Goal: Use online tool/utility: Utilize a website feature to perform a specific function

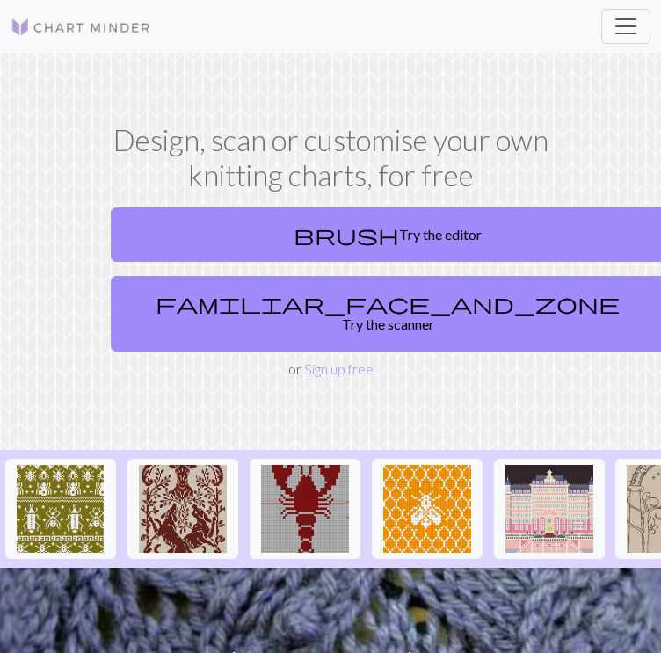
click at [247, 245] on link "brush Try the editor" at bounding box center [387, 234] width 553 height 54
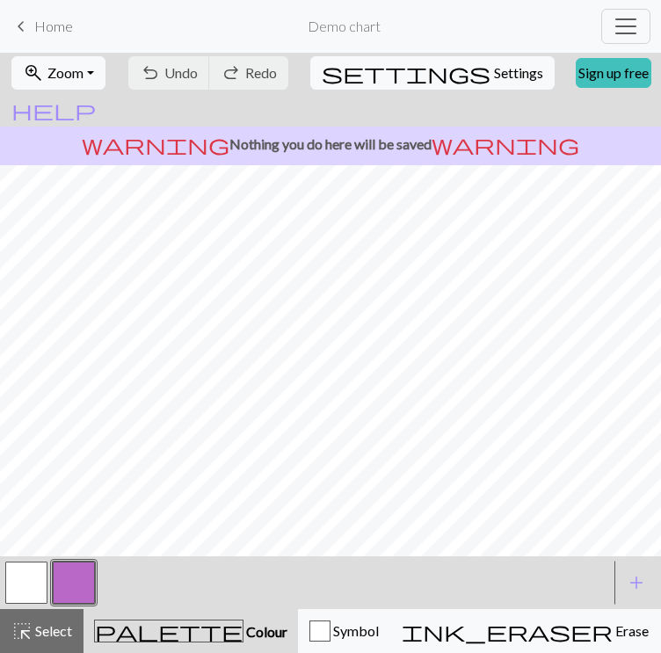
click at [221, 93] on div "undo Undo Undo redo Redo Redo" at bounding box center [208, 73] width 163 height 40
click at [290, 93] on div "undo Undo Undo redo Redo Redo" at bounding box center [208, 73] width 163 height 40
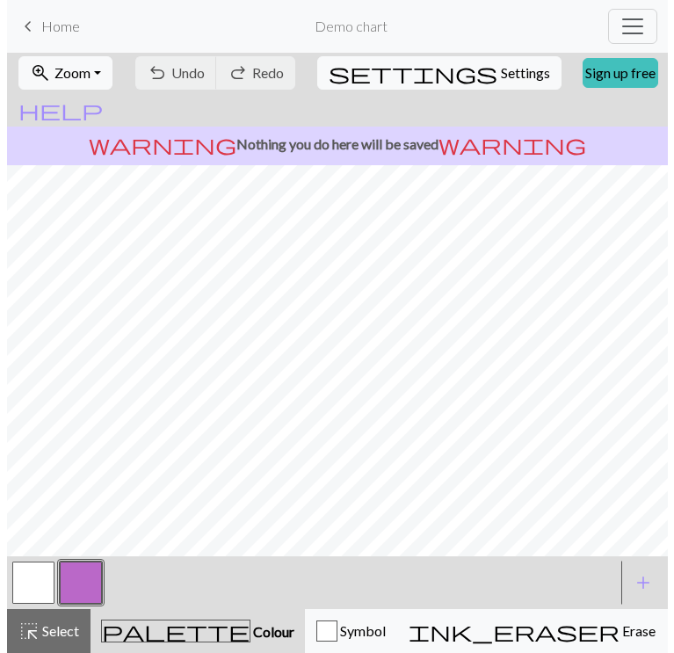
scroll to position [60, 0]
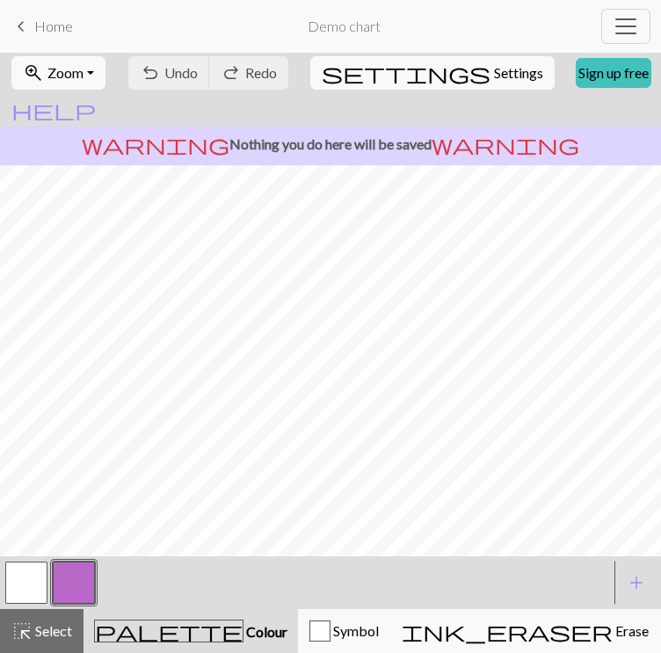
click at [81, 587] on button "button" at bounding box center [74, 582] width 42 height 42
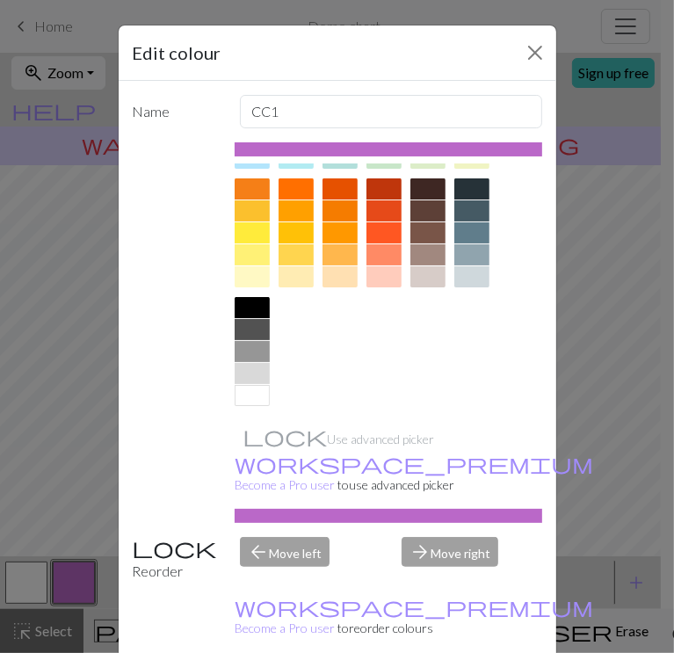
scroll to position [241, 0]
click at [249, 392] on div at bounding box center [252, 395] width 35 height 21
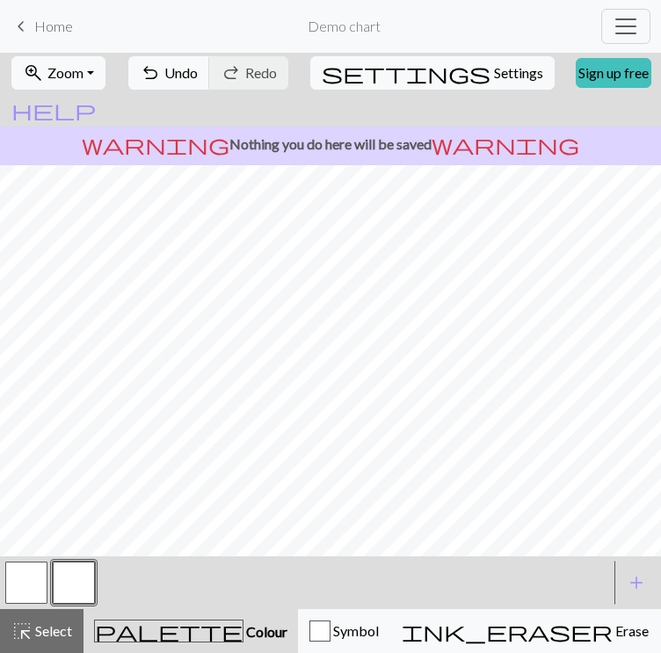
click at [27, 572] on button "button" at bounding box center [26, 582] width 42 height 42
click at [138, 621] on span "palette" at bounding box center [169, 630] width 148 height 25
click at [243, 627] on span "Colour" at bounding box center [265, 631] width 44 height 17
click at [141, 625] on span "palette" at bounding box center [169, 630] width 148 height 25
click at [32, 584] on button "button" at bounding box center [26, 582] width 42 height 42
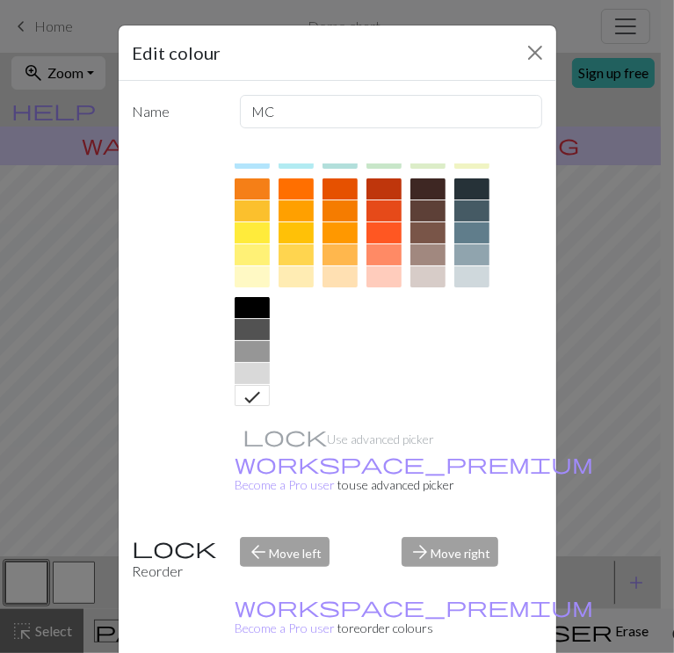
drag, startPoint x: 520, startPoint y: 345, endPoint x: 551, endPoint y: 199, distance: 149.0
click at [551, 199] on div "Edit colour Name MC Use advanced picker workspace_premium Become a Pro user to …" at bounding box center [337, 326] width 674 height 653
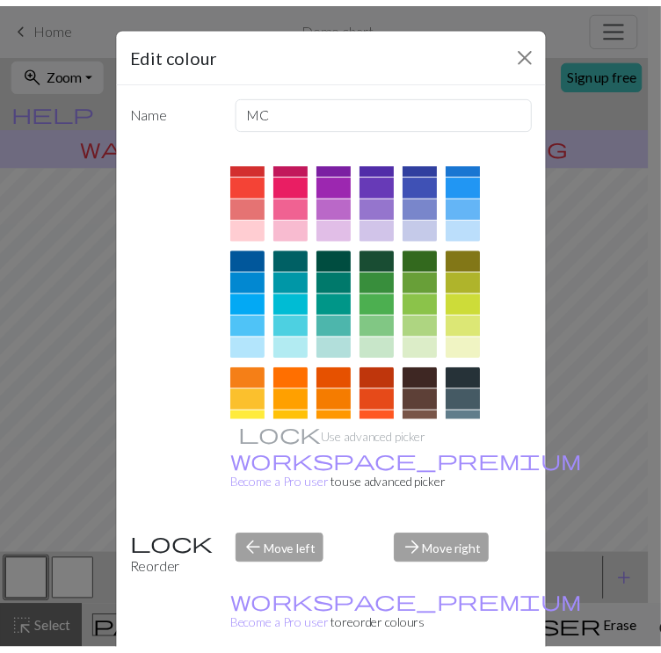
scroll to position [0, 0]
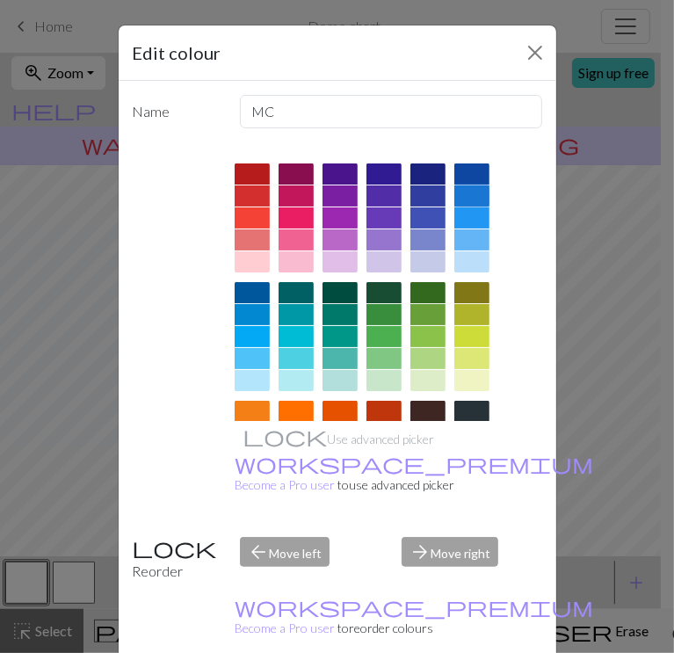
click at [488, 203] on div at bounding box center [471, 195] width 35 height 21
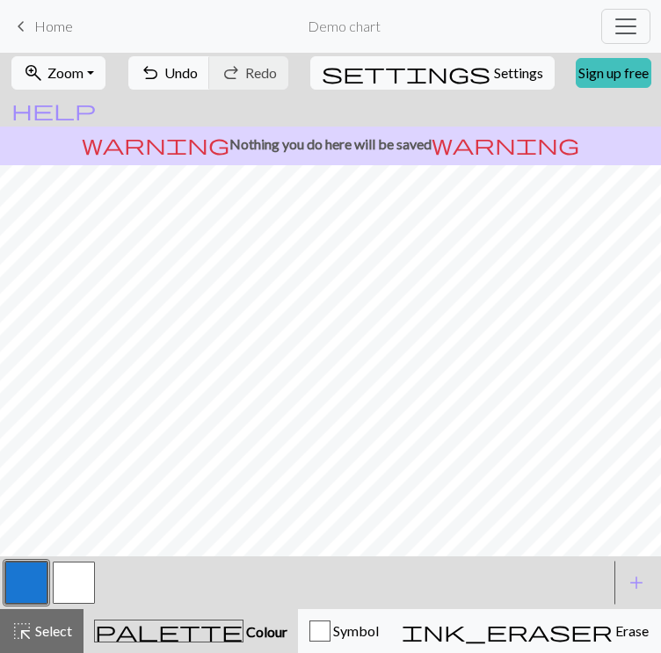
scroll to position [35, 0]
click at [90, 580] on button "button" at bounding box center [74, 582] width 42 height 42
click at [134, 624] on span "palette" at bounding box center [169, 630] width 148 height 25
click at [243, 628] on span "Colour" at bounding box center [265, 631] width 44 height 17
click at [243, 632] on span "Colour" at bounding box center [265, 631] width 44 height 17
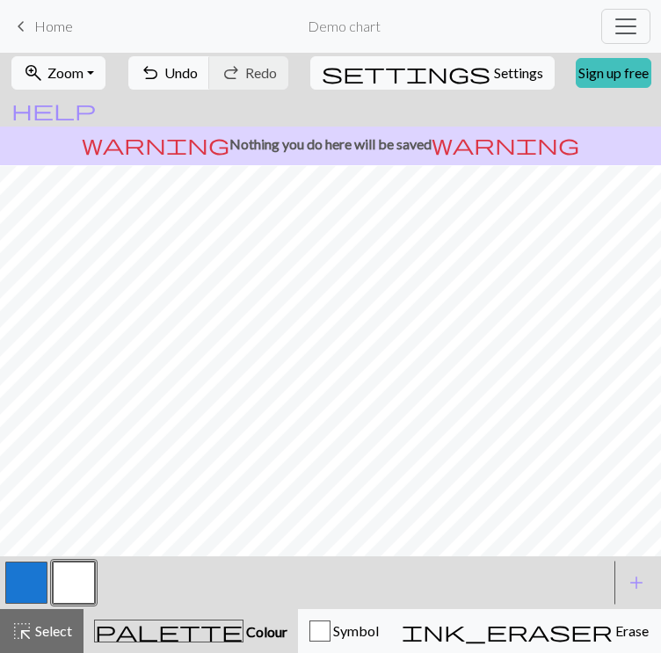
click at [70, 580] on button "button" at bounding box center [74, 582] width 42 height 42
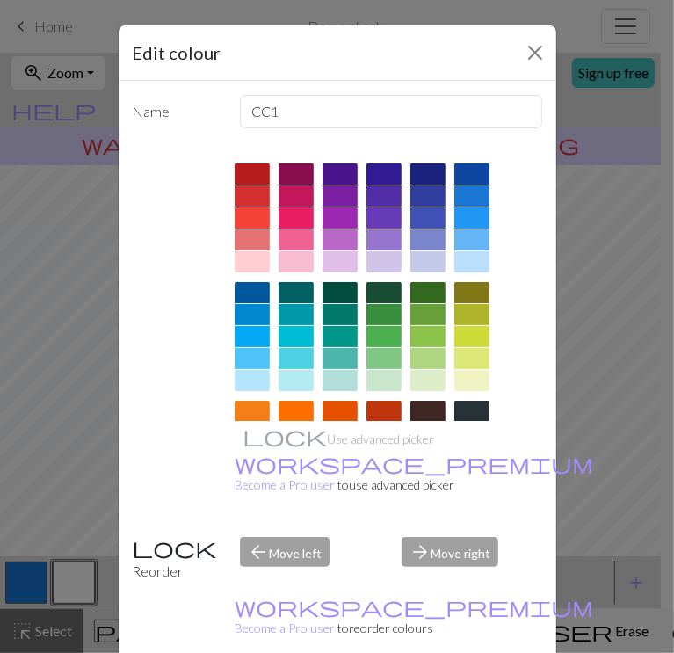
click at [488, 206] on div at bounding box center [471, 195] width 35 height 21
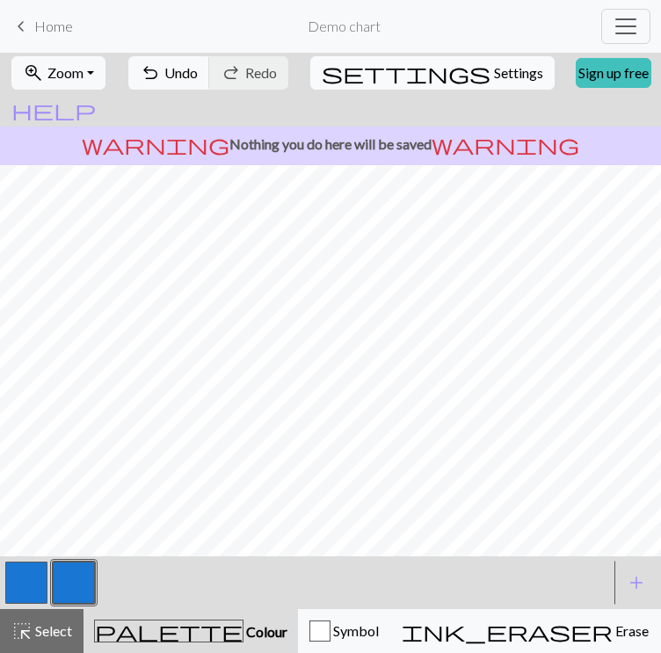
click at [376, 62] on button "settings Settings" at bounding box center [432, 72] width 244 height 33
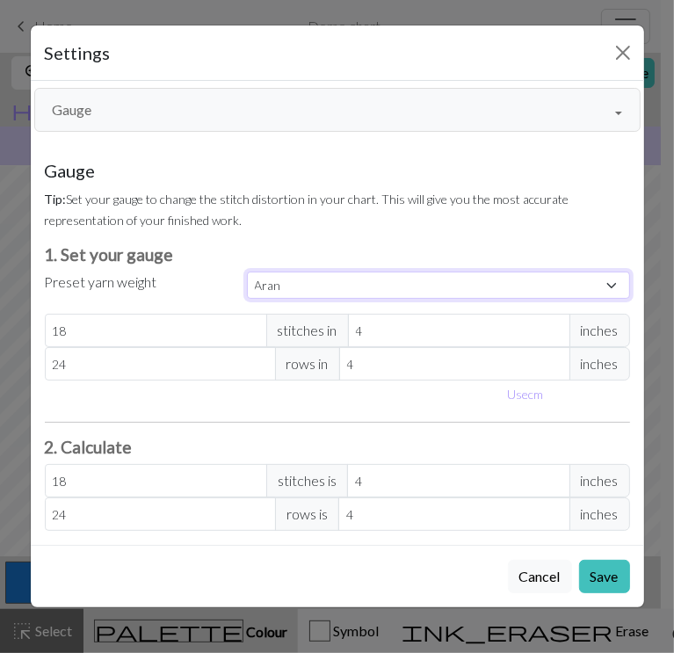
click at [310, 288] on select "Custom Square Lace Light Fingering Fingering Sport Double knit Worsted Aran Bul…" at bounding box center [438, 284] width 383 height 27
select select "fingering"
click at [247, 271] on select "Custom Square Lace Light Fingering Fingering Sport Double knit Worsted Aran Bul…" at bounding box center [438, 284] width 383 height 27
type input "28"
type input "36"
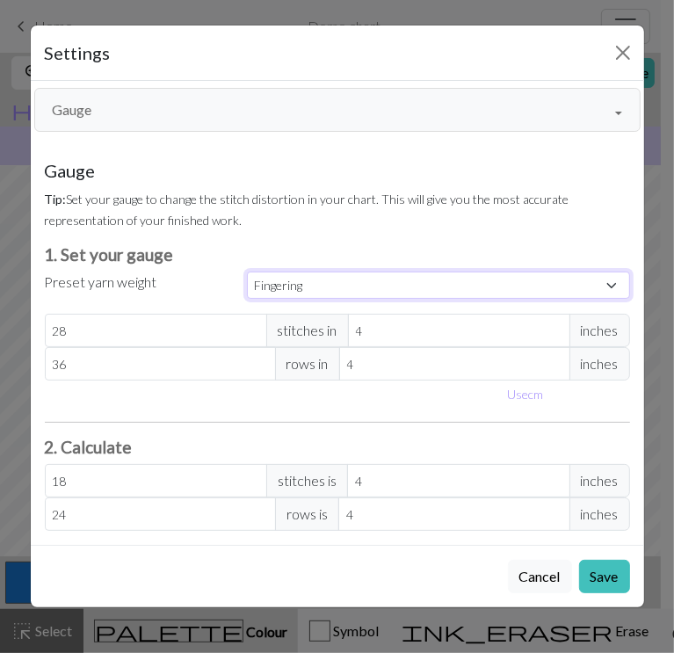
type input "28"
type input "36"
click at [326, 106] on button "Gauge" at bounding box center [337, 110] width 606 height 44
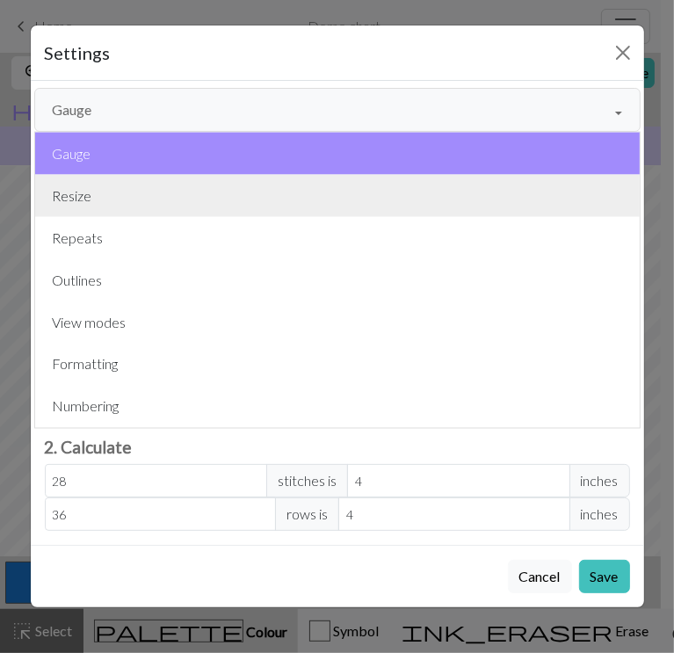
click at [179, 192] on button "Resize" at bounding box center [337, 196] width 604 height 42
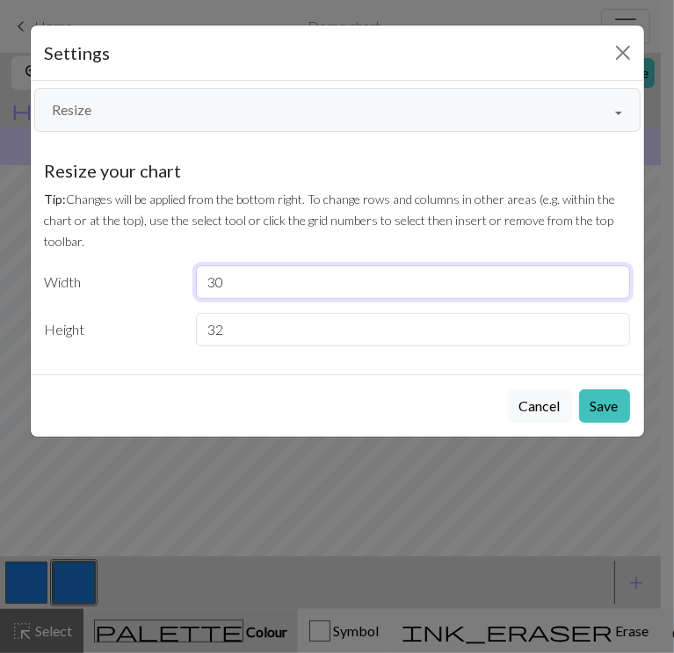
click at [241, 280] on input "30" at bounding box center [413, 281] width 434 height 33
type input "29"
click at [606, 283] on input "29" at bounding box center [413, 281] width 434 height 33
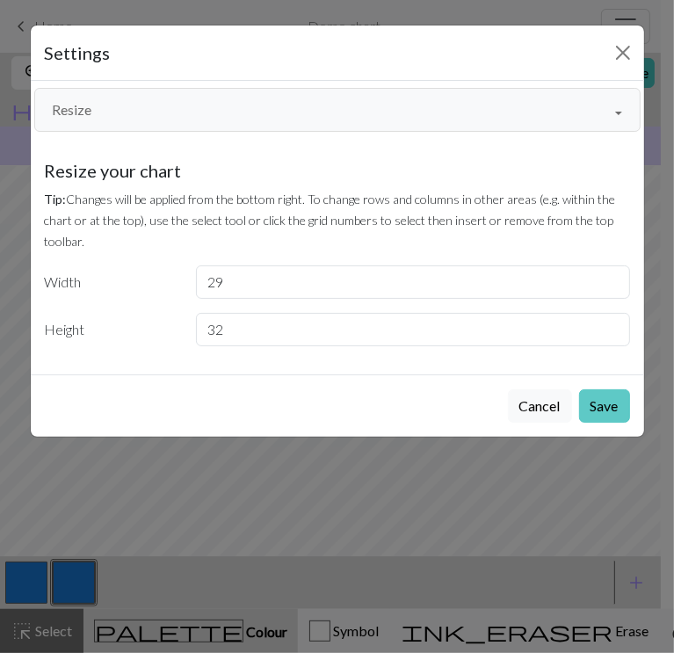
click at [592, 401] on button "Save" at bounding box center [604, 405] width 51 height 33
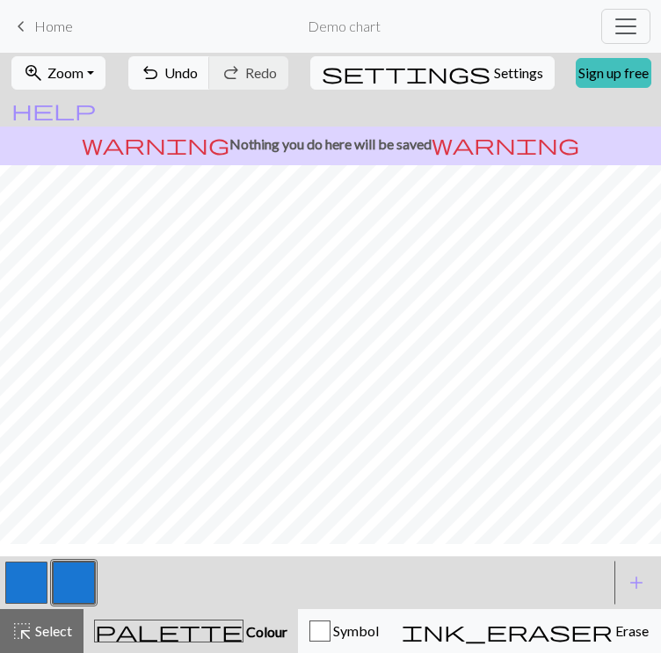
scroll to position [0, 0]
click at [494, 80] on span "Settings" at bounding box center [518, 72] width 49 height 21
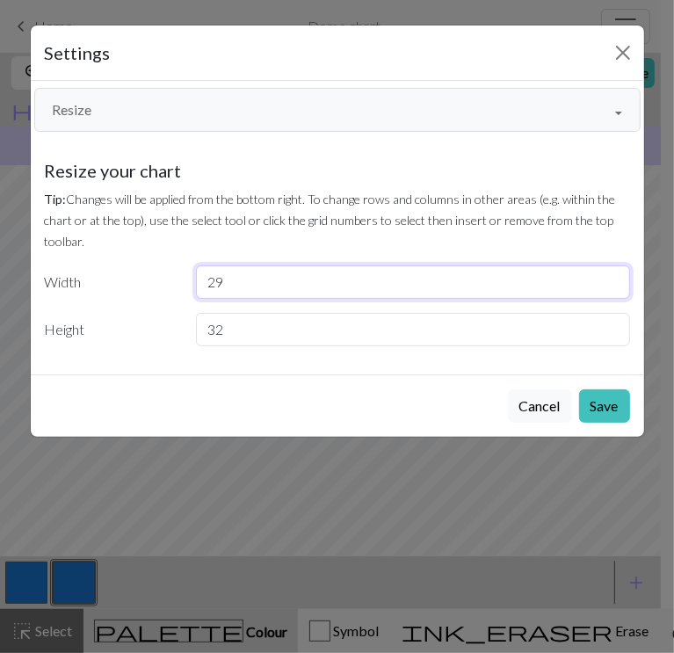
click at [300, 283] on input "29" at bounding box center [413, 281] width 434 height 33
click at [611, 286] on input "19" at bounding box center [413, 281] width 434 height 33
click at [611, 286] on input "18" at bounding box center [413, 281] width 434 height 33
click at [611, 286] on input "17" at bounding box center [413, 281] width 434 height 33
click at [611, 286] on input "16" at bounding box center [413, 281] width 434 height 33
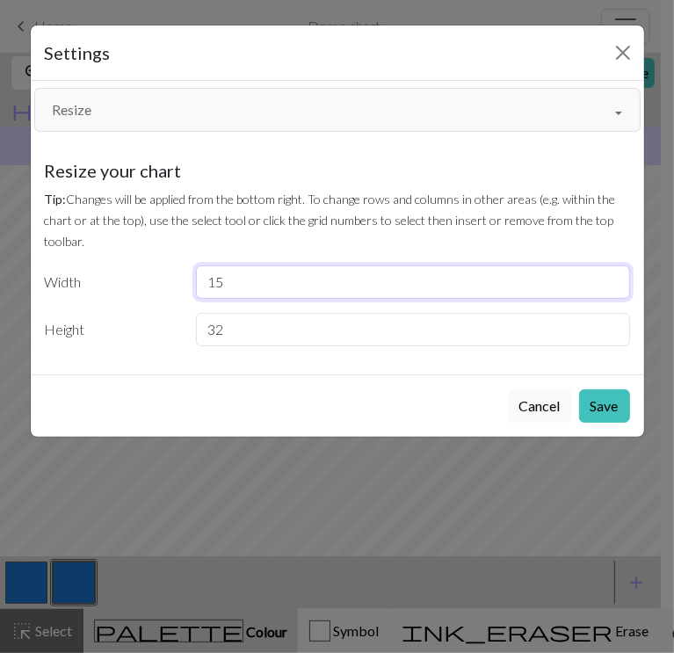
click at [611, 286] on input "15" at bounding box center [413, 281] width 434 height 33
click at [611, 286] on input "14" at bounding box center [413, 281] width 434 height 33
click at [611, 286] on input "11" at bounding box center [413, 281] width 434 height 33
type input "12"
click at [612, 277] on input "12" at bounding box center [413, 281] width 434 height 33
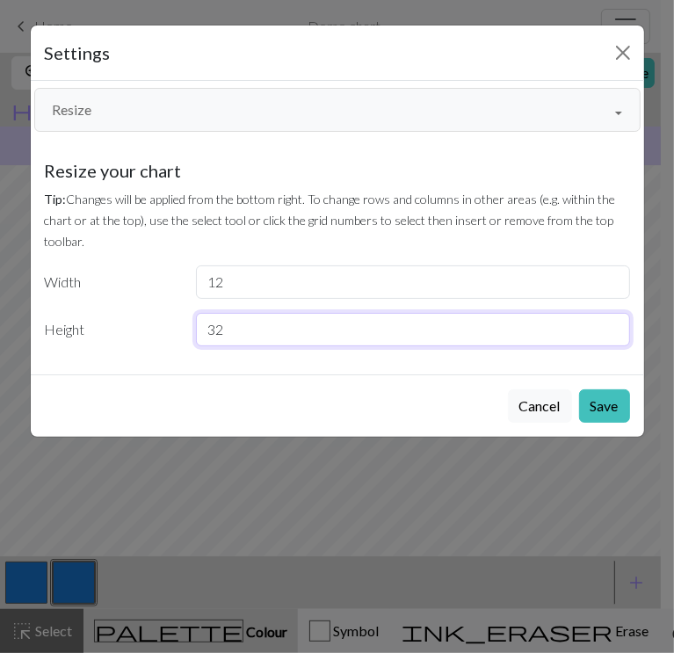
click at [457, 326] on input "32" at bounding box center [413, 329] width 434 height 33
type input "24"
click at [611, 336] on input "24" at bounding box center [413, 329] width 434 height 33
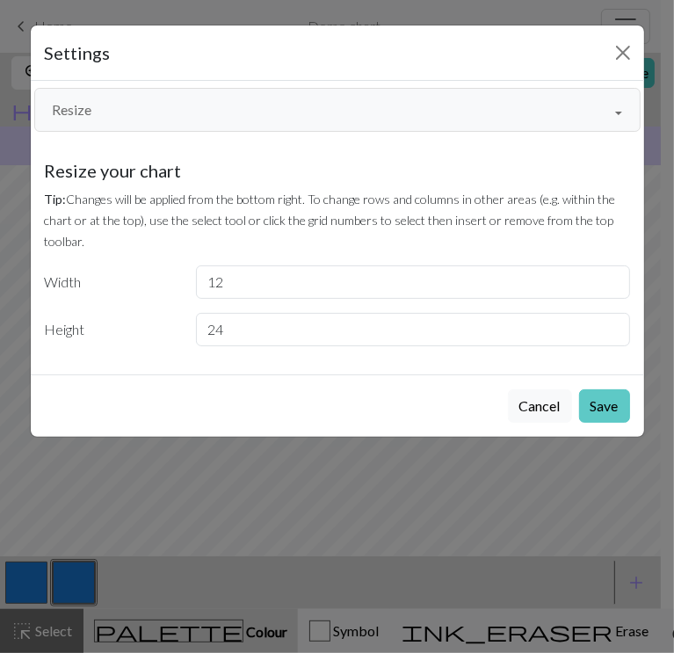
click at [606, 389] on button "Save" at bounding box center [604, 405] width 51 height 33
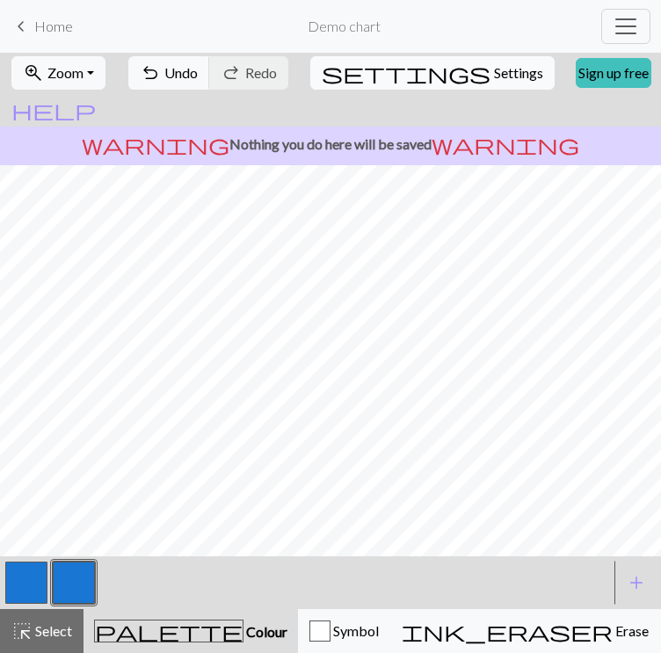
click at [494, 66] on span "Settings" at bounding box center [518, 72] width 49 height 21
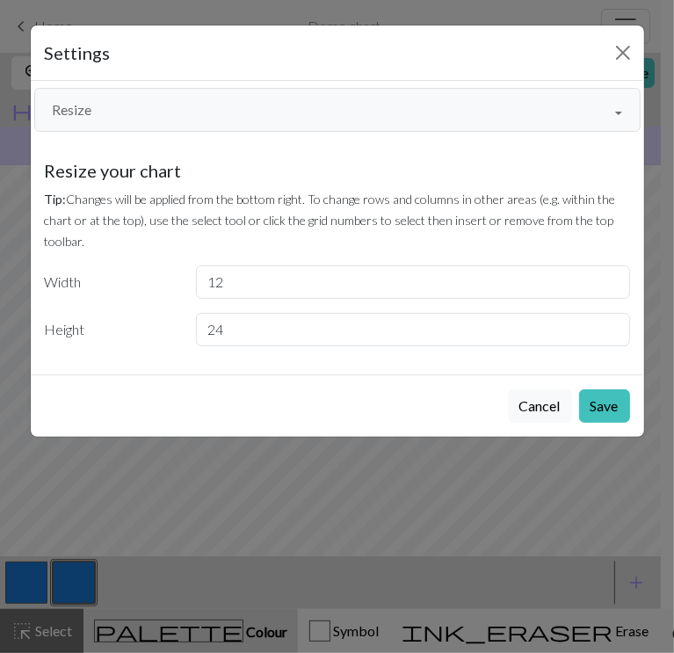
click at [359, 124] on button "Resize" at bounding box center [337, 110] width 606 height 44
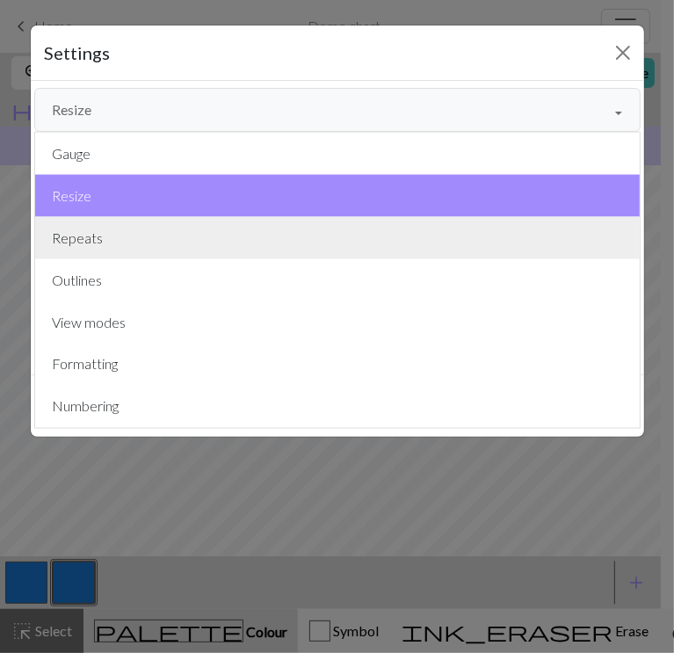
click at [213, 228] on button "Repeats" at bounding box center [337, 238] width 604 height 42
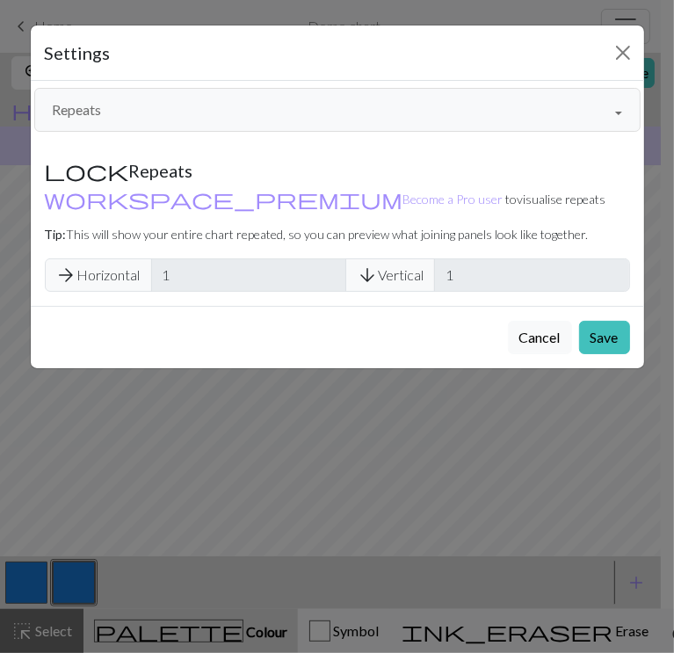
click at [615, 112] on button "Repeats" at bounding box center [337, 110] width 606 height 44
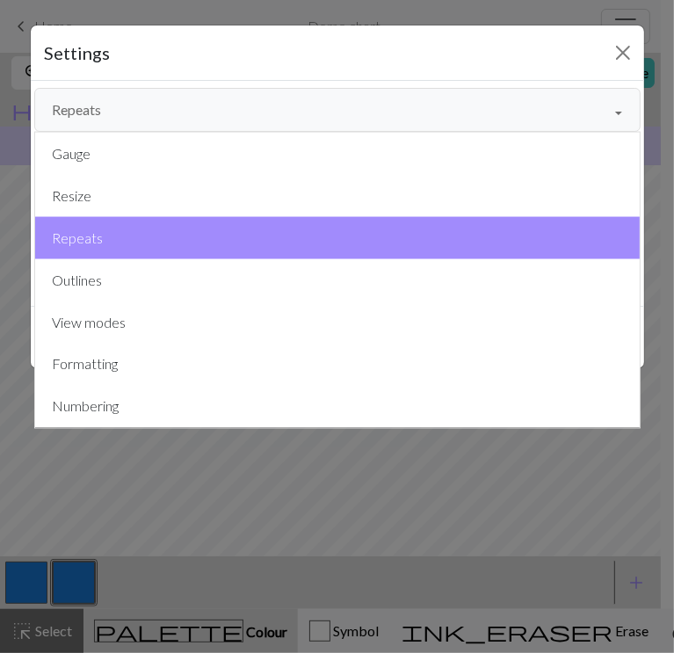
click at [615, 112] on button "Repeats" at bounding box center [337, 110] width 606 height 44
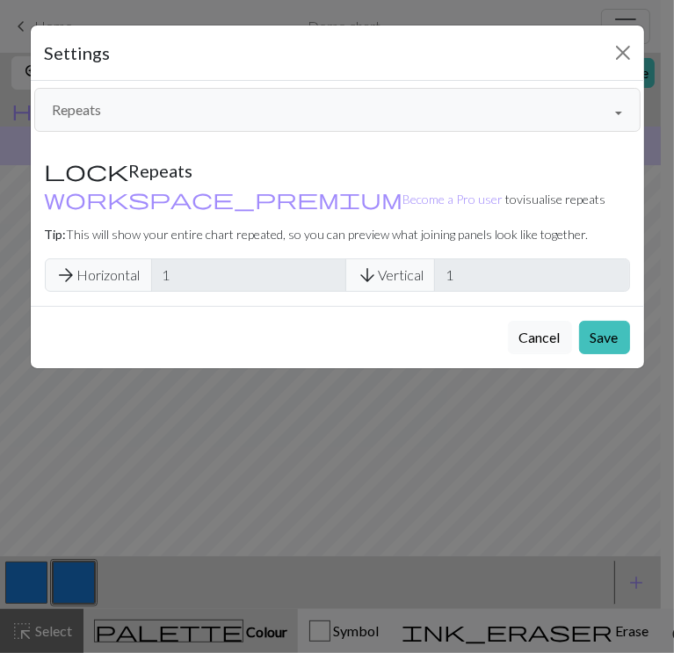
click at [615, 112] on button "Repeats" at bounding box center [337, 110] width 606 height 44
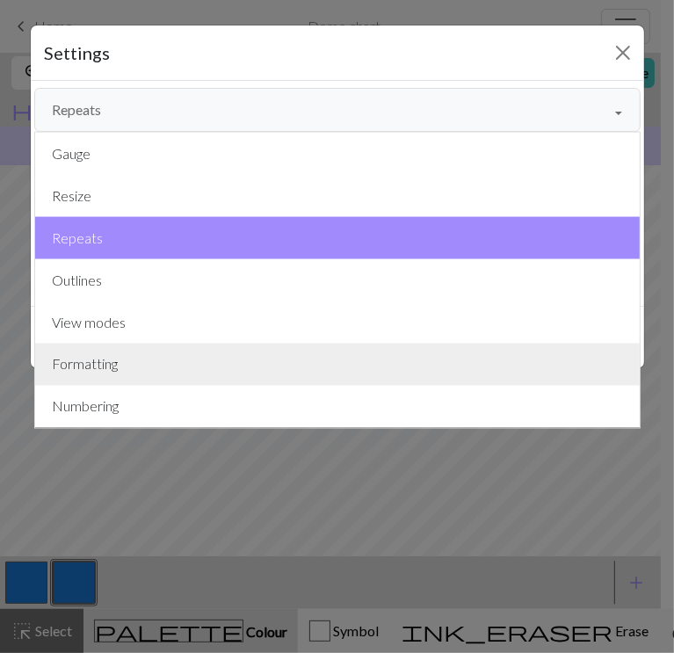
click at [296, 353] on button "Formatting" at bounding box center [337, 365] width 604 height 42
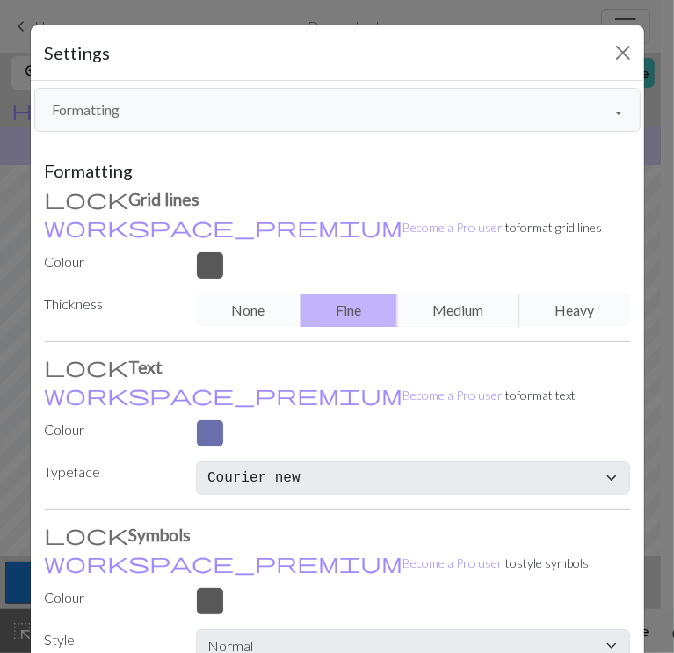
click at [243, 111] on button "Formatting" at bounding box center [337, 110] width 606 height 44
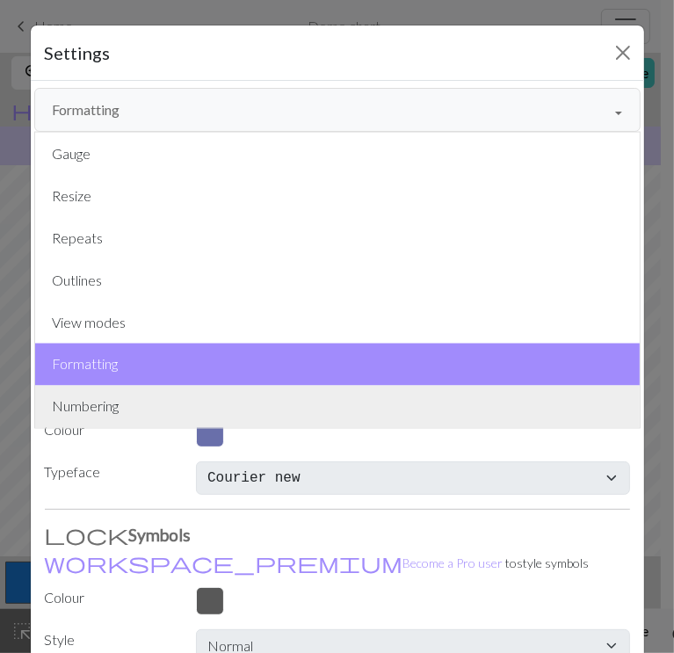
click at [162, 403] on button "Numbering" at bounding box center [337, 407] width 604 height 42
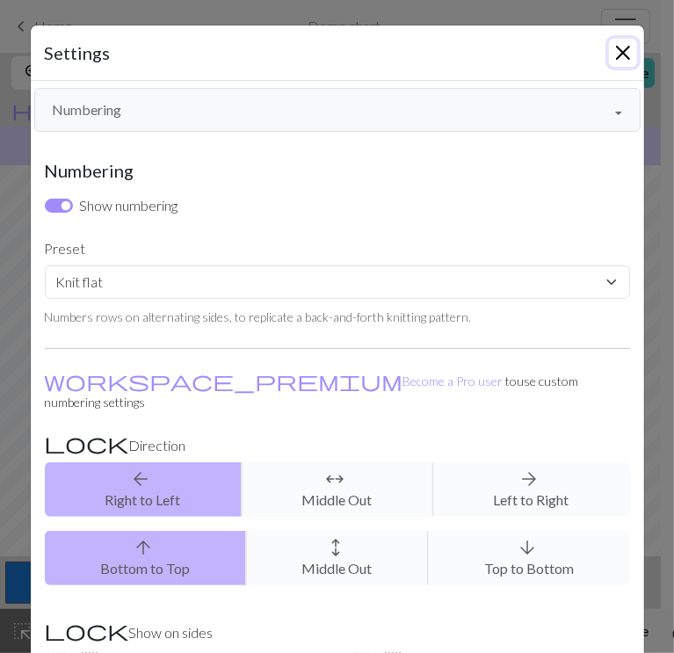
click at [609, 55] on button "Close" at bounding box center [623, 53] width 28 height 28
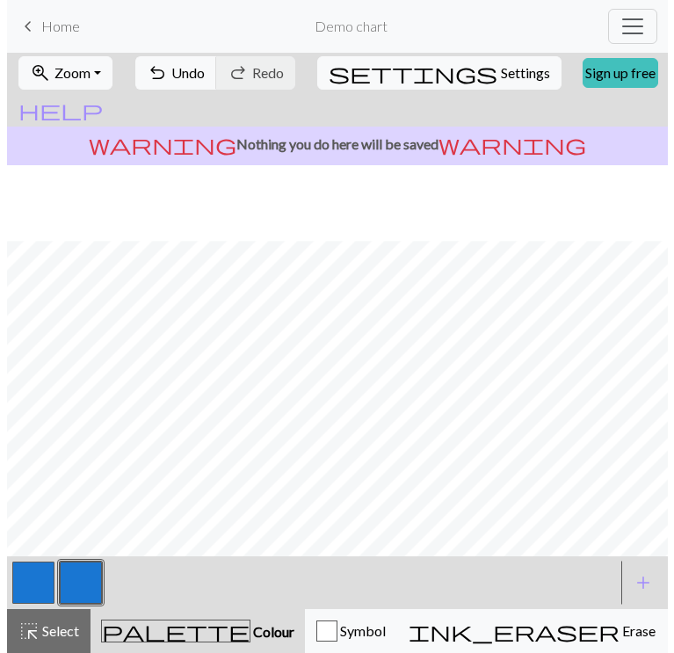
scroll to position [76, 0]
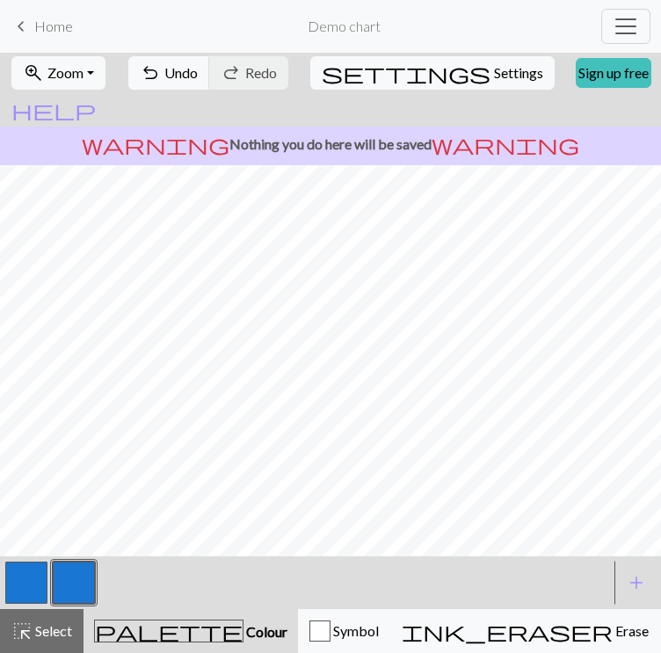
click at [134, 626] on span "palette" at bounding box center [169, 630] width 148 height 25
click at [70, 568] on button "button" at bounding box center [74, 582] width 42 height 42
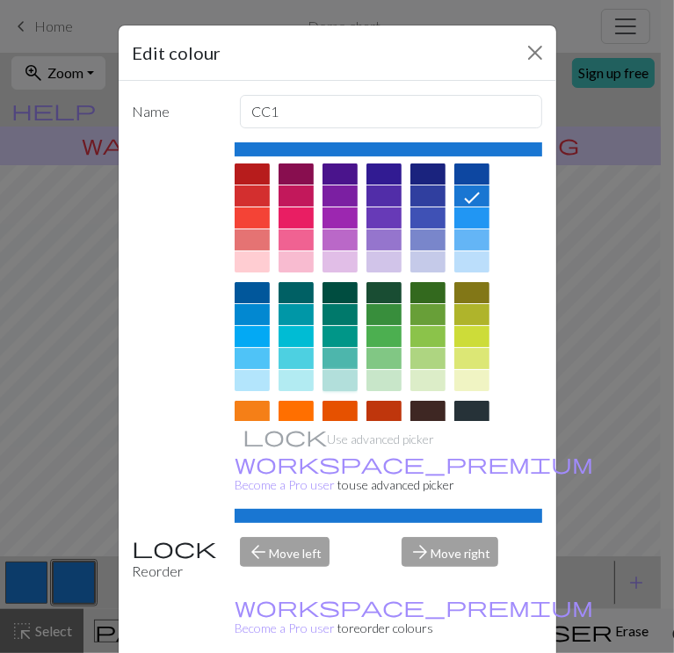
click at [353, 391] on div at bounding box center [339, 380] width 35 height 21
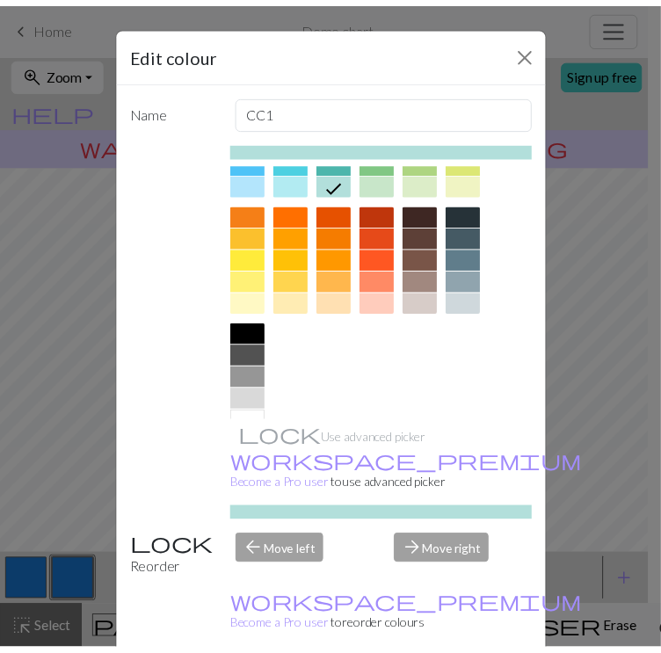
scroll to position [193, 0]
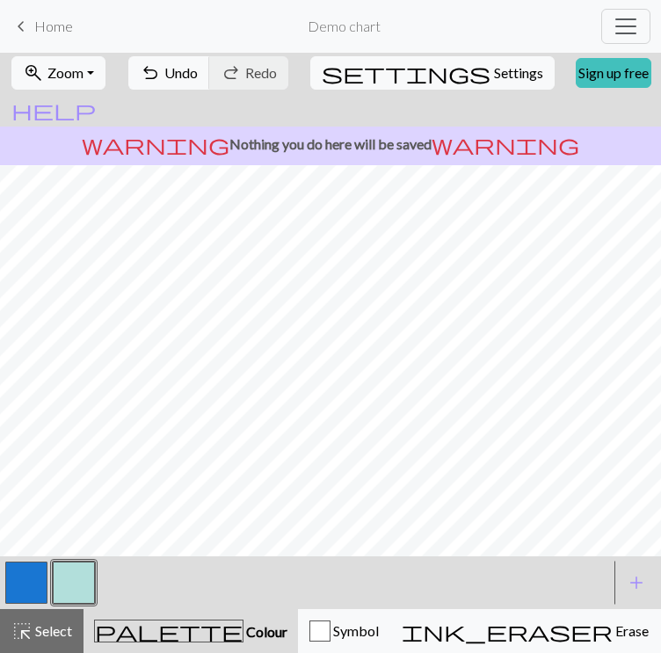
click at [34, 575] on button "button" at bounding box center [26, 582] width 42 height 42
click at [88, 572] on button "button" at bounding box center [74, 582] width 42 height 42
click at [44, 558] on div "< >" at bounding box center [306, 582] width 606 height 53
click at [464, 469] on div "zoom_in Zoom Zoom Fit all Fit width Fit height 50% 100% 150% 200% undo Undo Und…" at bounding box center [330, 353] width 661 height 600
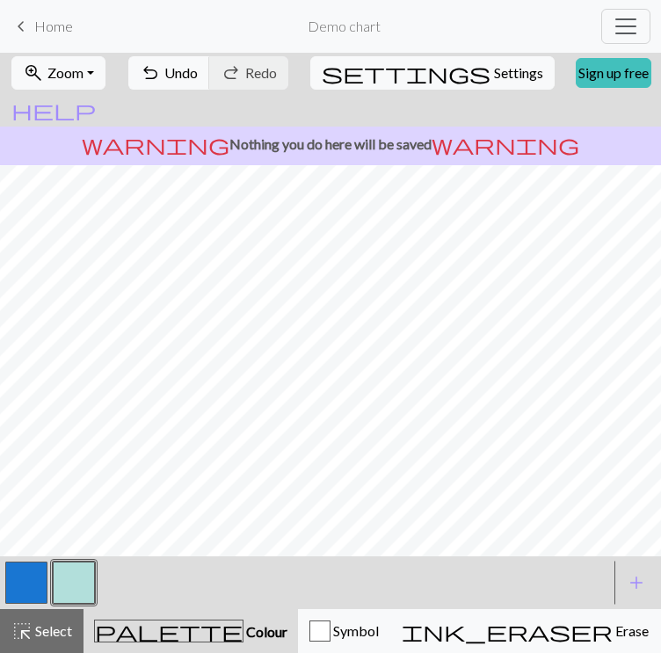
click at [28, 597] on button "button" at bounding box center [26, 582] width 42 height 42
click at [69, 575] on button "button" at bounding box center [74, 582] width 42 height 42
click at [35, 575] on button "button" at bounding box center [26, 582] width 42 height 42
click at [74, 572] on button "button" at bounding box center [74, 582] width 42 height 42
click at [23, 585] on button "button" at bounding box center [26, 582] width 42 height 42
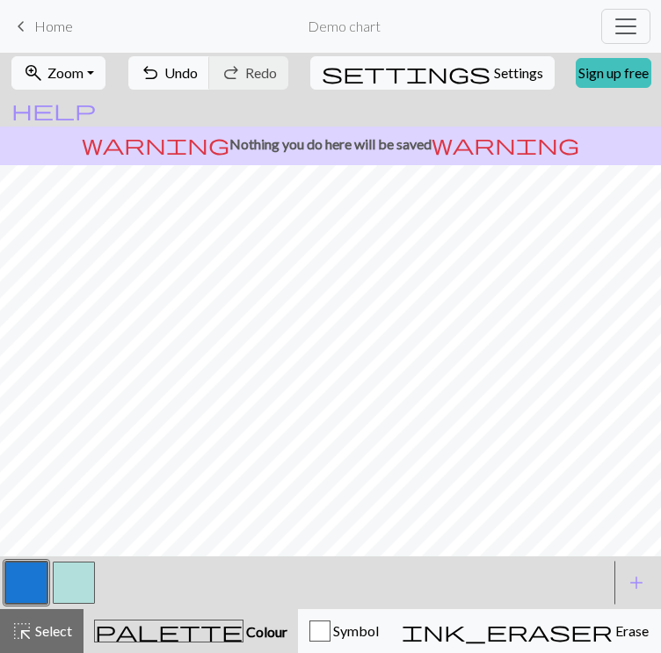
click at [83, 577] on button "button" at bounding box center [74, 582] width 42 height 42
click at [35, 584] on button "button" at bounding box center [26, 582] width 42 height 42
click at [12, 582] on button "button" at bounding box center [26, 582] width 42 height 42
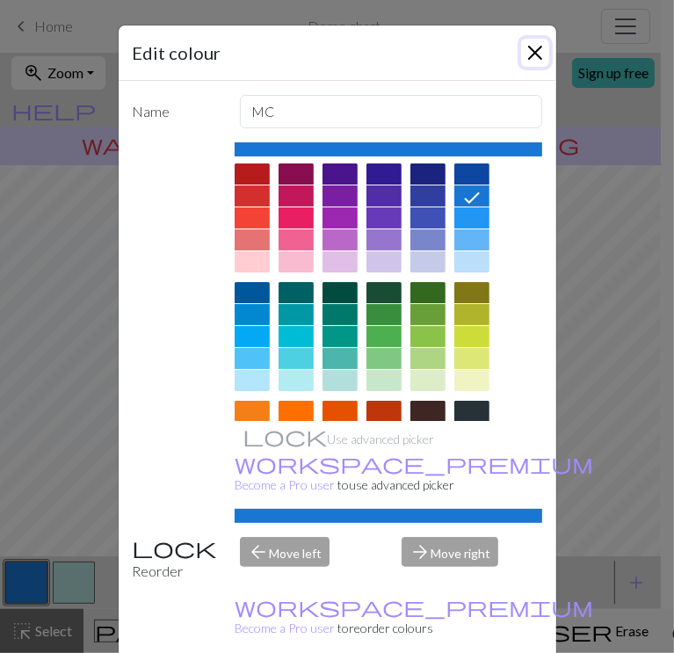
click at [541, 48] on button "Close" at bounding box center [535, 53] width 28 height 28
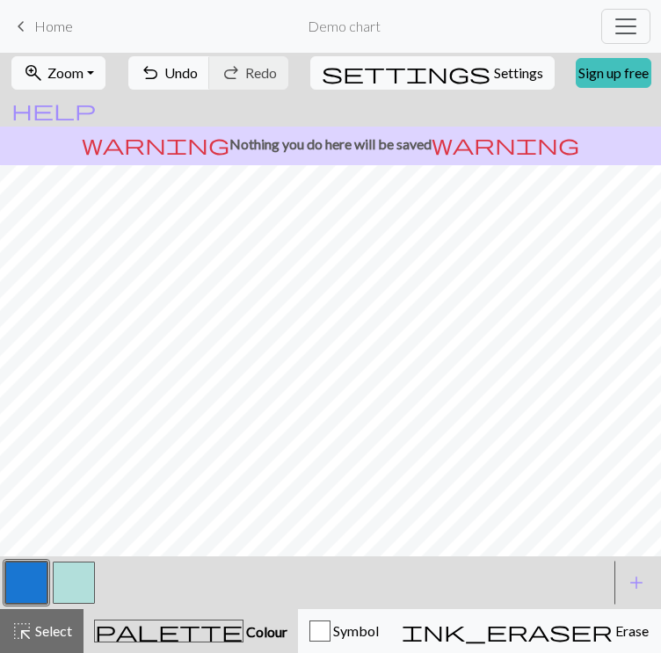
click at [61, 597] on button "button" at bounding box center [74, 582] width 42 height 42
click at [40, 582] on button "button" at bounding box center [26, 582] width 42 height 42
click at [68, 585] on button "button" at bounding box center [74, 582] width 42 height 42
click at [39, 585] on button "button" at bounding box center [26, 582] width 42 height 42
click at [64, 579] on button "button" at bounding box center [74, 582] width 42 height 42
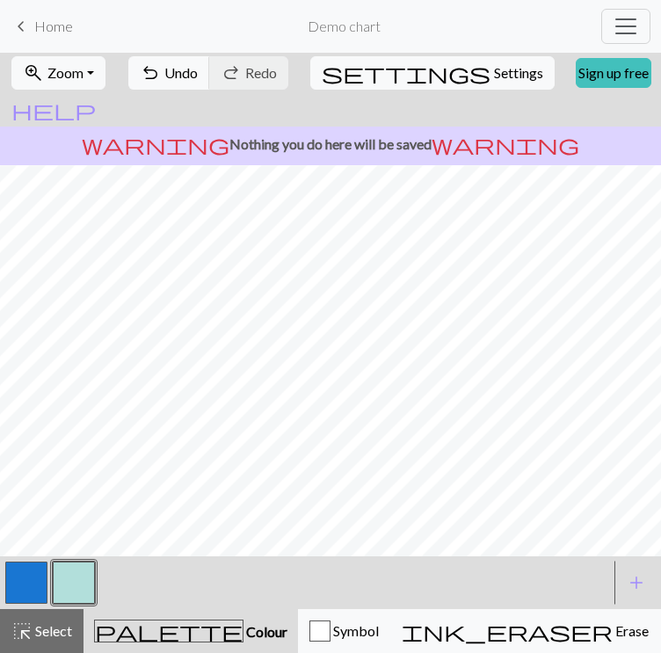
click at [18, 587] on button "button" at bounding box center [26, 582] width 42 height 42
click at [67, 582] on button "button" at bounding box center [74, 582] width 42 height 42
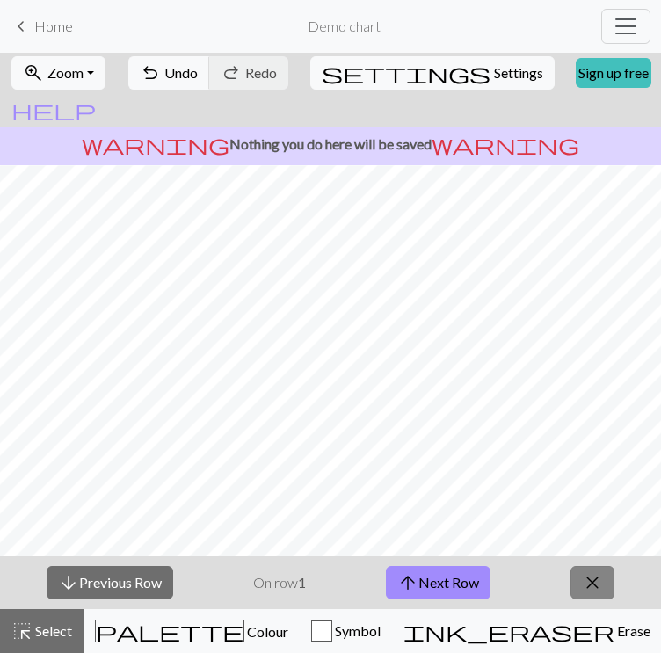
click at [597, 576] on span "close" at bounding box center [592, 582] width 21 height 25
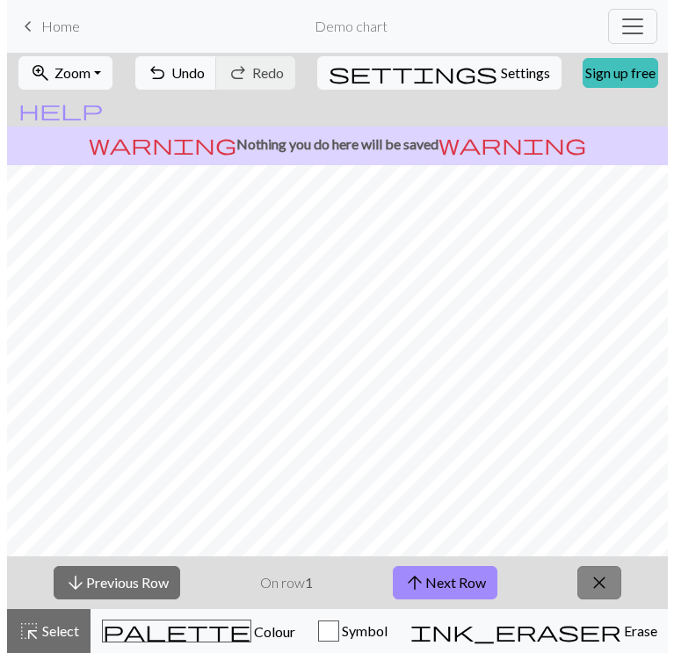
scroll to position [36, 0]
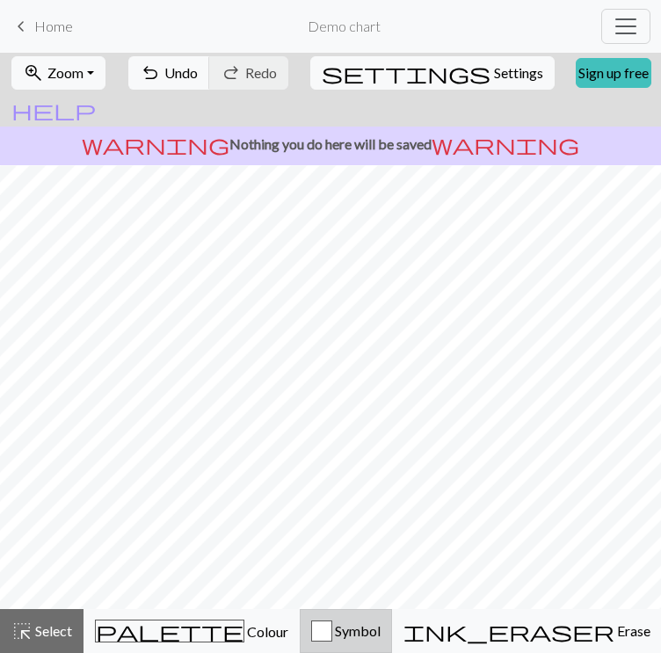
click at [311, 640] on div "Symbol" at bounding box center [345, 630] width 69 height 21
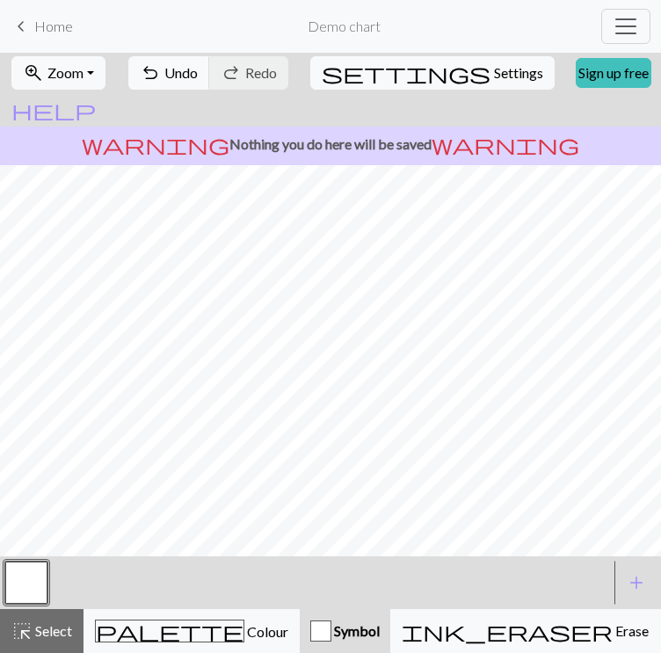
click at [28, 570] on button "button" at bounding box center [26, 582] width 42 height 42
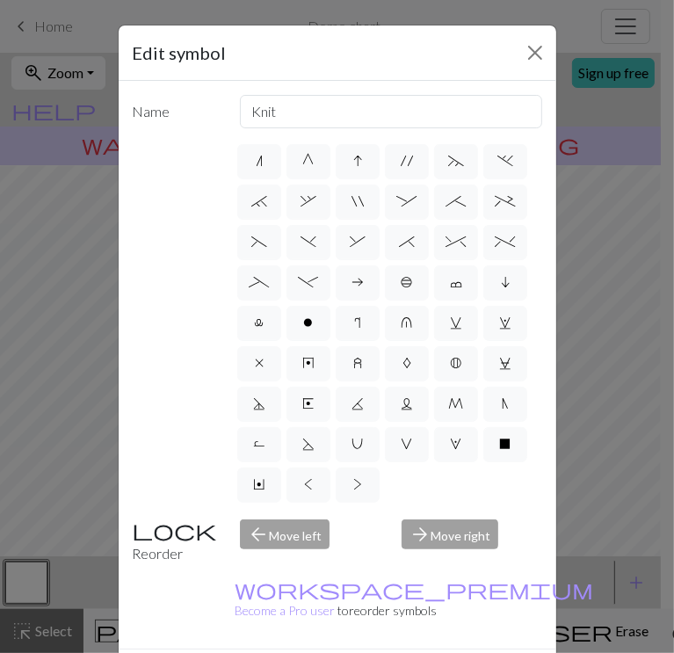
scroll to position [323, 0]
click at [527, 58] on button "Close" at bounding box center [535, 53] width 28 height 28
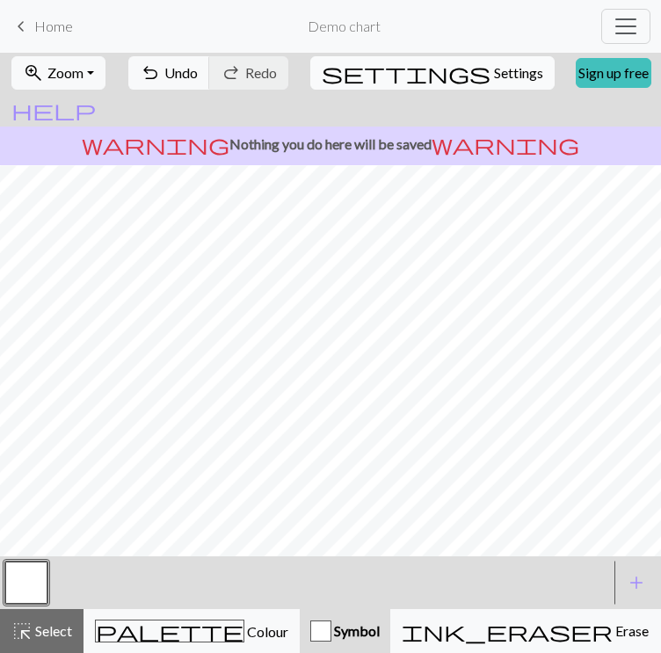
click at [382, 65] on button "settings Settings" at bounding box center [432, 72] width 244 height 33
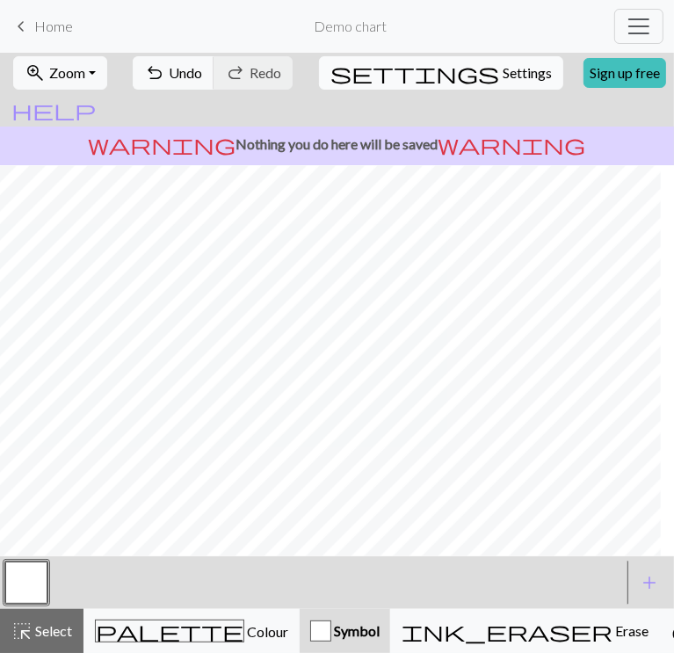
select select "flat"
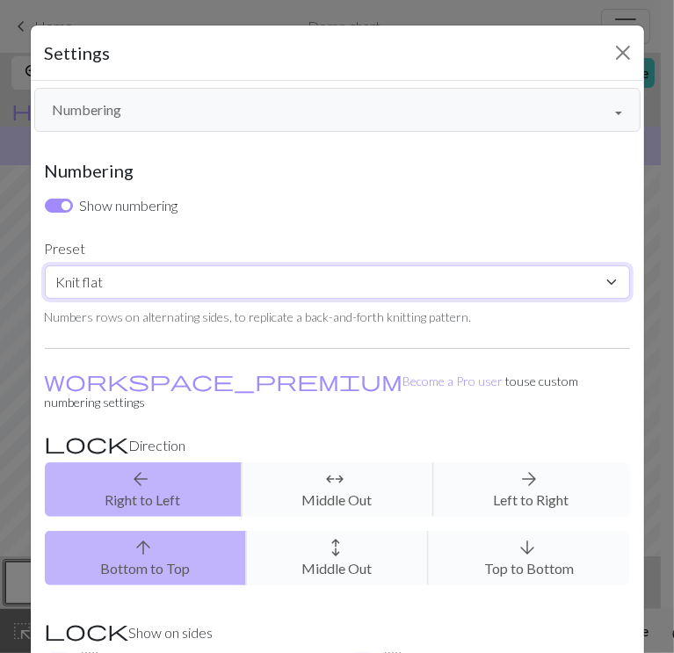
click at [355, 274] on select "Custom Knit flat Knit in the round Lace knitting Cross stitch" at bounding box center [337, 281] width 585 height 33
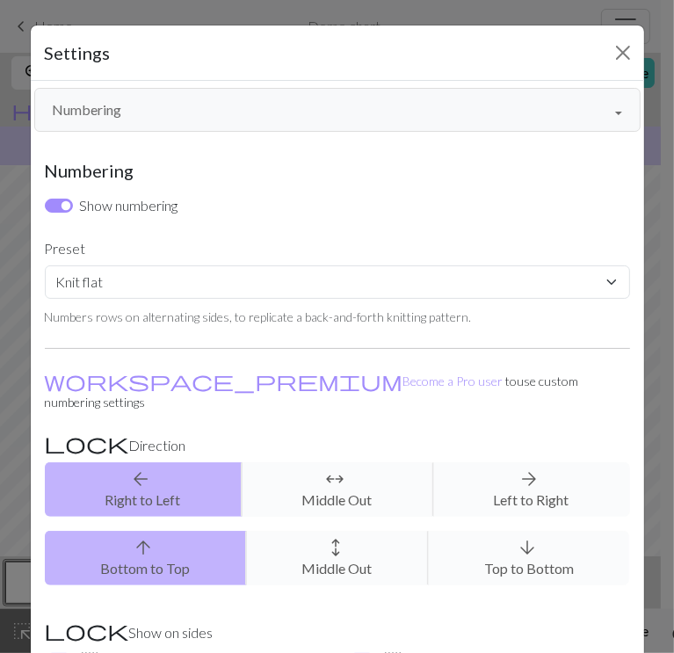
click at [280, 94] on button "Numbering" at bounding box center [337, 110] width 606 height 44
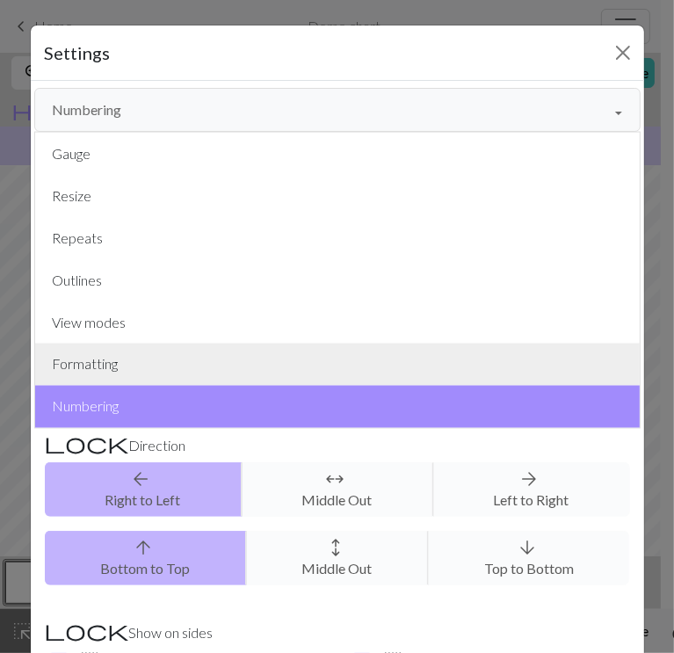
click at [121, 358] on button "Formatting" at bounding box center [337, 365] width 604 height 42
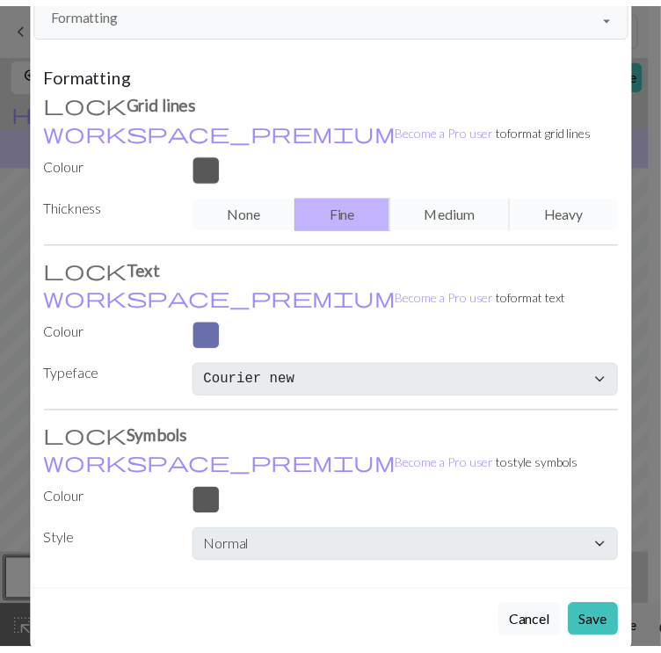
scroll to position [125, 0]
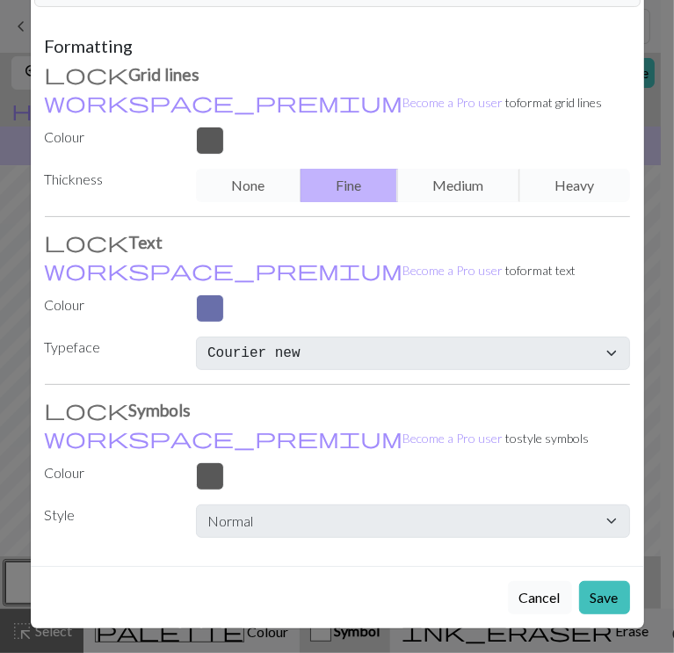
click at [539, 597] on button "Cancel" at bounding box center [540, 597] width 64 height 33
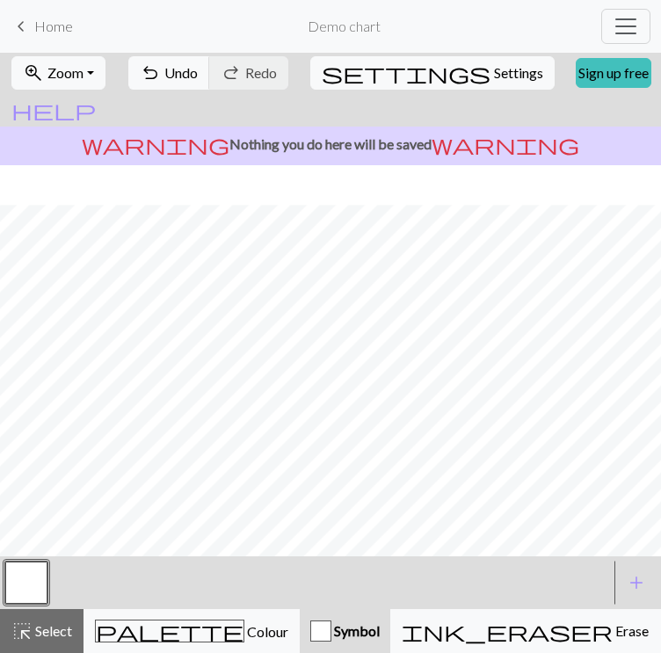
scroll to position [76, 0]
click at [387, 59] on button "settings Settings" at bounding box center [432, 72] width 244 height 33
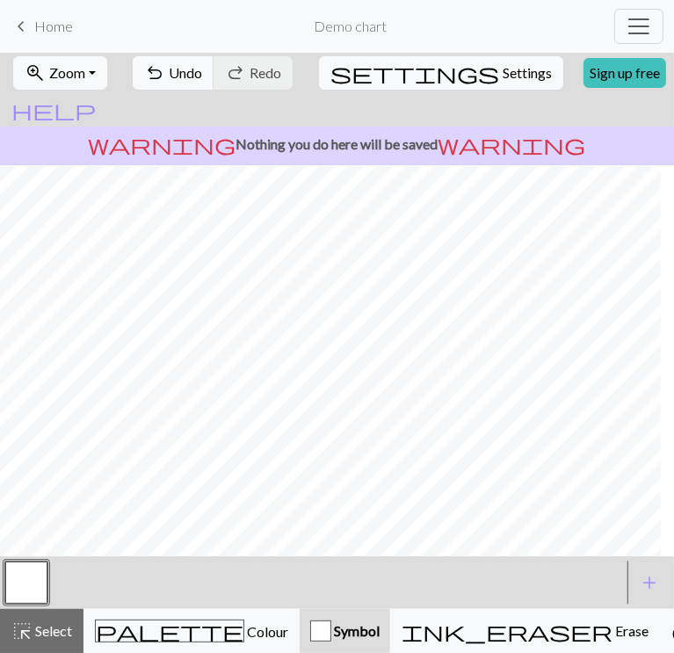
select select "Courier new"
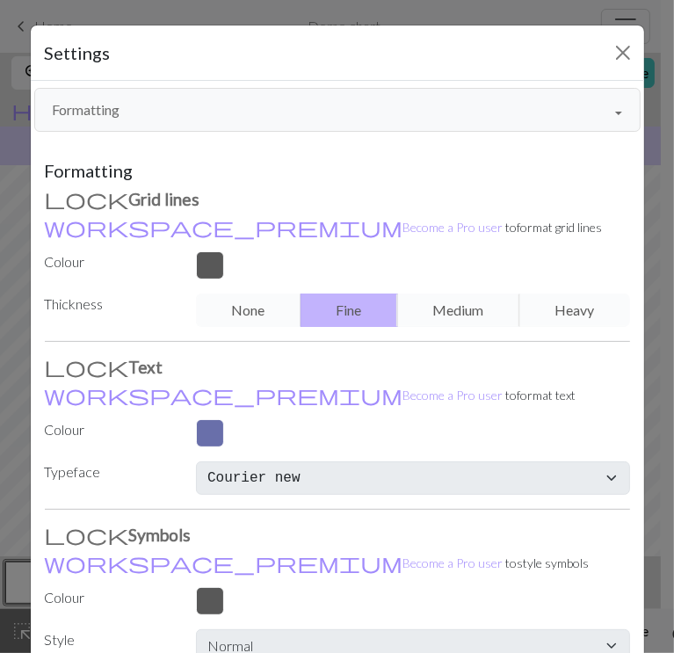
click at [209, 94] on button "Formatting" at bounding box center [337, 110] width 606 height 44
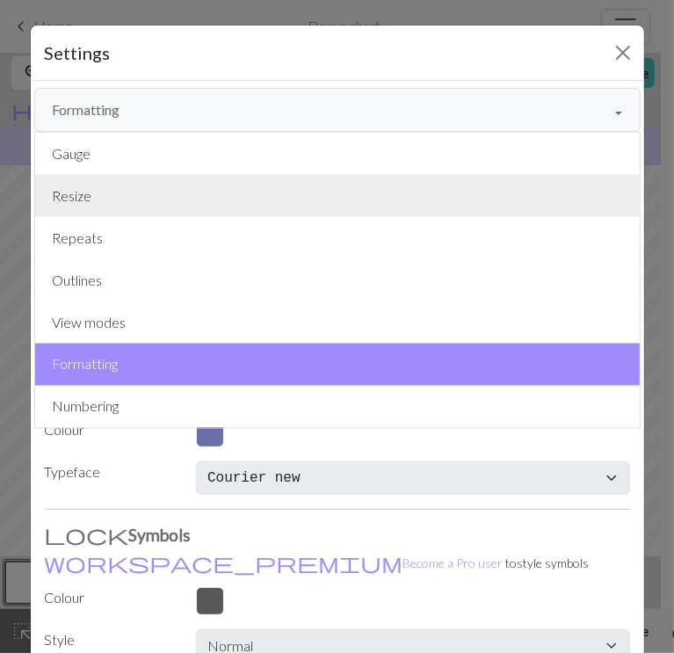
click at [175, 198] on button "Resize" at bounding box center [337, 196] width 604 height 42
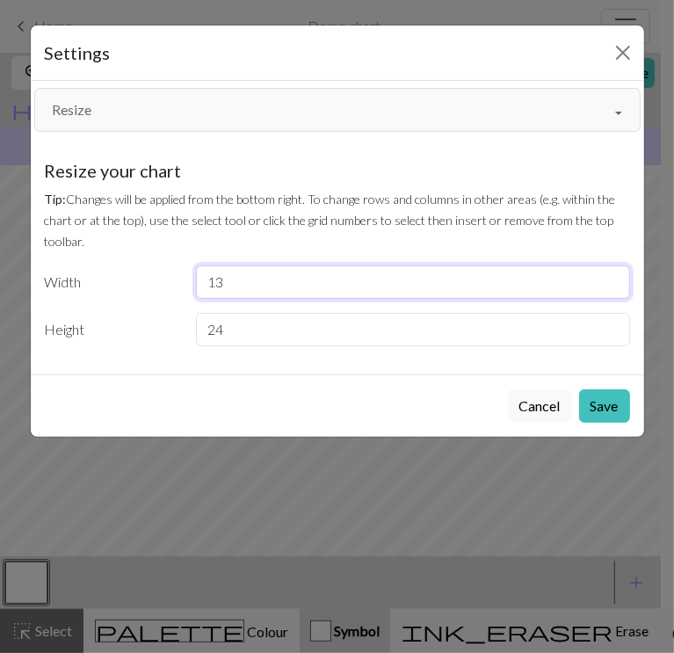
click at [612, 277] on input "13" at bounding box center [413, 281] width 434 height 33
click at [612, 277] on input "14" at bounding box center [413, 281] width 434 height 33
click at [612, 277] on input "15" at bounding box center [413, 281] width 434 height 33
type input "16"
click at [612, 277] on input "16" at bounding box center [413, 281] width 434 height 33
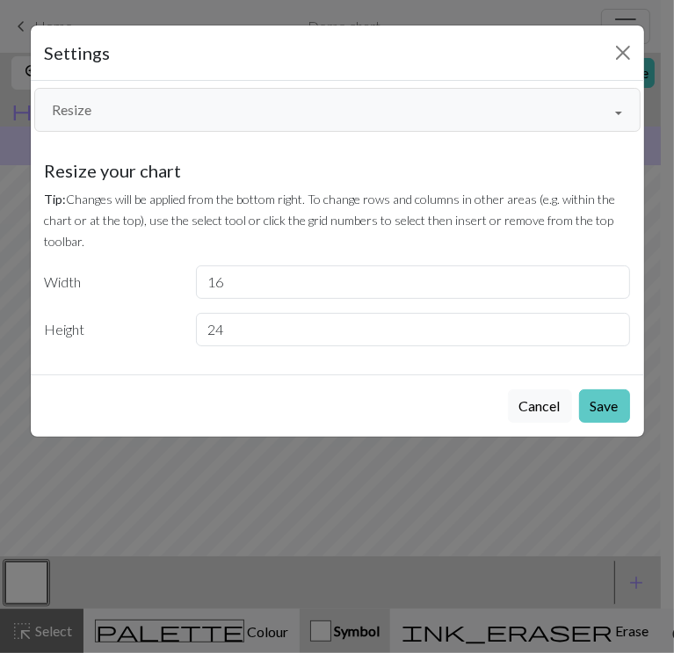
click at [604, 403] on button "Save" at bounding box center [604, 405] width 51 height 33
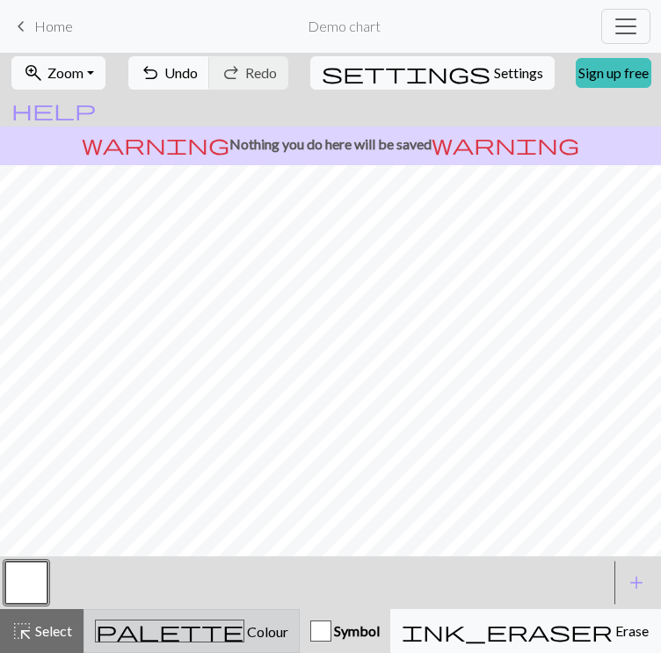
click at [95, 621] on div "palette Colour Colour" at bounding box center [191, 630] width 193 height 23
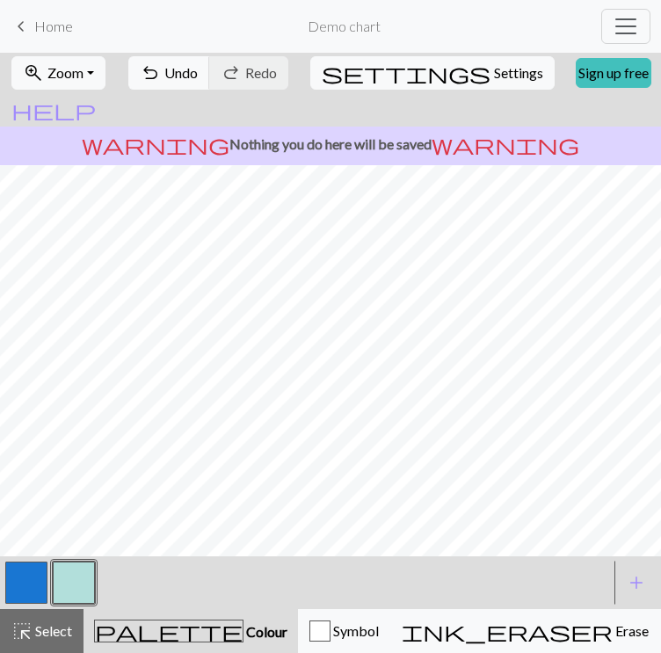
click at [39, 586] on button "button" at bounding box center [26, 582] width 42 height 42
click at [57, 586] on button "button" at bounding box center [74, 582] width 42 height 42
click at [21, 573] on button "button" at bounding box center [26, 582] width 42 height 42
click at [78, 581] on button "button" at bounding box center [74, 582] width 42 height 42
click at [32, 585] on button "button" at bounding box center [26, 582] width 42 height 42
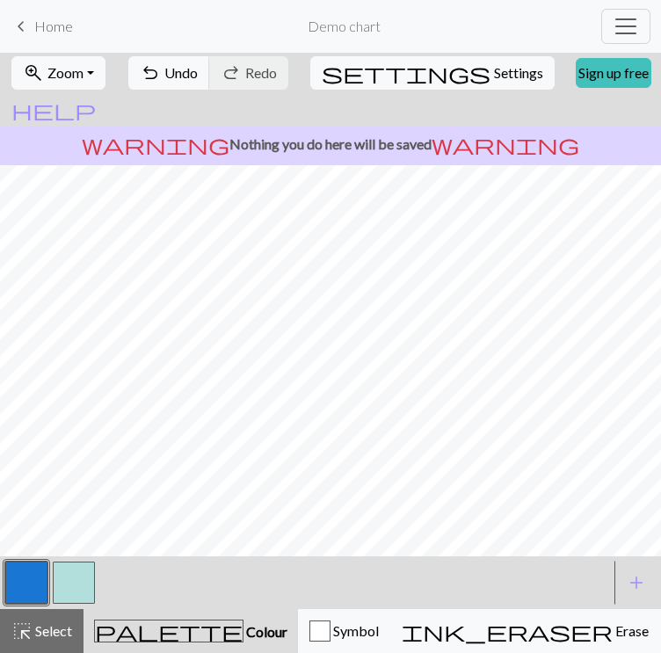
click at [63, 583] on button "button" at bounding box center [74, 582] width 42 height 42
click at [4, 584] on div at bounding box center [26, 582] width 47 height 47
click at [27, 588] on button "button" at bounding box center [26, 582] width 42 height 42
click at [62, 579] on button "button" at bounding box center [74, 582] width 42 height 42
click at [39, 601] on button "button" at bounding box center [26, 582] width 42 height 42
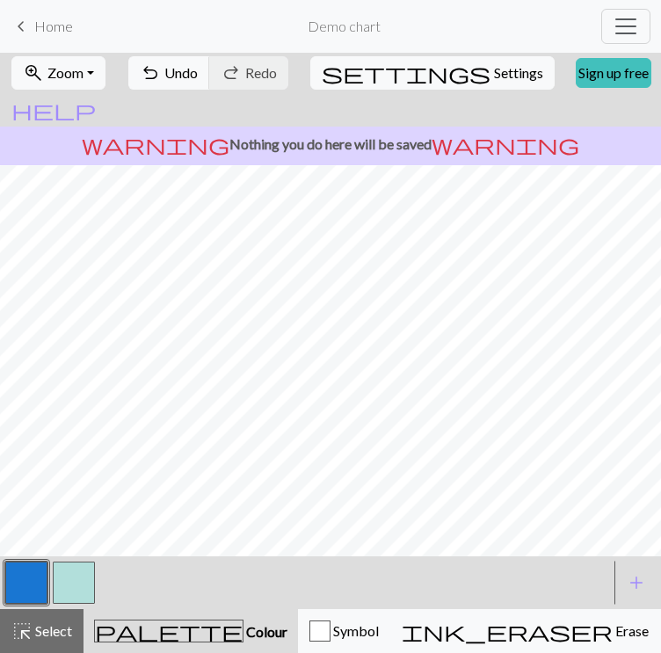
click at [74, 570] on button "button" at bounding box center [74, 582] width 42 height 42
click at [39, 571] on button "button" at bounding box center [26, 582] width 42 height 42
click at [69, 588] on button "button" at bounding box center [74, 582] width 42 height 42
click at [35, 593] on button "button" at bounding box center [26, 582] width 42 height 42
click at [69, 567] on button "button" at bounding box center [74, 582] width 42 height 42
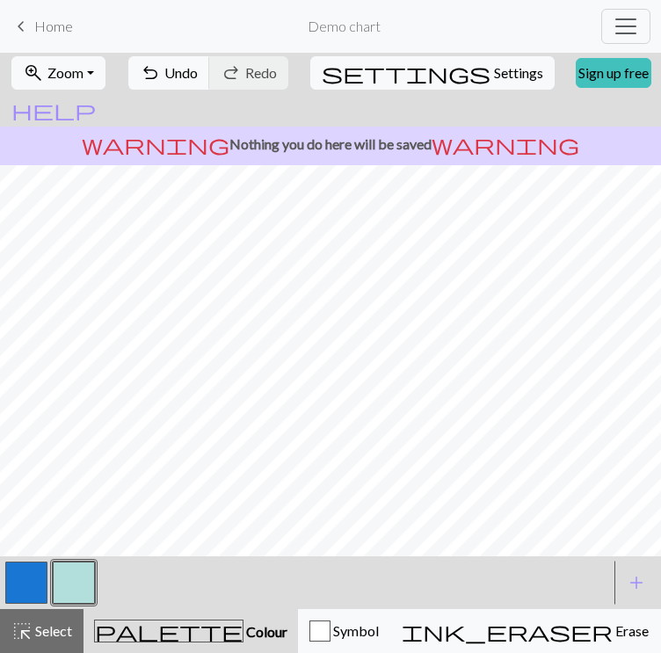
click at [32, 589] on button "button" at bounding box center [26, 582] width 42 height 42
click at [56, 582] on button "button" at bounding box center [74, 582] width 42 height 42
click at [26, 576] on button "button" at bounding box center [26, 582] width 42 height 42
click at [34, 585] on button "button" at bounding box center [26, 582] width 42 height 42
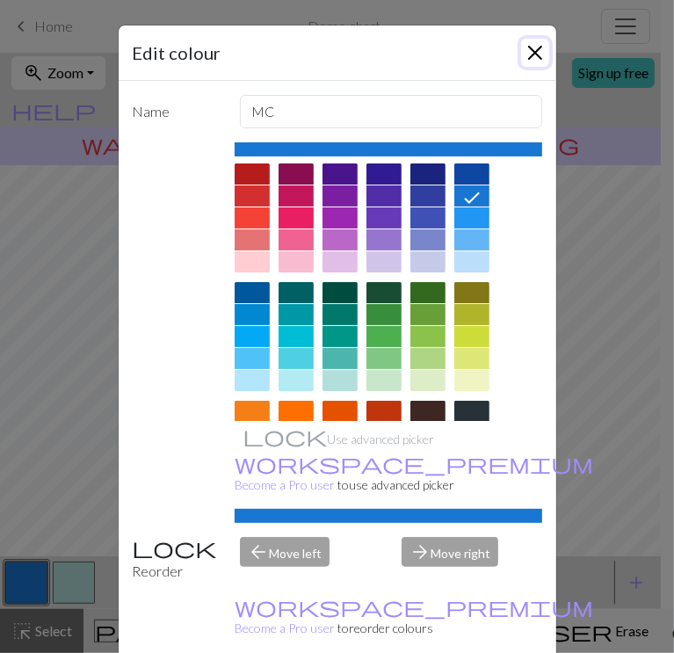
click at [524, 50] on button "Close" at bounding box center [535, 53] width 28 height 28
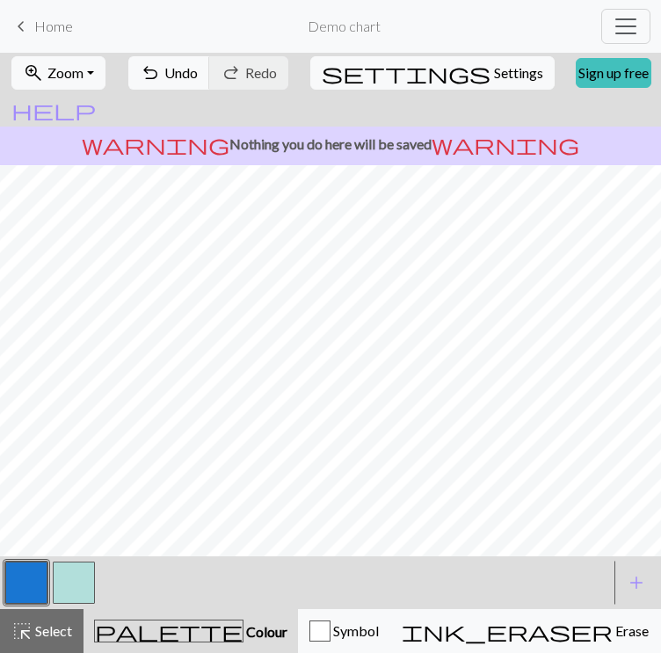
click at [64, 579] on button "button" at bounding box center [74, 582] width 42 height 42
click at [47, 580] on div at bounding box center [26, 582] width 47 height 47
click at [24, 579] on button "button" at bounding box center [26, 582] width 42 height 42
click at [70, 575] on button "button" at bounding box center [74, 582] width 42 height 42
click at [28, 569] on button "button" at bounding box center [26, 582] width 42 height 42
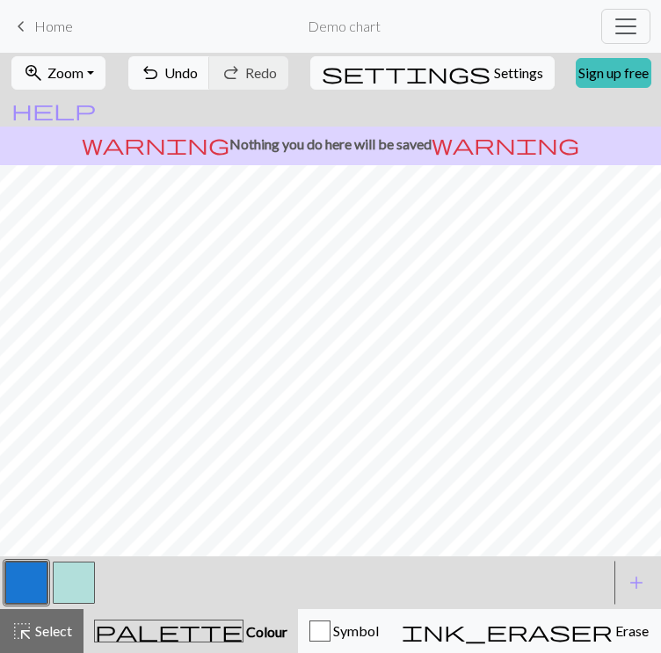
click at [67, 592] on button "button" at bounding box center [74, 582] width 42 height 42
click at [32, 573] on button "button" at bounding box center [26, 582] width 42 height 42
click at [67, 585] on button "button" at bounding box center [74, 582] width 42 height 42
click at [29, 591] on button "button" at bounding box center [26, 582] width 42 height 42
click at [70, 593] on button "button" at bounding box center [74, 582] width 42 height 42
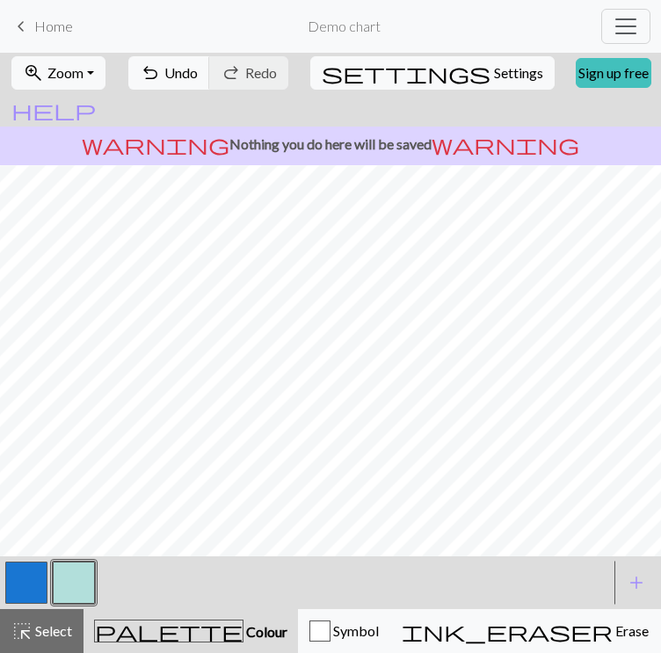
click at [29, 588] on button "button" at bounding box center [26, 582] width 42 height 42
click at [69, 575] on button "button" at bounding box center [74, 582] width 42 height 42
click at [27, 580] on button "button" at bounding box center [26, 582] width 42 height 42
click at [70, 581] on button "button" at bounding box center [74, 582] width 42 height 42
click at [11, 579] on button "button" at bounding box center [26, 582] width 42 height 42
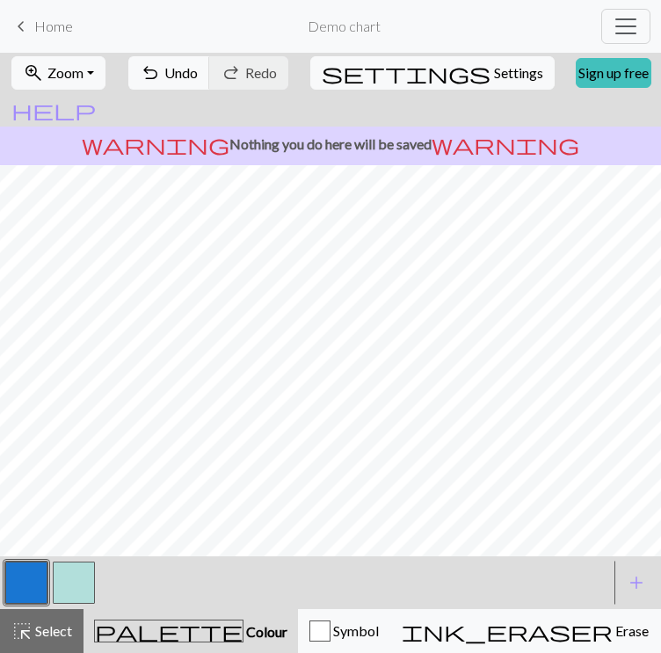
click at [90, 589] on button "button" at bounding box center [74, 582] width 42 height 42
click at [42, 579] on button "button" at bounding box center [26, 582] width 42 height 42
click at [61, 575] on button "button" at bounding box center [74, 582] width 42 height 42
click at [67, 581] on button "button" at bounding box center [74, 582] width 42 height 42
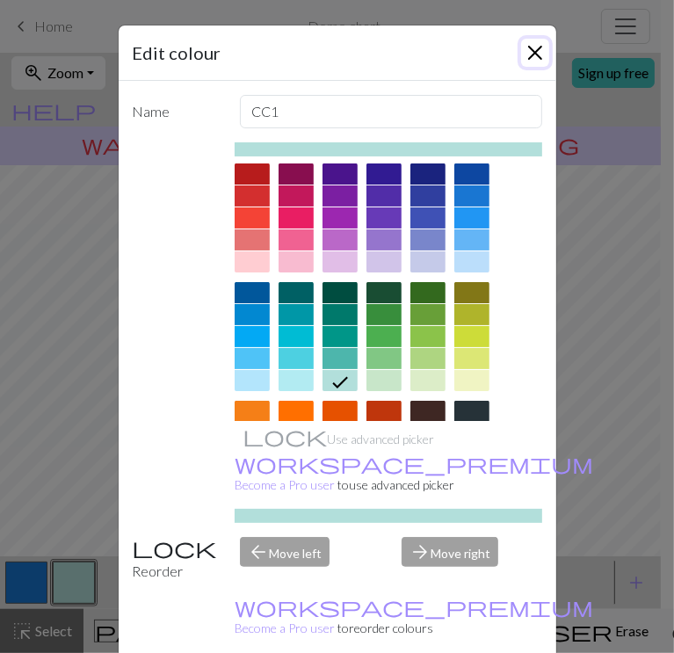
click at [531, 53] on button "Close" at bounding box center [535, 53] width 28 height 28
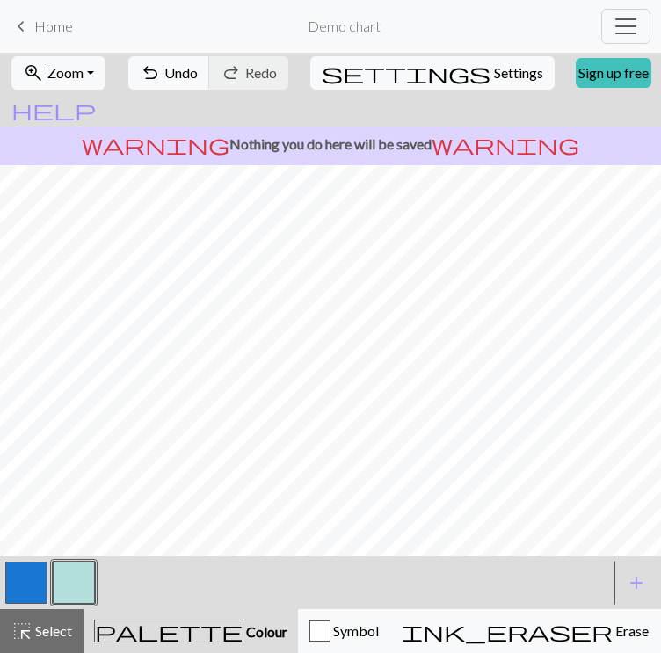
click at [32, 584] on button "button" at bounding box center [26, 582] width 42 height 42
click at [59, 575] on button "button" at bounding box center [74, 582] width 42 height 42
click at [35, 579] on button "button" at bounding box center [26, 582] width 42 height 42
click at [32, 577] on button "button" at bounding box center [26, 582] width 42 height 42
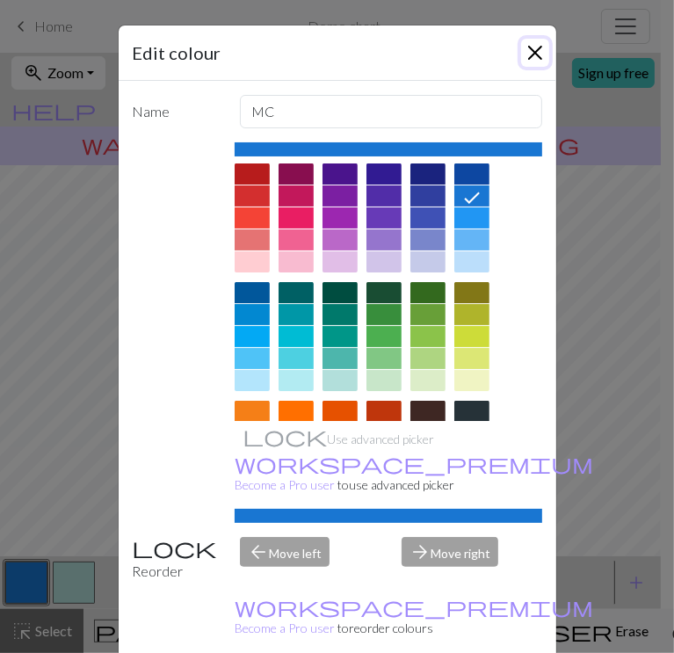
click at [532, 51] on button "Close" at bounding box center [535, 53] width 28 height 28
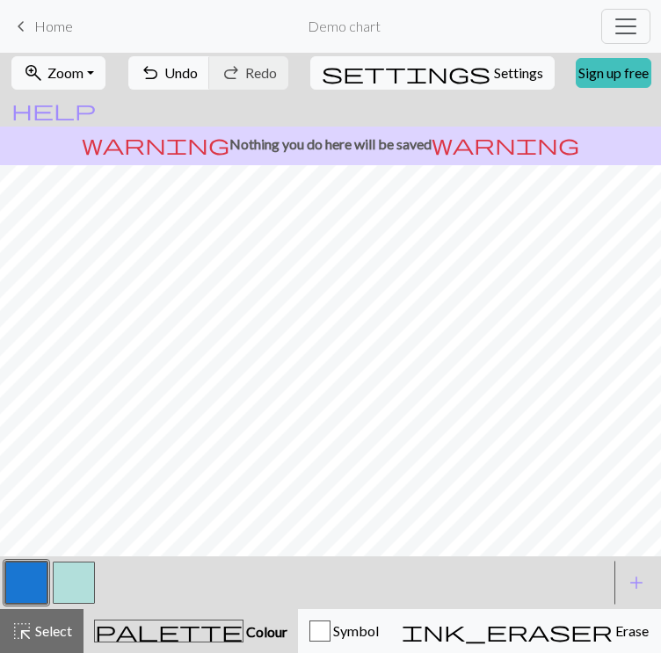
click at [60, 578] on button "button" at bounding box center [74, 582] width 42 height 42
click at [32, 560] on div at bounding box center [26, 582] width 47 height 47
click at [44, 565] on button "button" at bounding box center [26, 582] width 42 height 42
click at [72, 591] on button "button" at bounding box center [74, 582] width 42 height 42
click at [21, 587] on button "button" at bounding box center [26, 582] width 42 height 42
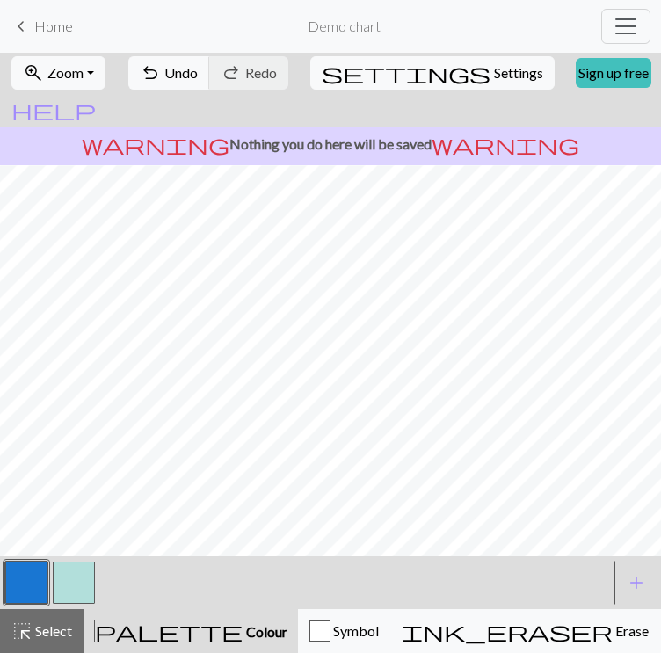
click at [60, 577] on button "button" at bounding box center [74, 582] width 42 height 42
click at [24, 569] on button "button" at bounding box center [26, 582] width 42 height 42
click at [85, 573] on button "button" at bounding box center [74, 582] width 42 height 42
click at [32, 576] on button "button" at bounding box center [26, 582] width 42 height 42
click at [42, 581] on button "button" at bounding box center [26, 582] width 42 height 42
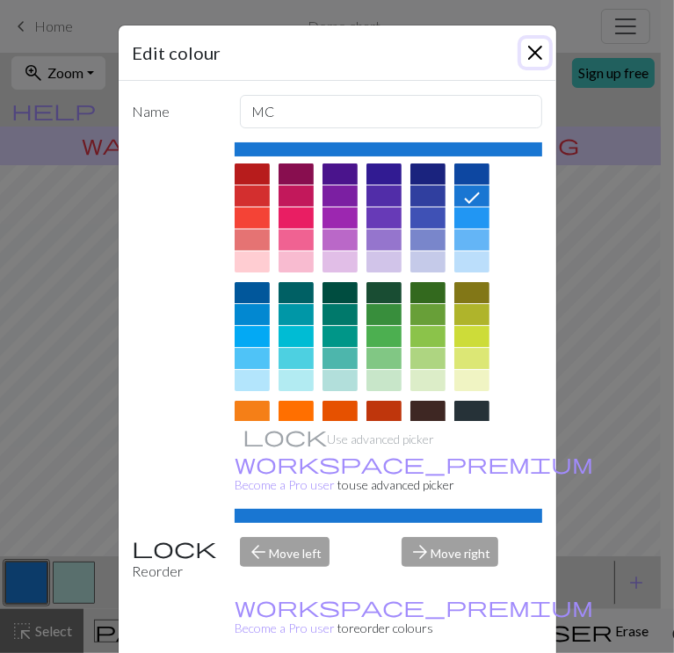
click at [525, 51] on button "Close" at bounding box center [535, 53] width 28 height 28
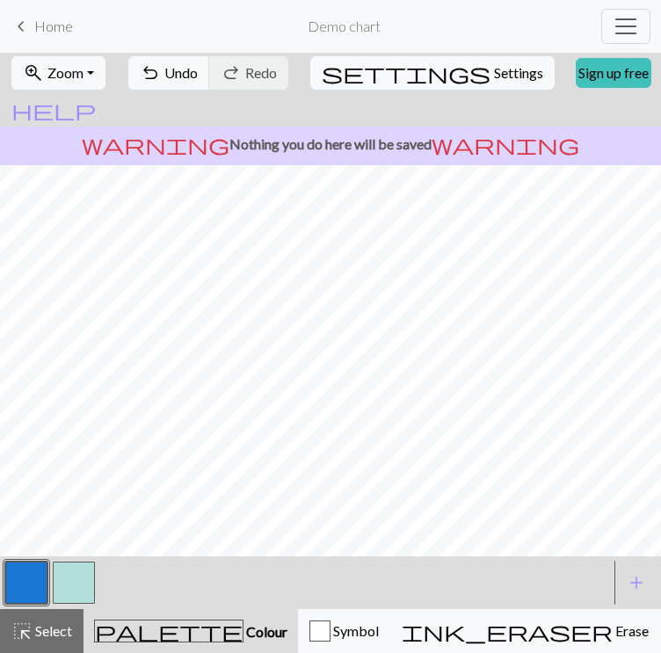
click at [58, 580] on button "button" at bounding box center [74, 582] width 42 height 42
click at [32, 588] on button "button" at bounding box center [26, 582] width 42 height 42
click at [75, 588] on button "button" at bounding box center [74, 582] width 42 height 42
click at [31, 572] on button "button" at bounding box center [26, 582] width 42 height 42
click at [70, 575] on button "button" at bounding box center [74, 582] width 42 height 42
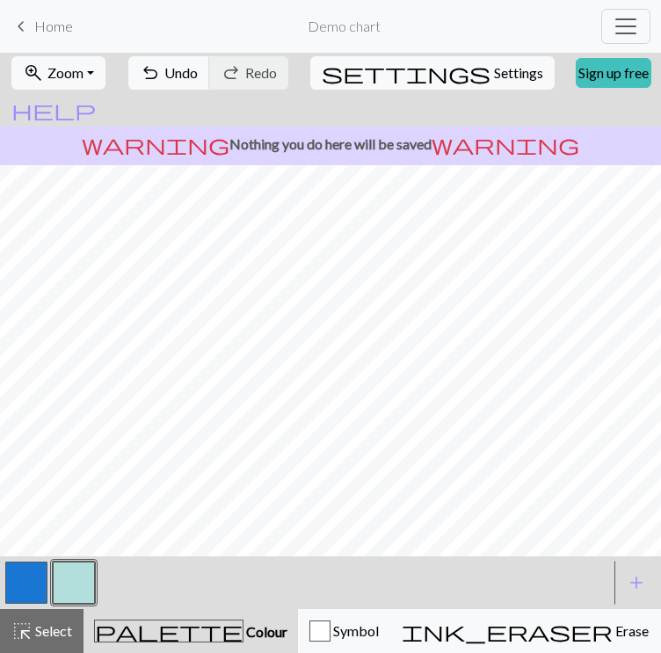
click at [32, 580] on button "button" at bounding box center [26, 582] width 42 height 42
click at [70, 576] on button "button" at bounding box center [74, 582] width 42 height 42
click at [14, 589] on button "button" at bounding box center [26, 582] width 42 height 42
click at [61, 600] on button "button" at bounding box center [74, 582] width 42 height 42
click at [32, 584] on button "button" at bounding box center [26, 582] width 42 height 42
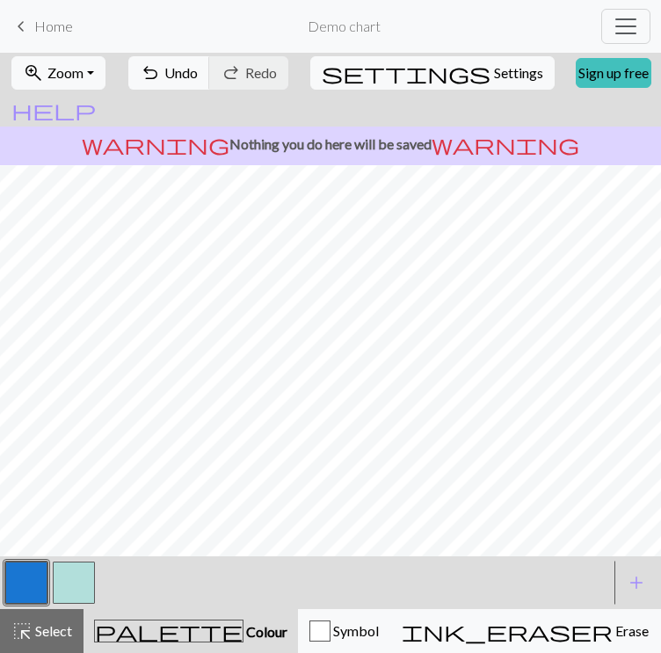
click at [90, 568] on button "button" at bounding box center [74, 582] width 42 height 42
click at [17, 568] on button "button" at bounding box center [26, 582] width 42 height 42
click at [70, 589] on button "button" at bounding box center [74, 582] width 42 height 42
click at [45, 582] on button "button" at bounding box center [26, 582] width 42 height 42
click at [79, 575] on button "button" at bounding box center [74, 582] width 42 height 42
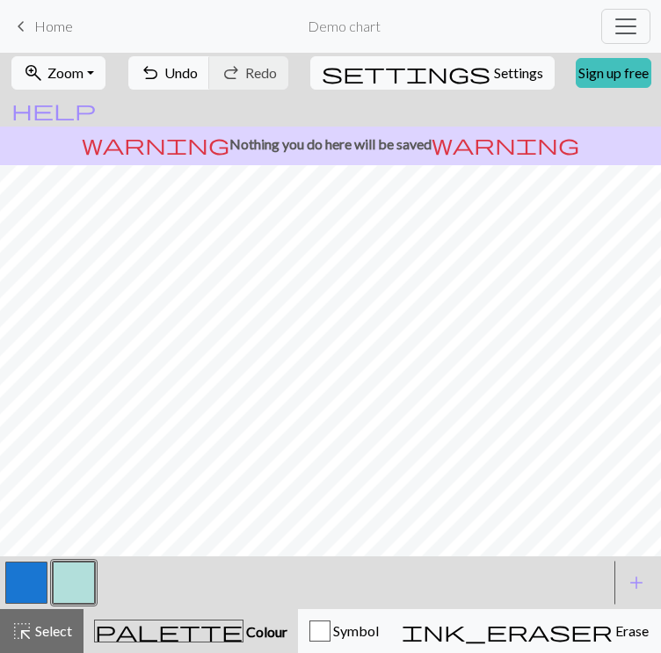
click at [69, 581] on button "button" at bounding box center [74, 582] width 42 height 42
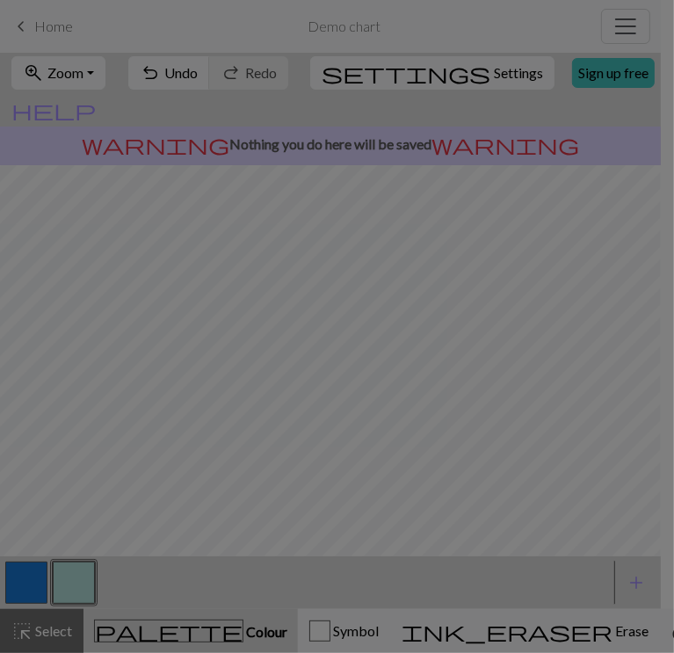
click at [25, 588] on div "Edit colour Name CC1 Use advanced picker workspace_premium Become a Pro user to…" at bounding box center [337, 326] width 674 height 653
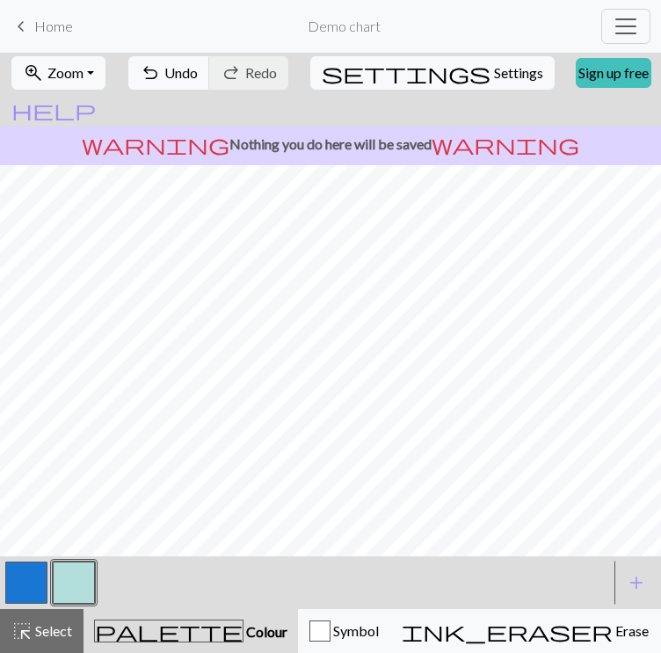
click at [20, 587] on button "button" at bounding box center [26, 582] width 42 height 42
click at [68, 582] on button "button" at bounding box center [74, 582] width 42 height 42
click at [33, 581] on button "button" at bounding box center [26, 582] width 42 height 42
click at [68, 588] on button "button" at bounding box center [74, 582] width 42 height 42
click at [21, 564] on button "button" at bounding box center [26, 582] width 42 height 42
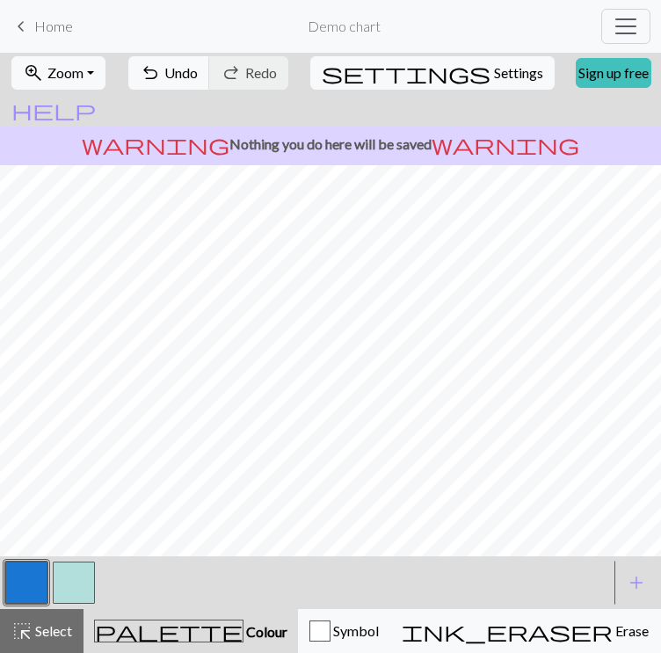
click at [84, 588] on button "button" at bounding box center [74, 582] width 42 height 42
click at [32, 570] on button "button" at bounding box center [26, 582] width 42 height 42
click at [76, 583] on button "button" at bounding box center [74, 582] width 42 height 42
click at [29, 575] on button "button" at bounding box center [26, 582] width 42 height 42
click at [71, 575] on button "button" at bounding box center [74, 582] width 42 height 42
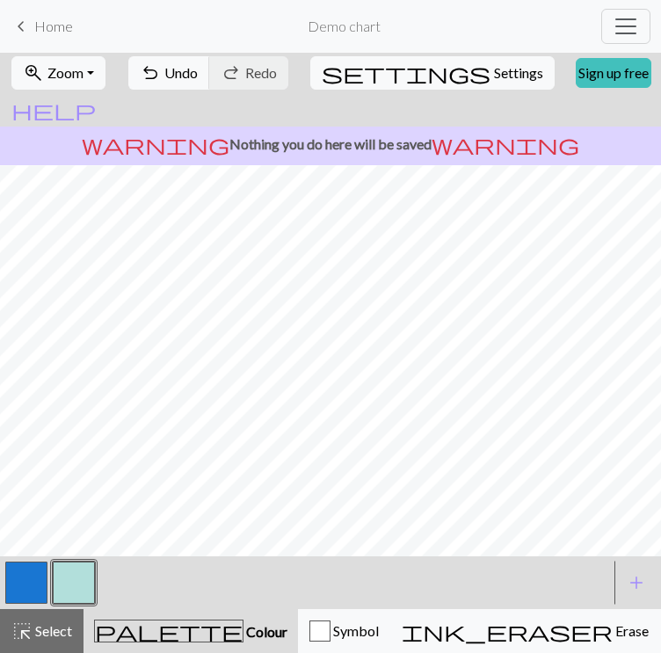
click at [27, 580] on button "button" at bounding box center [26, 582] width 42 height 42
click at [64, 573] on button "button" at bounding box center [74, 582] width 42 height 42
click at [35, 580] on button "button" at bounding box center [26, 582] width 42 height 42
click at [74, 580] on button "button" at bounding box center [74, 582] width 42 height 42
click at [22, 575] on button "button" at bounding box center [26, 582] width 42 height 42
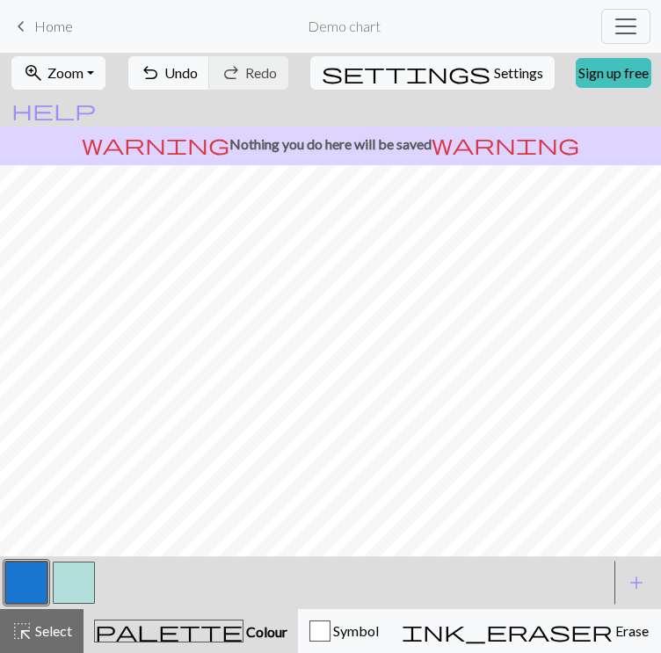
click at [64, 597] on button "button" at bounding box center [74, 582] width 42 height 42
click at [70, 582] on button "button" at bounding box center [74, 582] width 42 height 42
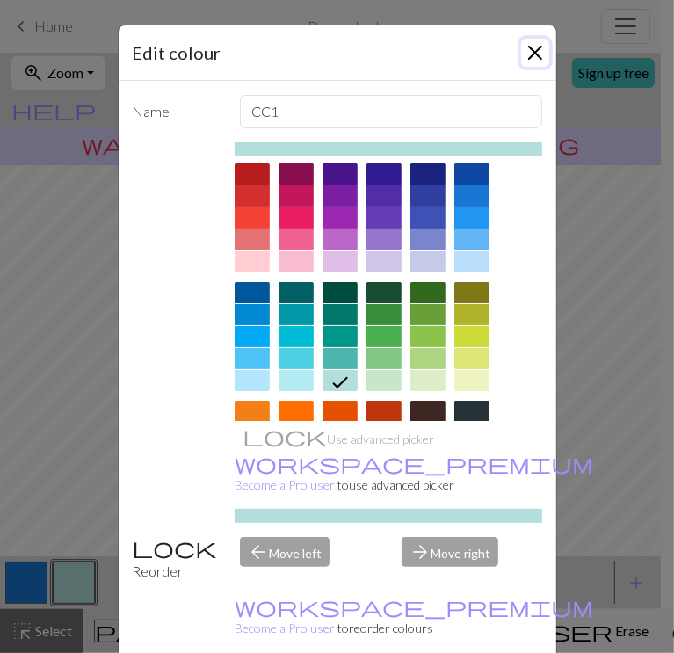
click at [532, 50] on button "Close" at bounding box center [535, 53] width 28 height 28
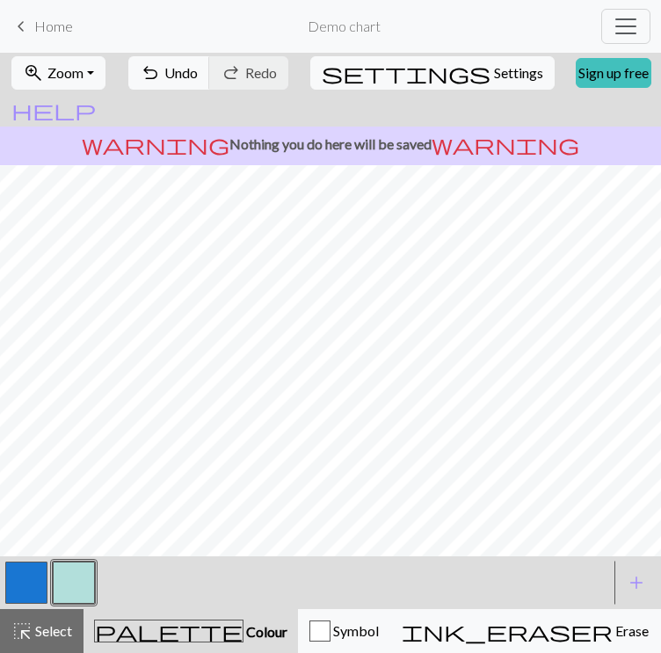
click at [18, 575] on button "button" at bounding box center [26, 582] width 42 height 42
click at [79, 578] on button "button" at bounding box center [74, 582] width 42 height 42
click at [105, 83] on button "zoom_in Zoom Zoom" at bounding box center [58, 72] width 94 height 33
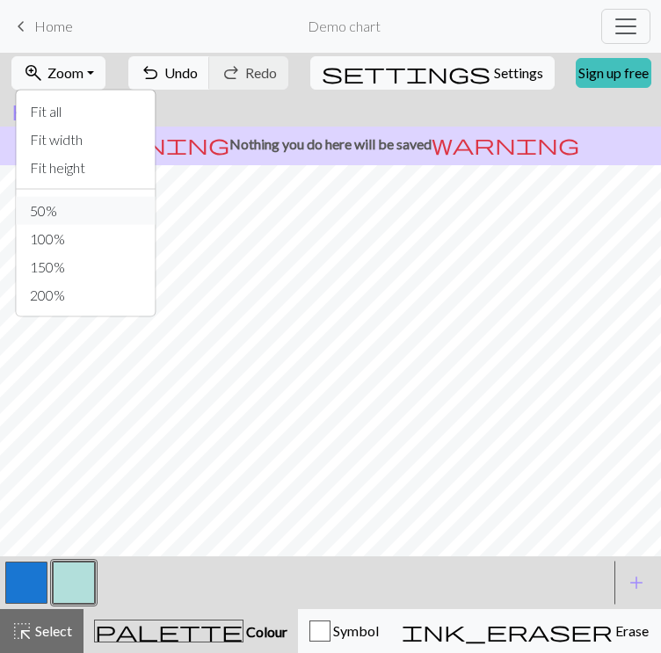
click at [123, 197] on button "50%" at bounding box center [85, 211] width 139 height 28
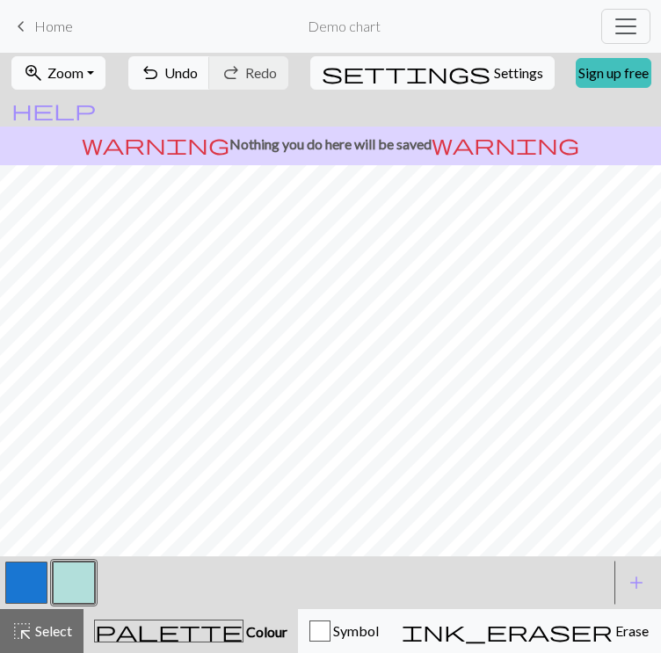
click at [105, 76] on button "zoom_in Zoom Zoom" at bounding box center [58, 72] width 94 height 33
click at [98, 77] on button "zoom_in Zoom Zoom" at bounding box center [58, 72] width 94 height 33
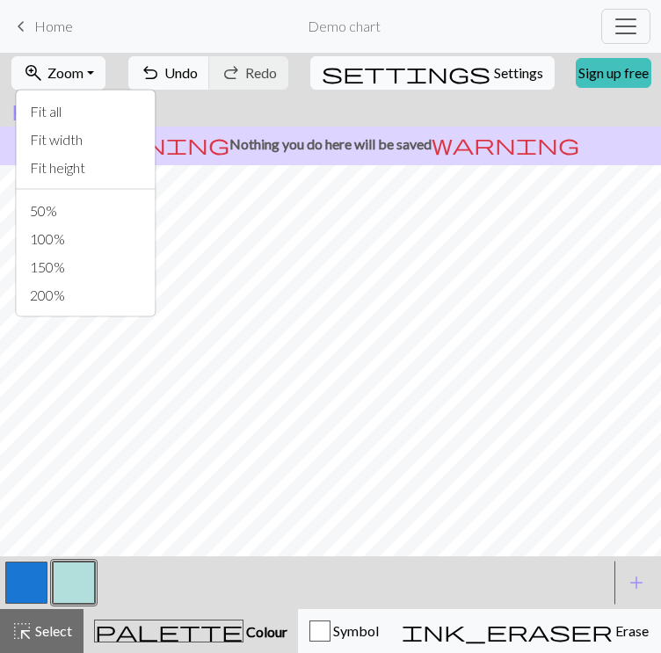
click at [401, 63] on span "settings" at bounding box center [406, 73] width 169 height 25
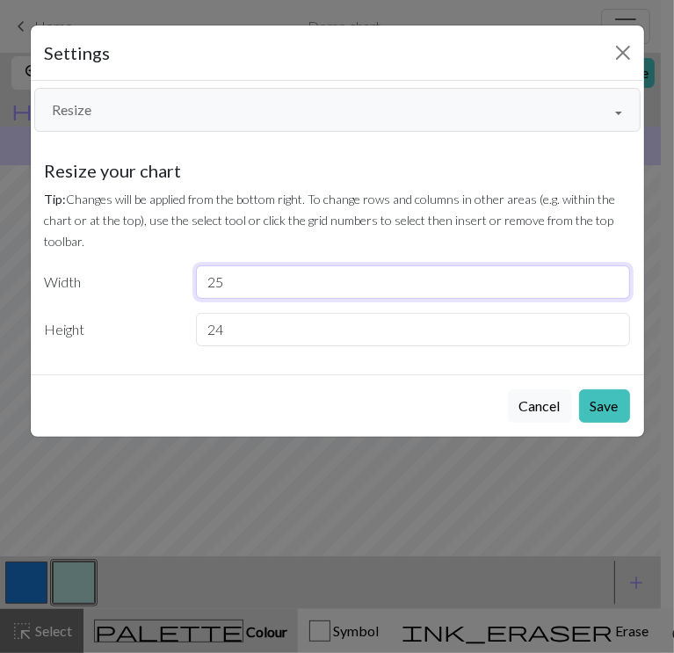
click at [613, 275] on input "25" at bounding box center [413, 281] width 434 height 33
type input "24"
click at [613, 286] on input "24" at bounding box center [413, 281] width 434 height 33
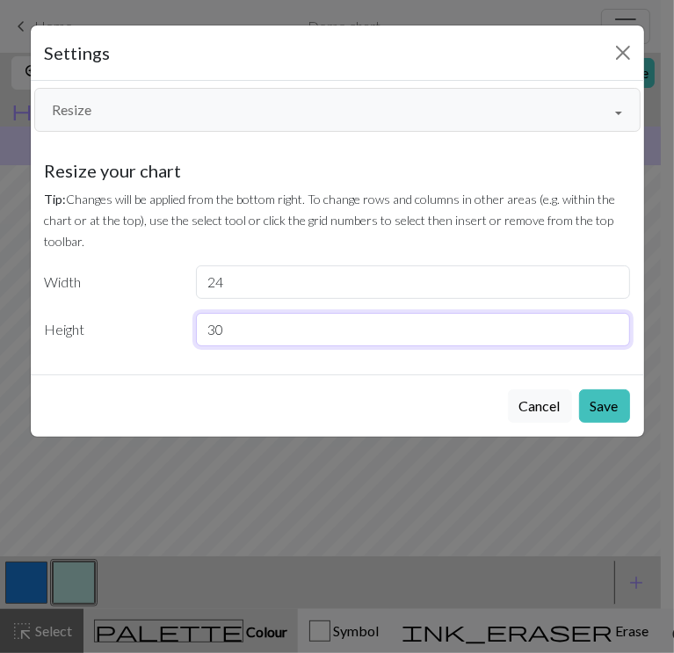
click at [611, 323] on input "30" at bounding box center [413, 329] width 434 height 33
click at [611, 323] on input "31" at bounding box center [413, 329] width 434 height 33
click at [611, 323] on input "32" at bounding box center [413, 329] width 434 height 33
click at [611, 323] on input "33" at bounding box center [413, 329] width 434 height 33
click at [611, 323] on input "34" at bounding box center [413, 329] width 434 height 33
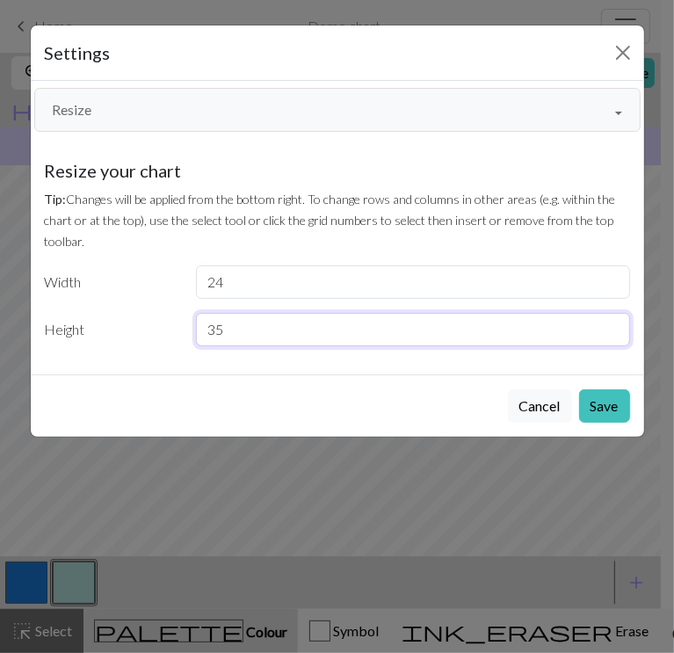
click at [611, 323] on input "35" at bounding box center [413, 329] width 434 height 33
click at [611, 323] on input "37" at bounding box center [413, 329] width 434 height 33
click at [611, 323] on input "38" at bounding box center [413, 329] width 434 height 33
click at [611, 323] on input "39" at bounding box center [413, 329] width 434 height 33
click at [611, 323] on input "44" at bounding box center [413, 329] width 434 height 33
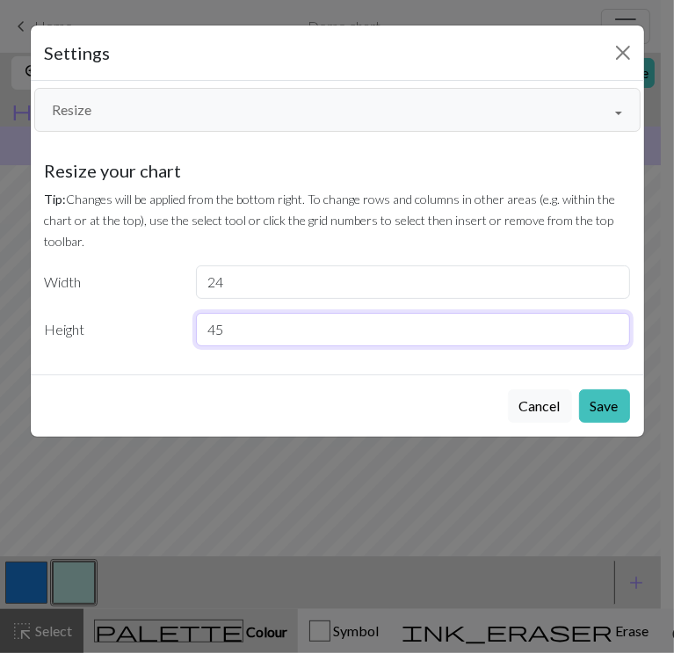
click at [611, 323] on input "45" at bounding box center [413, 329] width 434 height 33
click at [611, 323] on input "46" at bounding box center [413, 329] width 434 height 33
click at [611, 323] on input "47" at bounding box center [413, 329] width 434 height 33
type input "48"
click at [611, 323] on input "48" at bounding box center [413, 329] width 434 height 33
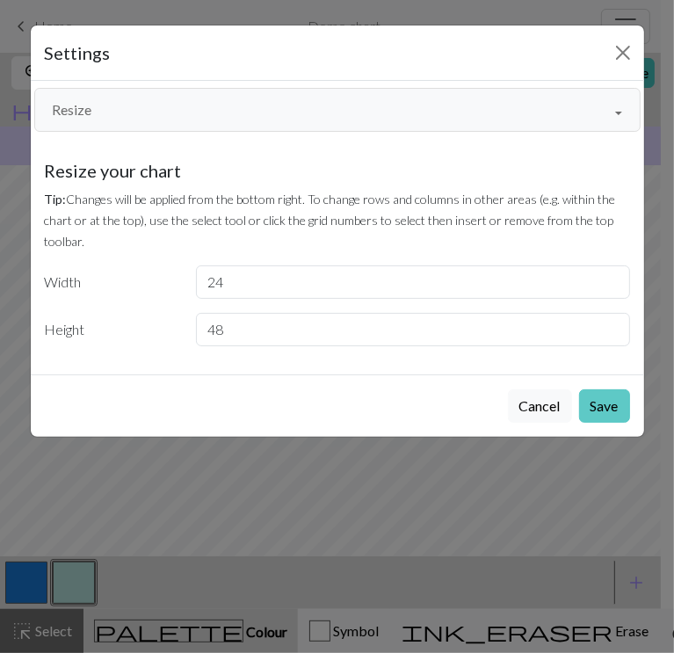
click at [603, 409] on button "Save" at bounding box center [604, 405] width 51 height 33
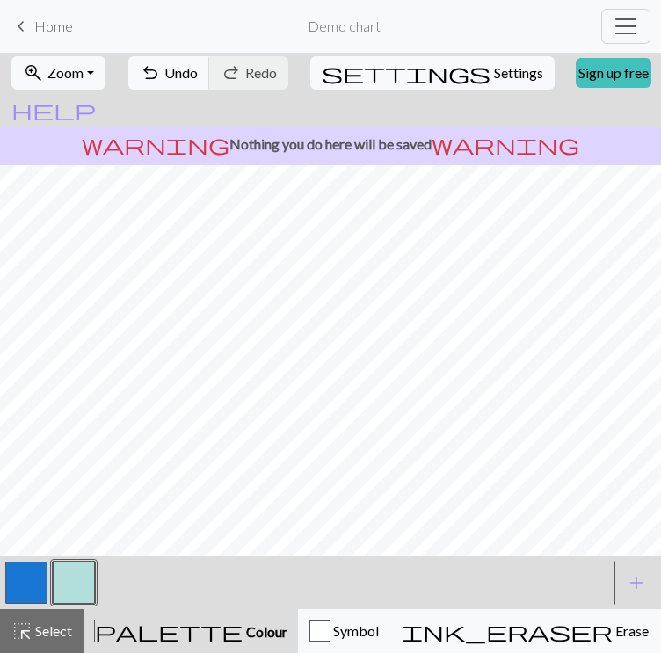
click at [133, 633] on span "palette" at bounding box center [169, 630] width 148 height 25
click at [141, 633] on span "palette" at bounding box center [169, 630] width 148 height 25
click at [134, 624] on span "palette" at bounding box center [169, 630] width 148 height 25
click at [198, 76] on span "Undo" at bounding box center [180, 72] width 33 height 17
click at [277, 66] on span "Redo" at bounding box center [261, 72] width 32 height 17
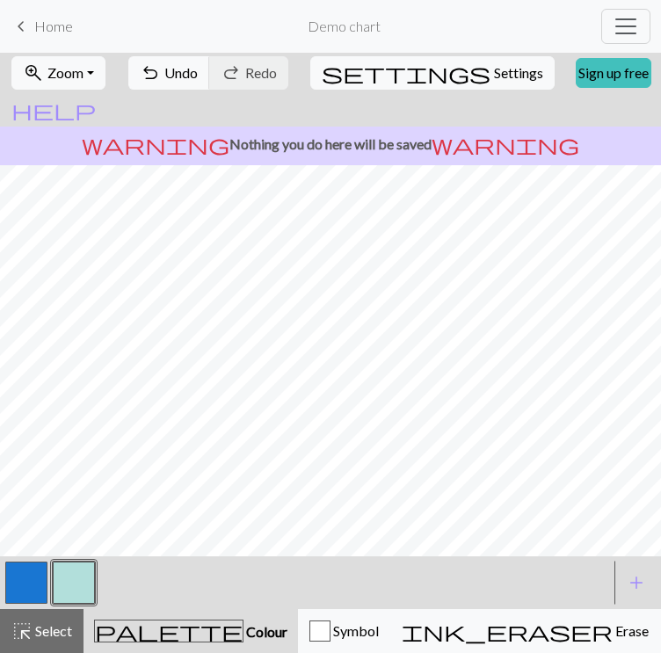
click at [24, 575] on button "button" at bounding box center [26, 582] width 42 height 42
click at [612, 14] on span "Toggle navigation" at bounding box center [625, 26] width 26 height 26
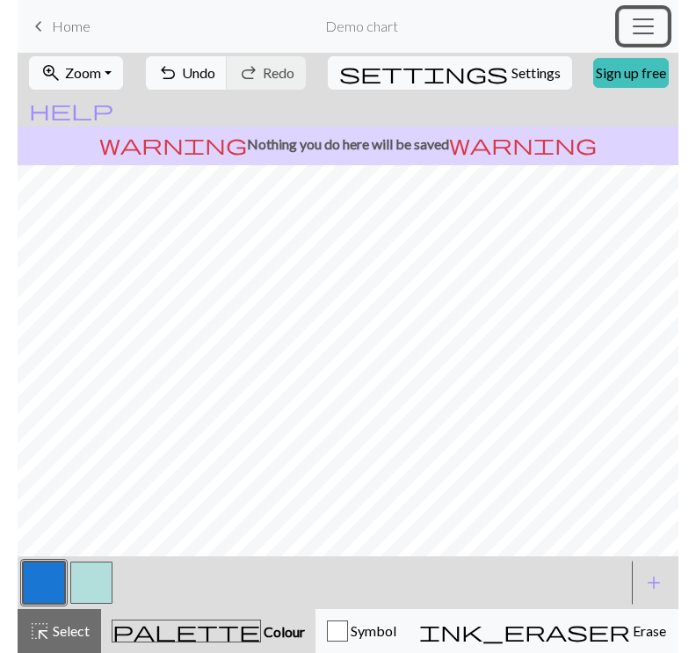
scroll to position [0, 0]
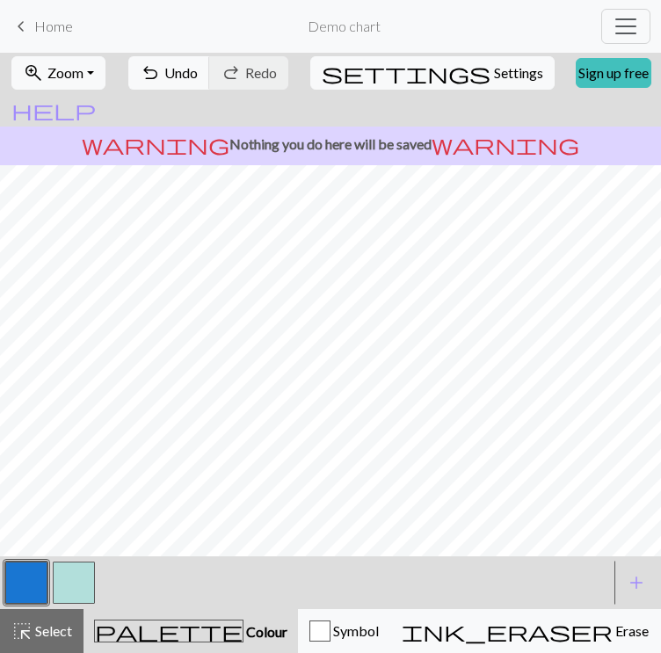
click at [18, 24] on span "keyboard_arrow_left" at bounding box center [21, 26] width 21 height 25
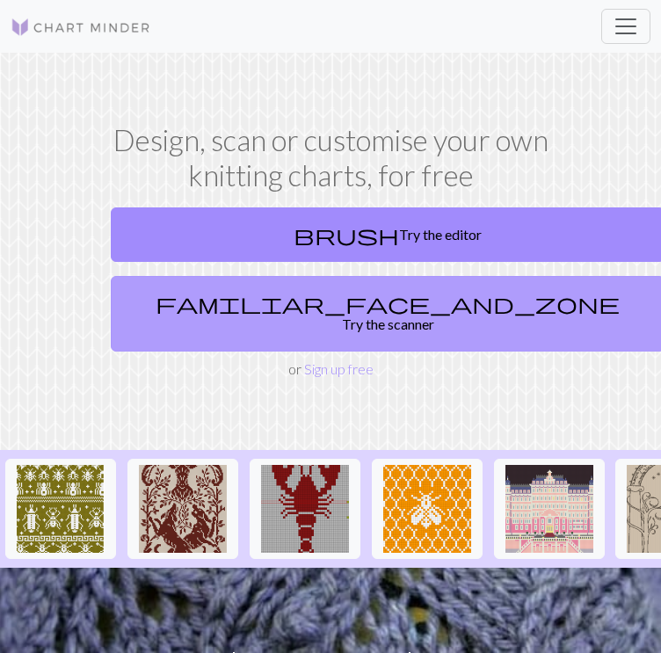
click at [286, 305] on span "familiar_face_and_zone" at bounding box center [387, 303] width 464 height 25
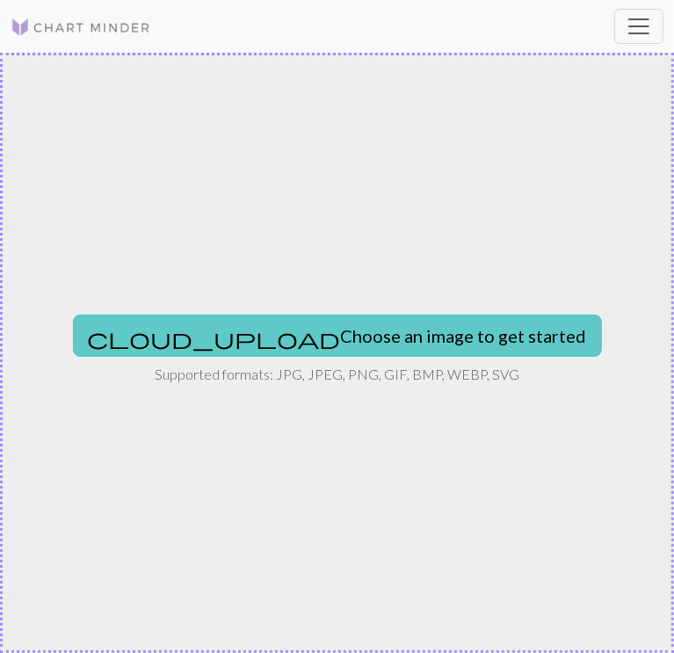
click at [376, 322] on button "cloud_upload Choose an image to get started" at bounding box center [337, 336] width 529 height 42
click at [360, 336] on button "cloud_upload Choose an image to get started" at bounding box center [337, 336] width 529 height 42
click at [355, 322] on button "cloud_upload Choose an image to get started" at bounding box center [337, 336] width 529 height 42
click at [415, 325] on button "cloud_upload Choose an image to get started" at bounding box center [337, 336] width 529 height 42
click at [422, 333] on button "cloud_upload Choose an image to get started" at bounding box center [337, 336] width 529 height 42
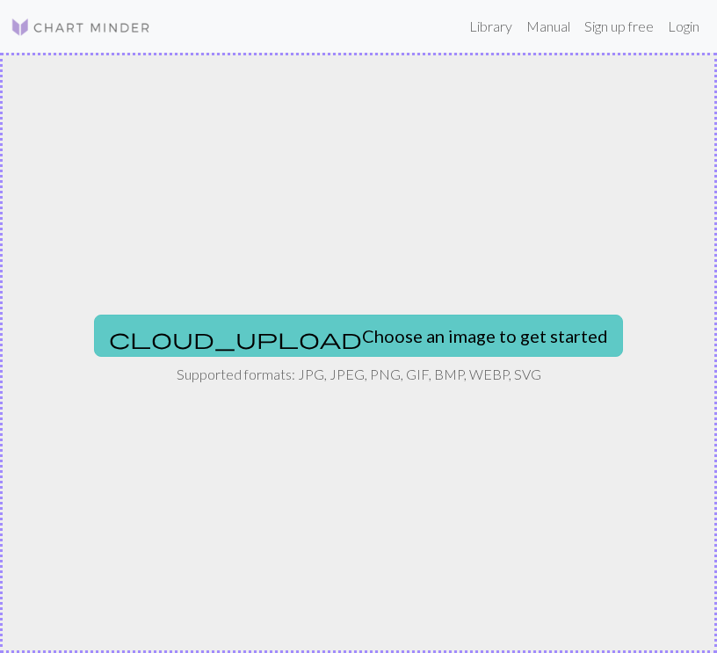
click at [302, 340] on button "cloud_upload Choose an image to get started" at bounding box center [358, 336] width 529 height 42
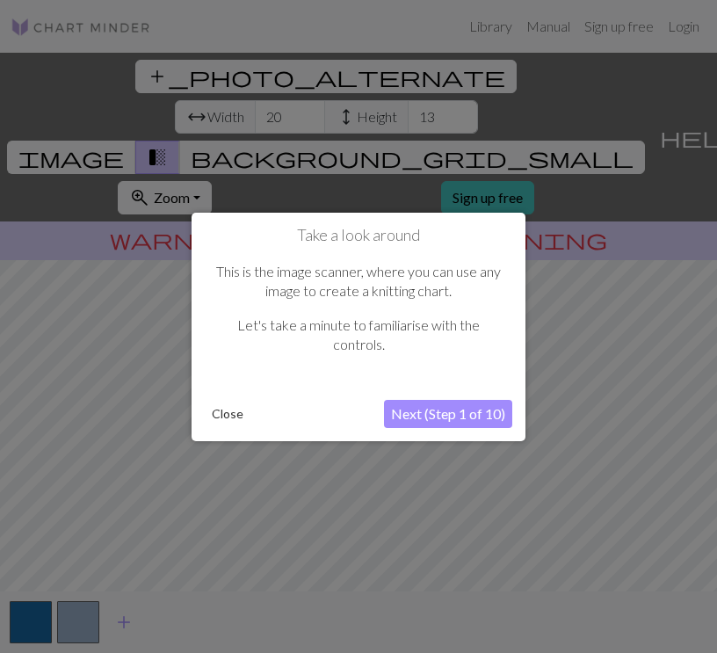
click at [229, 418] on button "Close" at bounding box center [228, 414] width 46 height 26
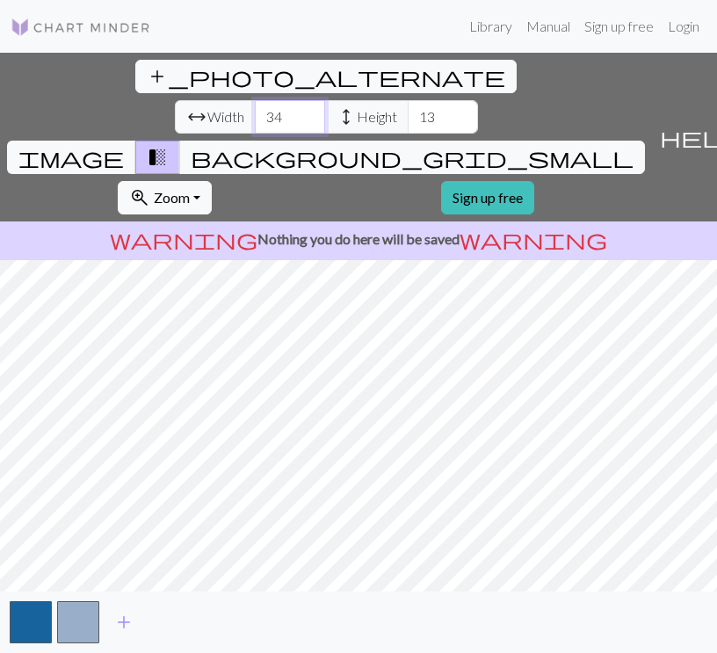
click at [255, 100] on input "34" at bounding box center [290, 116] width 70 height 33
type input "44"
click at [255, 100] on input "44" at bounding box center [290, 116] width 70 height 33
click at [336, 105] on span "height" at bounding box center [346, 117] width 21 height 25
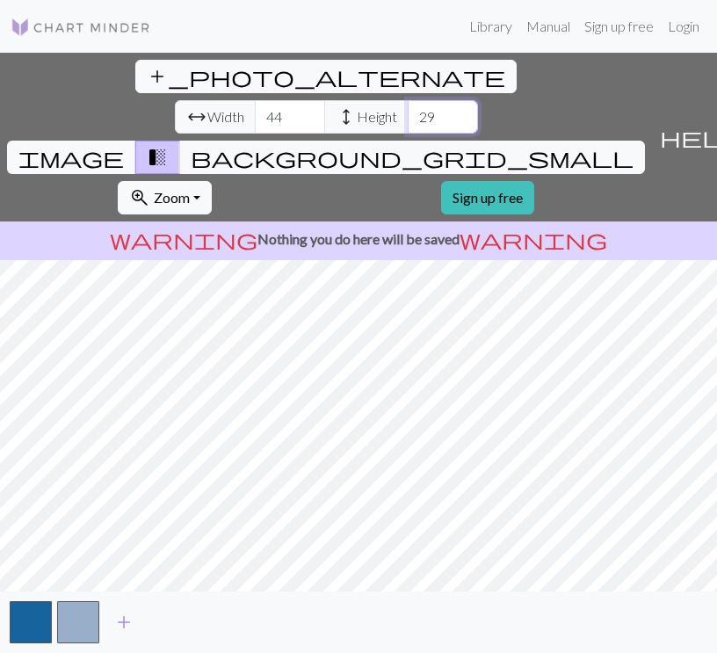
click at [408, 100] on input "29" at bounding box center [443, 116] width 70 height 33
click at [408, 100] on input "54" at bounding box center [443, 116] width 70 height 33
type input "65"
click at [408, 100] on input "65" at bounding box center [443, 116] width 70 height 33
type input "53"
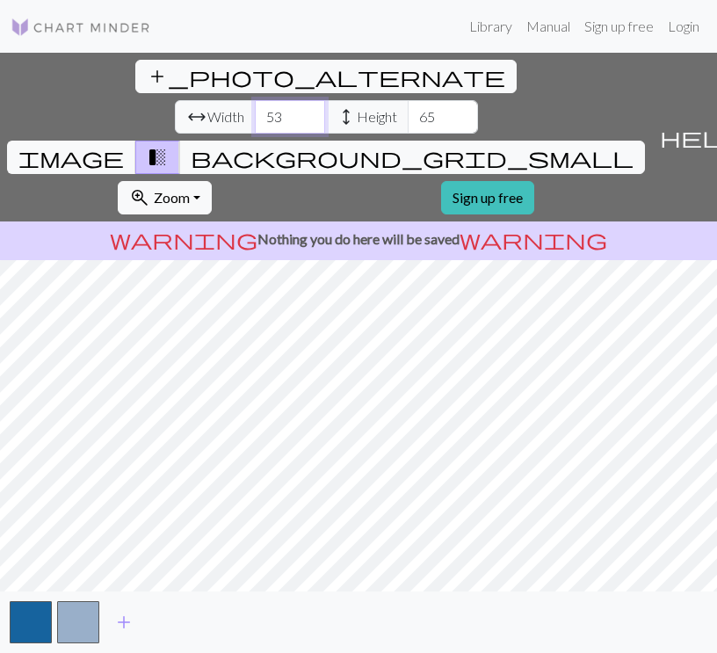
click at [255, 100] on input "53" at bounding box center [290, 116] width 70 height 33
click at [74, 626] on button "button" at bounding box center [78, 622] width 42 height 42
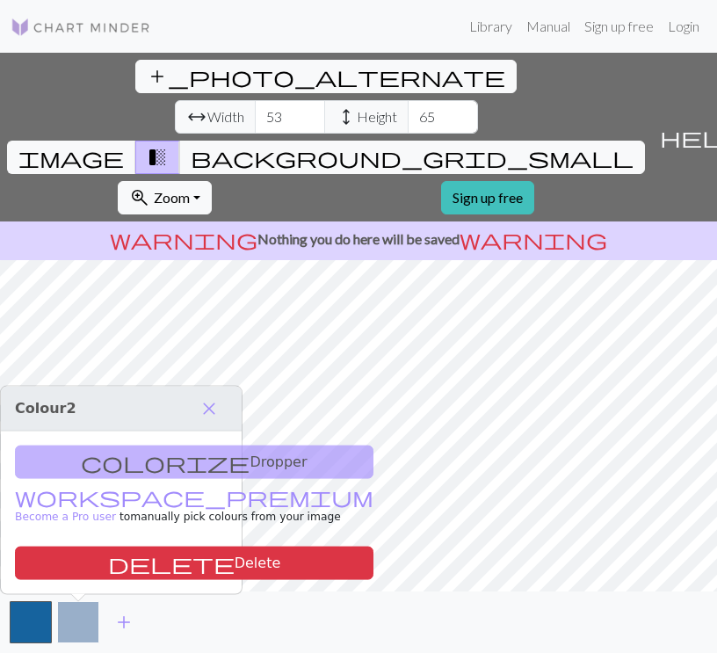
click at [81, 611] on button "button" at bounding box center [78, 622] width 42 height 42
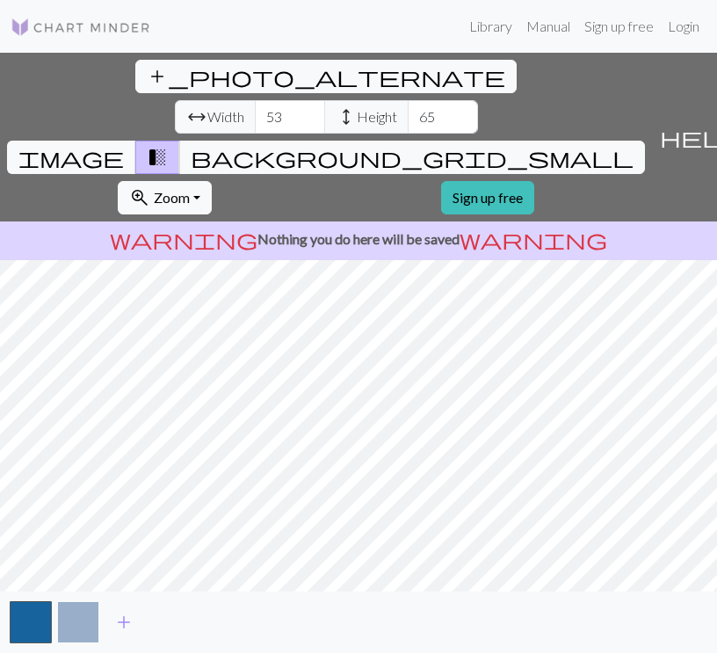
click at [83, 620] on button "button" at bounding box center [78, 622] width 42 height 42
click at [124, 145] on span "image" at bounding box center [70, 157] width 105 height 25
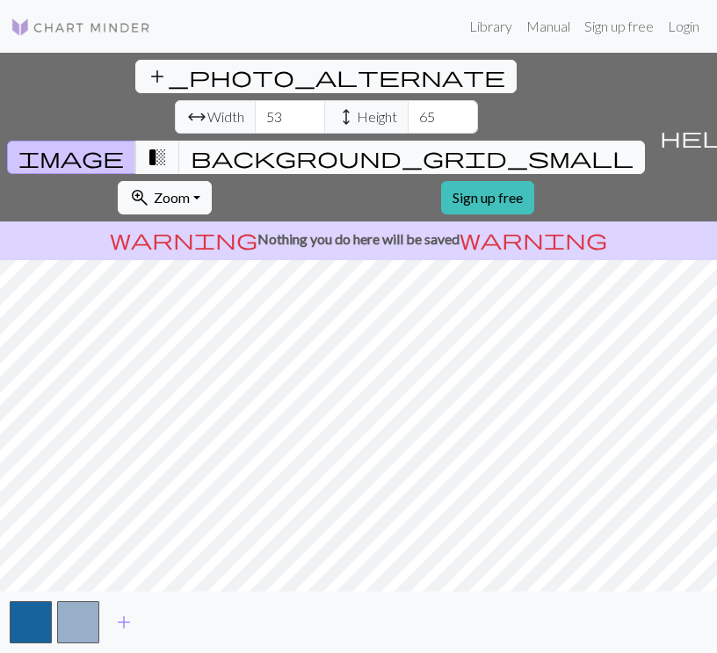
click at [510, 141] on button "background_grid_small" at bounding box center [412, 157] width 466 height 33
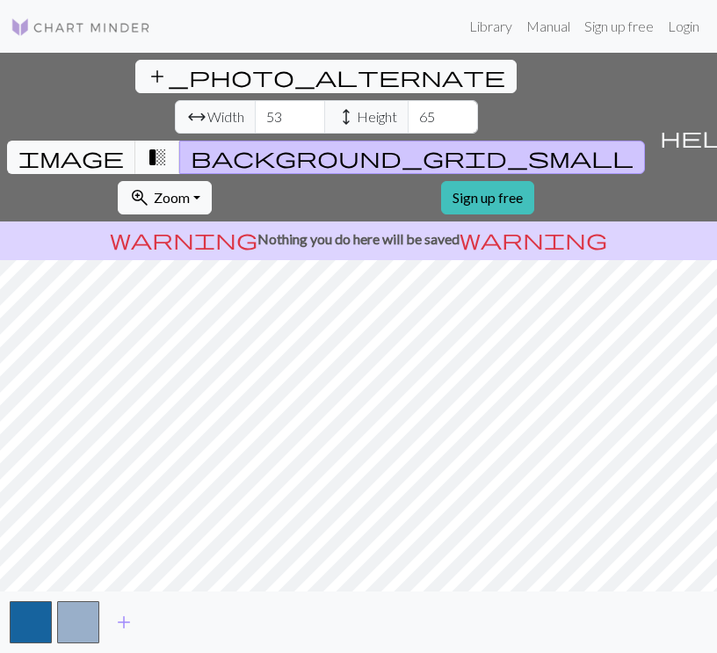
click at [180, 141] on button "transition_fade" at bounding box center [157, 157] width 45 height 33
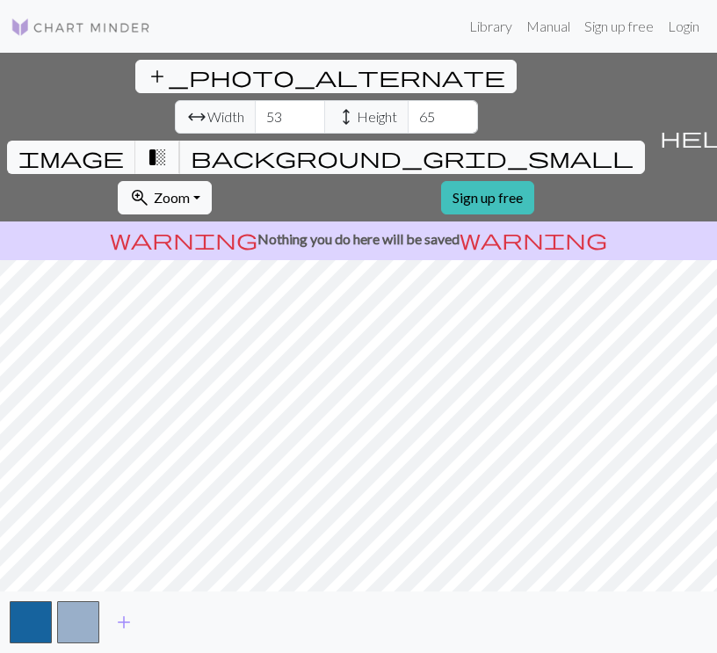
click at [168, 145] on span "transition_fade" at bounding box center [157, 157] width 21 height 25
click at [124, 145] on span "image" at bounding box center [70, 157] width 105 height 25
click at [168, 145] on span "transition_fade" at bounding box center [157, 157] width 21 height 25
click at [77, 614] on button "button" at bounding box center [78, 622] width 42 height 42
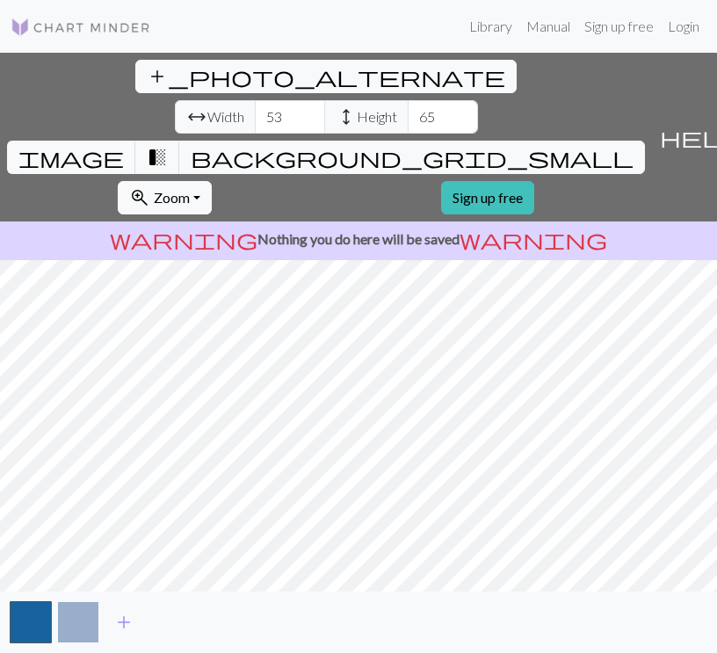
click at [77, 614] on button "button" at bounding box center [78, 622] width 42 height 42
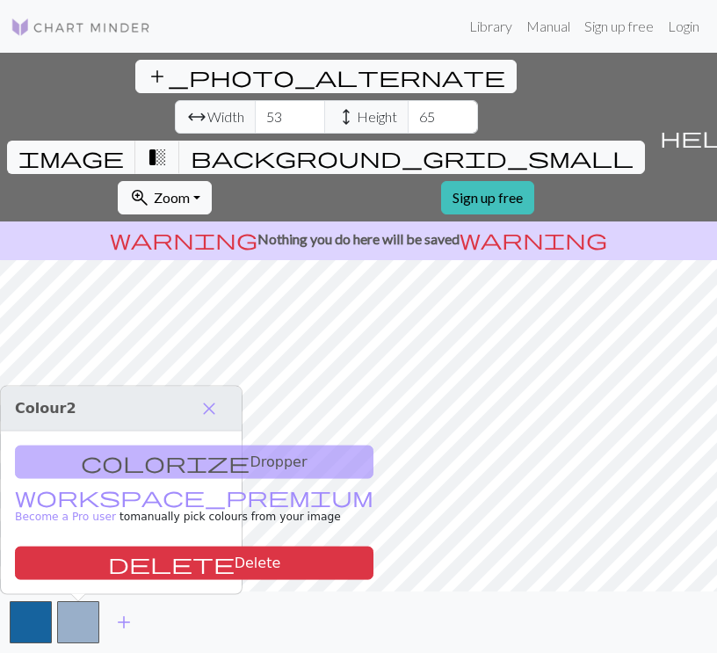
click at [95, 459] on div "colorize Dropper workspace_premium Become a Pro user to manually pick colours f…" at bounding box center [121, 512] width 241 height 163
click at [121, 466] on div "colorize Dropper workspace_premium Become a Pro user to manually pick colours f…" at bounding box center [121, 512] width 241 height 163
click at [164, 459] on div "colorize Dropper workspace_premium Become a Pro user to manually pick colours f…" at bounding box center [121, 512] width 241 height 163
click at [87, 608] on button "button" at bounding box center [78, 622] width 42 height 42
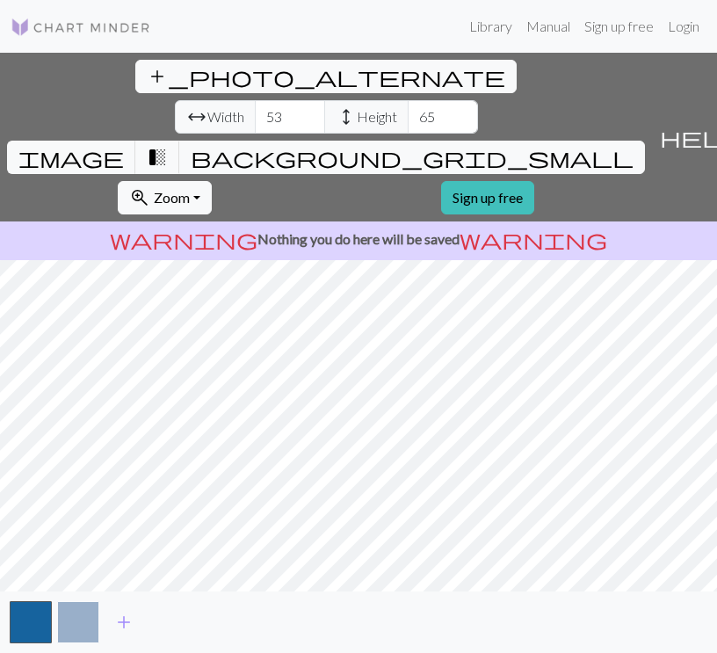
click at [87, 608] on button "button" at bounding box center [78, 622] width 42 height 42
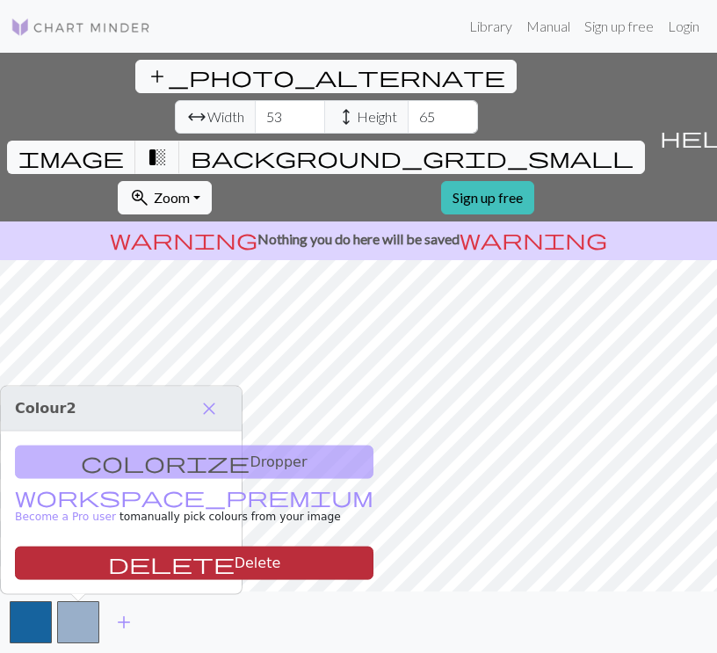
click at [108, 560] on span "delete" at bounding box center [171, 563] width 127 height 25
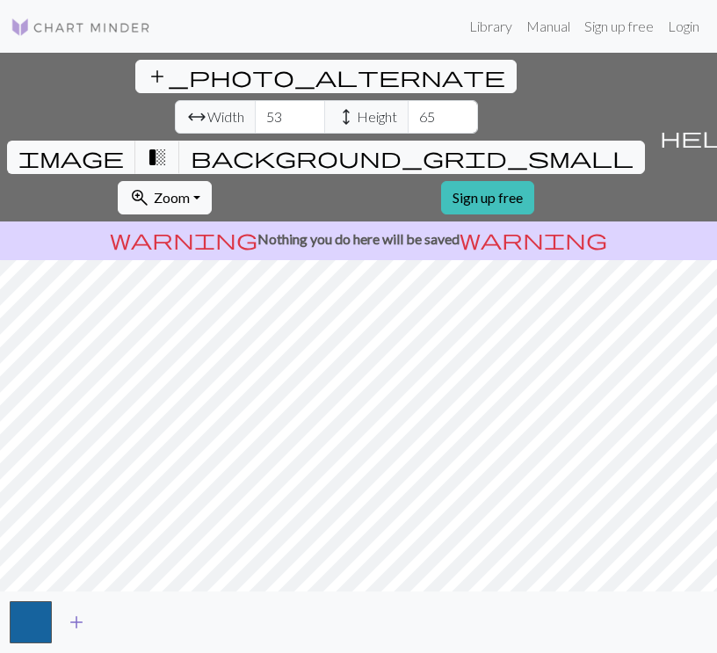
click at [80, 619] on span "add" at bounding box center [76, 622] width 21 height 25
click at [124, 624] on span "add" at bounding box center [123, 622] width 21 height 25
click at [168, 620] on span "add" at bounding box center [171, 622] width 21 height 25
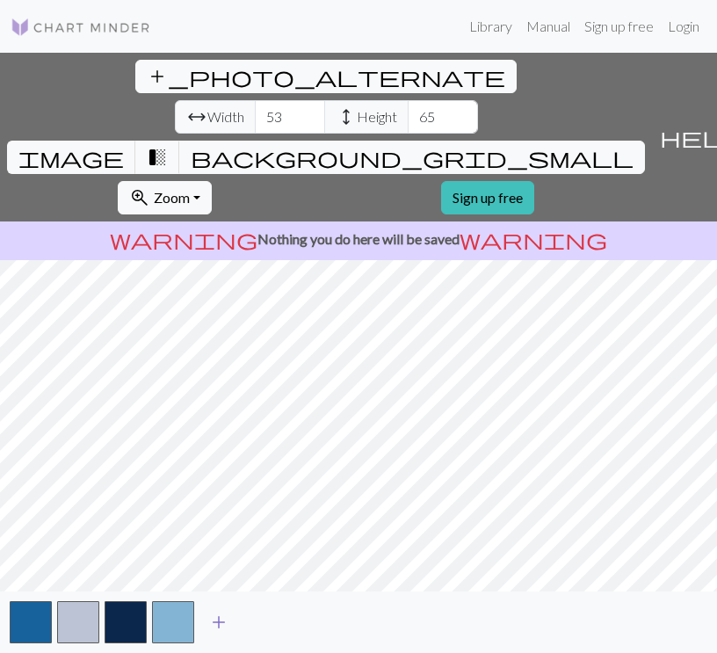
click at [168, 620] on button "button" at bounding box center [173, 622] width 42 height 42
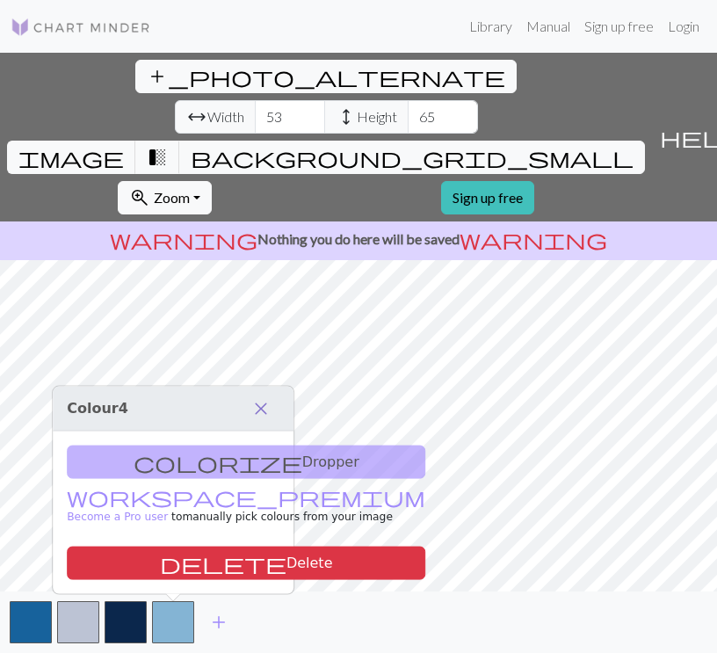
click at [253, 412] on span "close" at bounding box center [260, 408] width 21 height 25
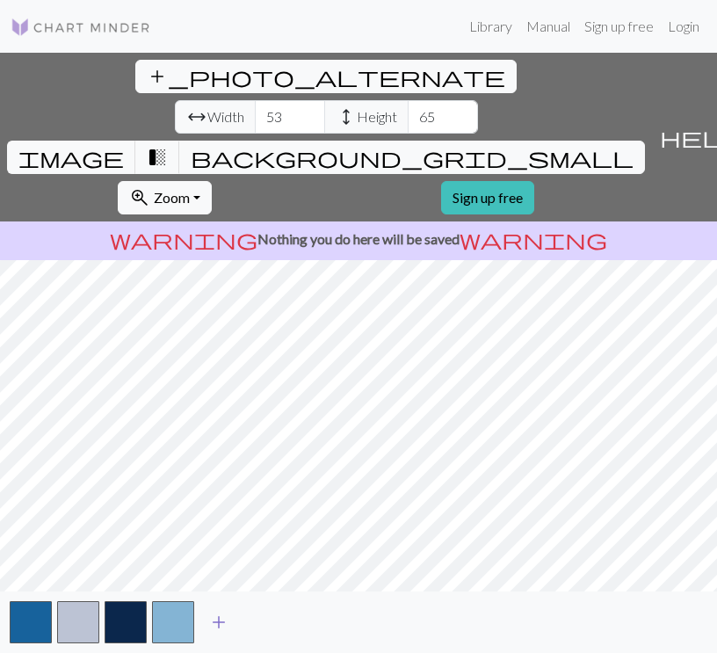
click at [219, 620] on span "add" at bounding box center [218, 622] width 21 height 25
click at [265, 625] on span "add" at bounding box center [266, 622] width 21 height 25
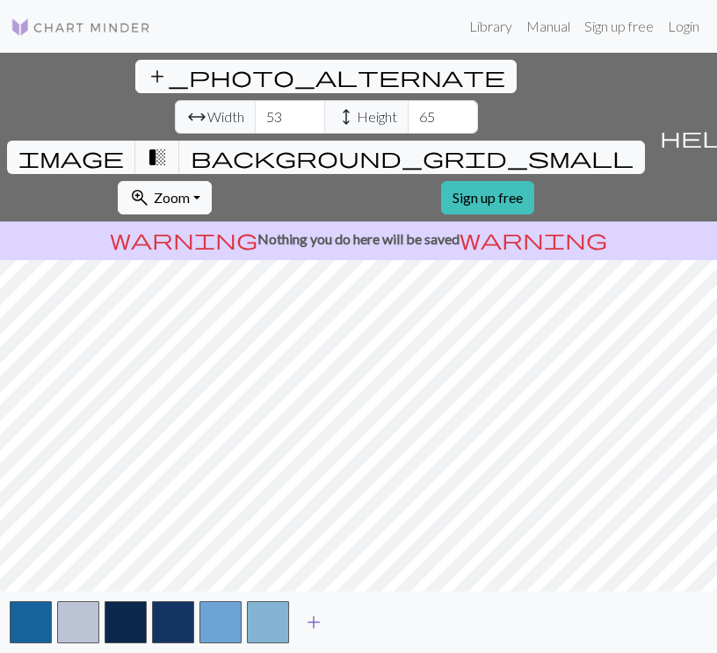
click at [311, 621] on span "add" at bounding box center [313, 622] width 21 height 25
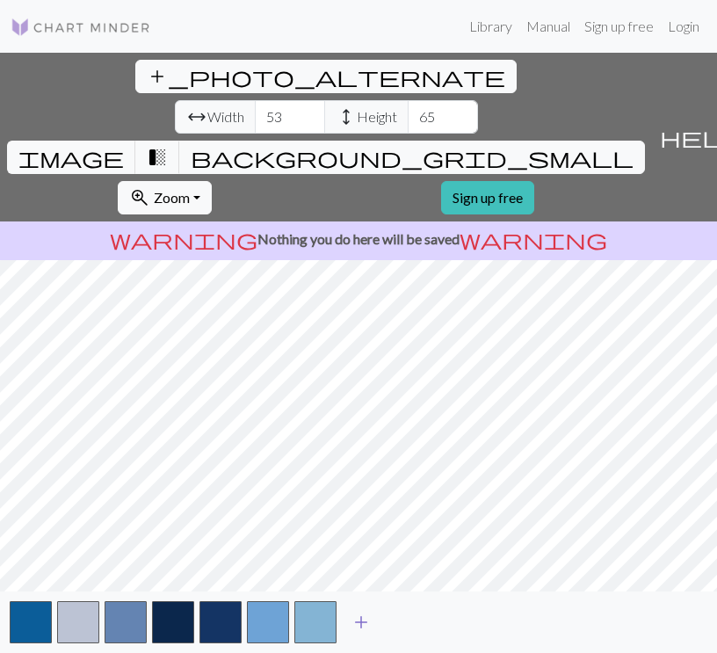
click at [353, 624] on span "add" at bounding box center [361, 622] width 21 height 25
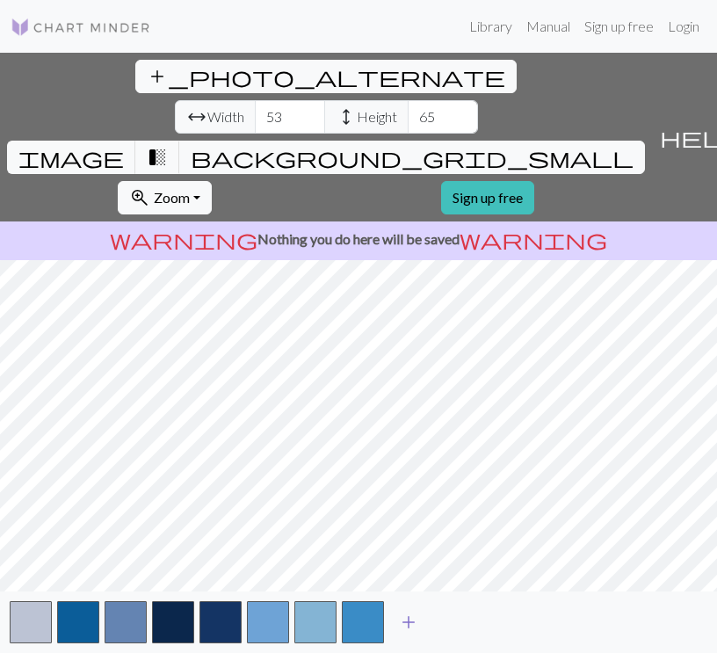
click at [402, 621] on span "add" at bounding box center [408, 622] width 21 height 25
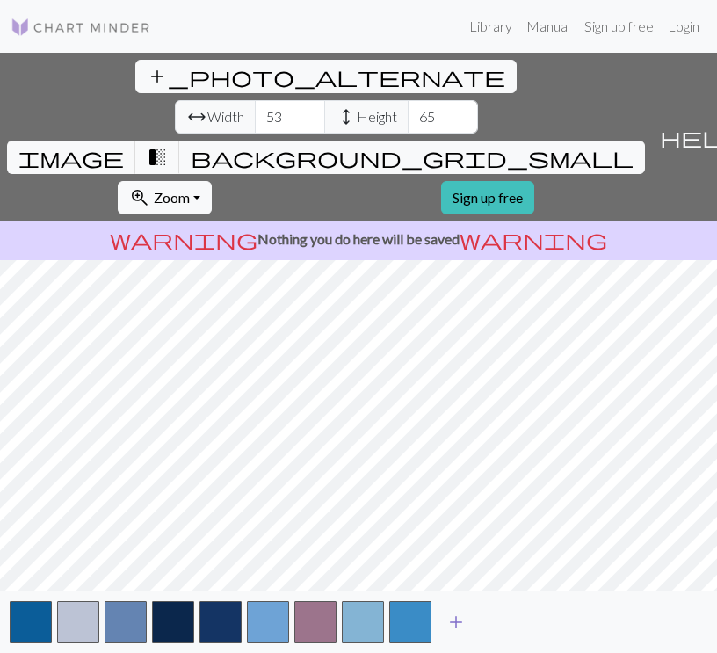
click at [446, 620] on span "add" at bounding box center [455, 622] width 21 height 25
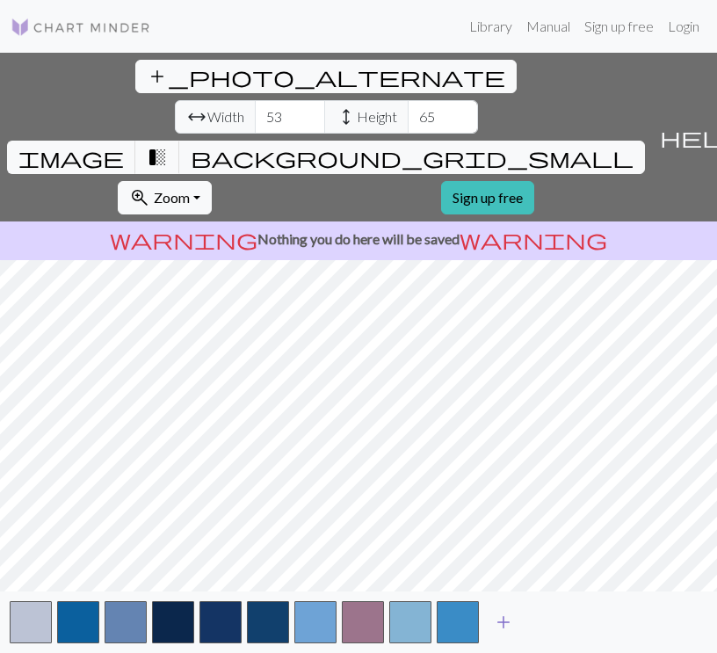
click at [506, 626] on span "add" at bounding box center [503, 622] width 21 height 25
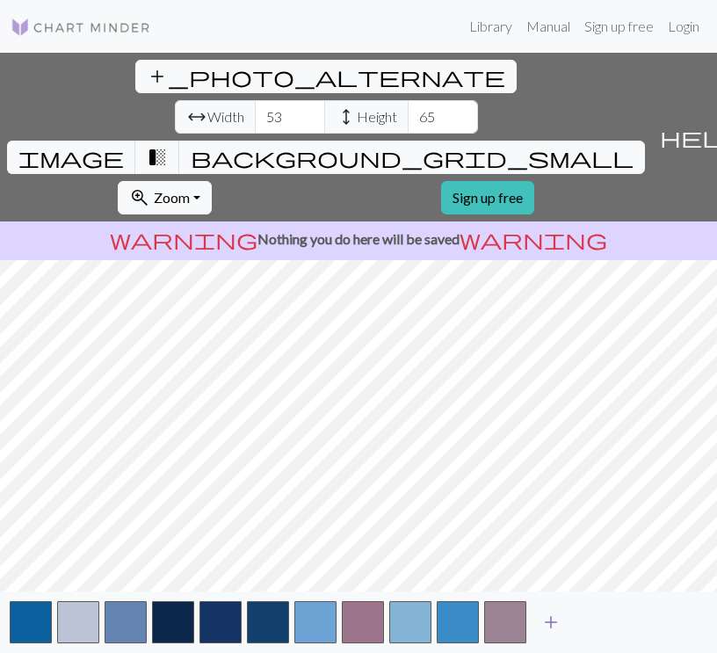
click at [552, 624] on span "add" at bounding box center [550, 622] width 21 height 25
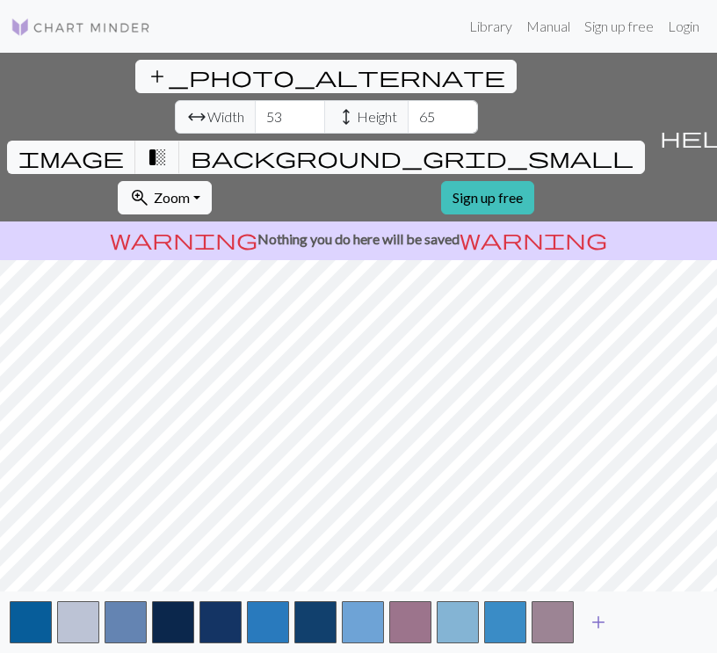
click at [601, 625] on span "add" at bounding box center [598, 622] width 21 height 25
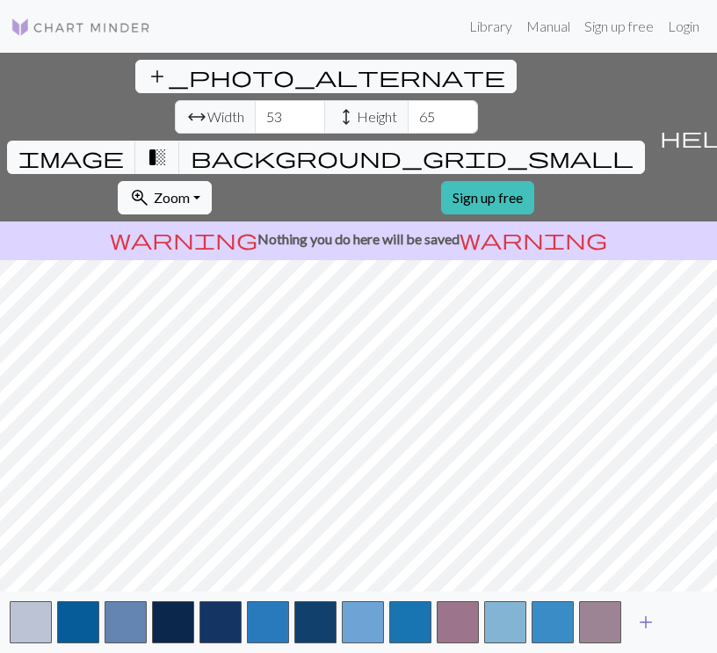
click at [648, 628] on span "add" at bounding box center [645, 622] width 21 height 25
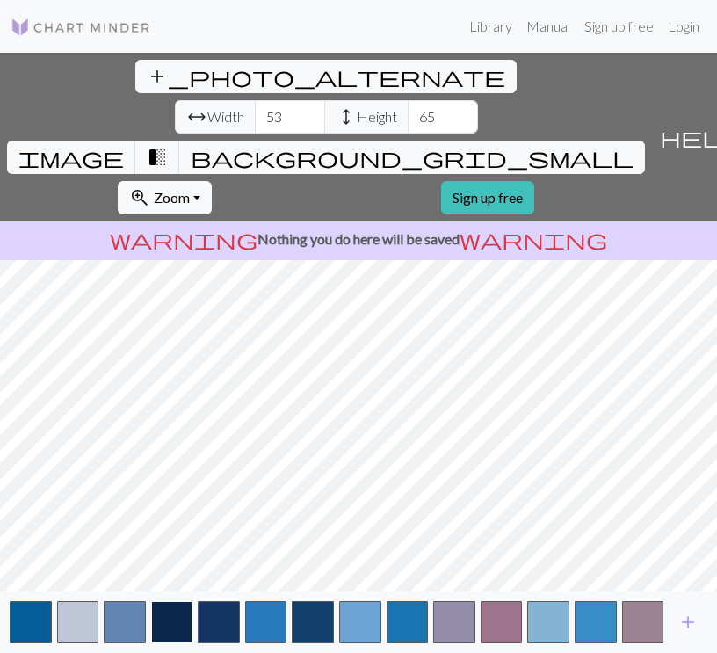
click at [172, 618] on button "button" at bounding box center [172, 622] width 42 height 42
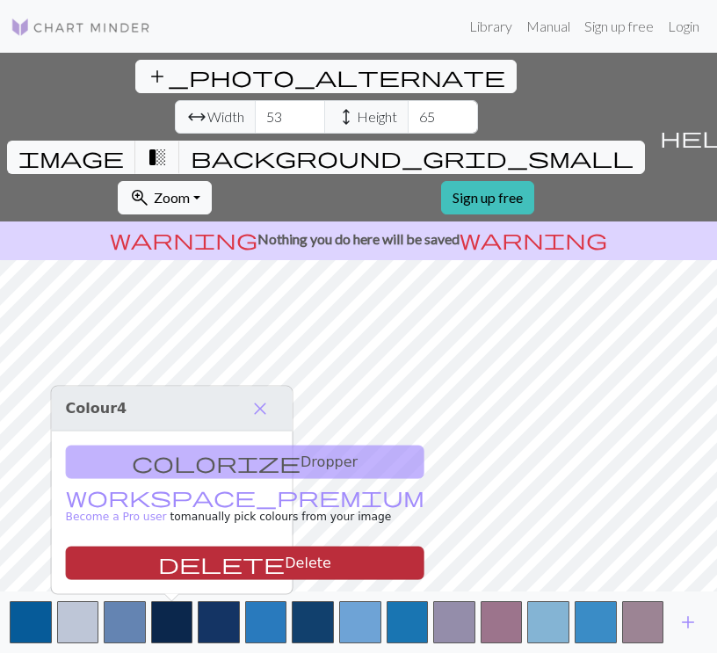
click at [173, 551] on button "delete Delete" at bounding box center [245, 562] width 358 height 33
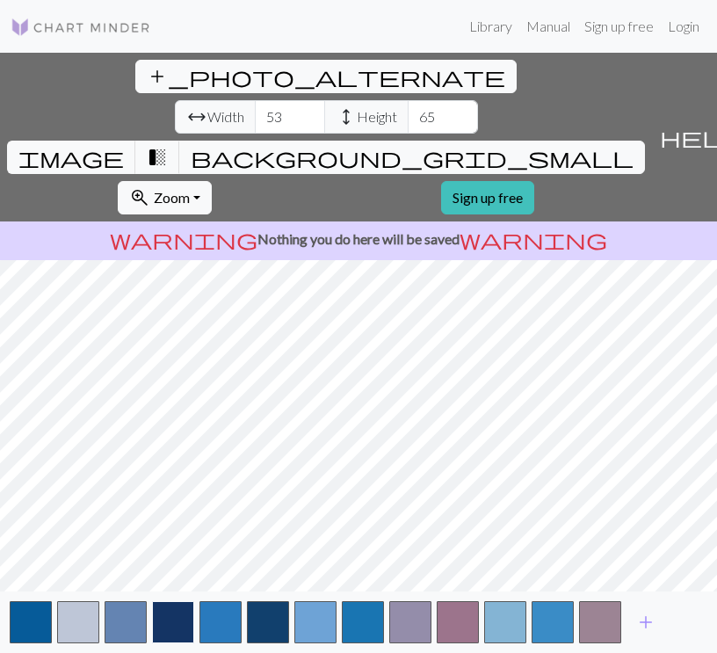
click at [178, 629] on button "button" at bounding box center [173, 622] width 42 height 42
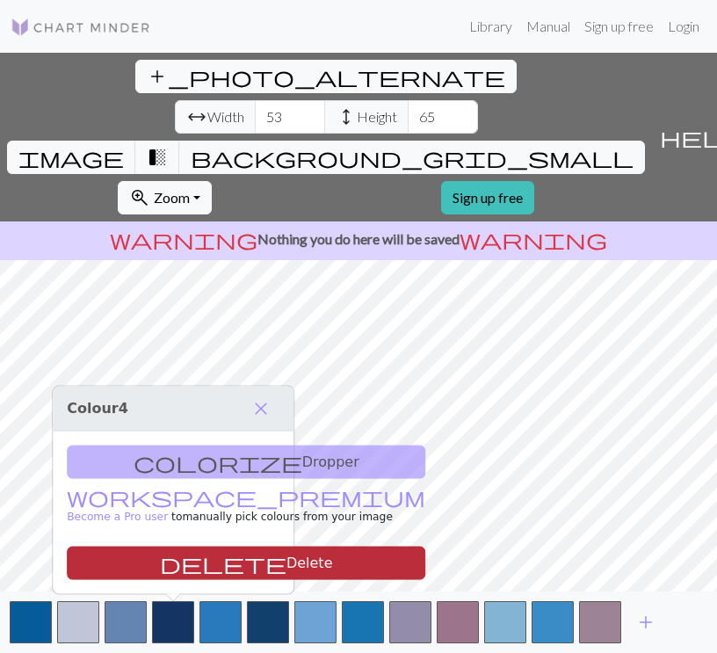
click at [176, 569] on button "delete Delete" at bounding box center [246, 562] width 358 height 33
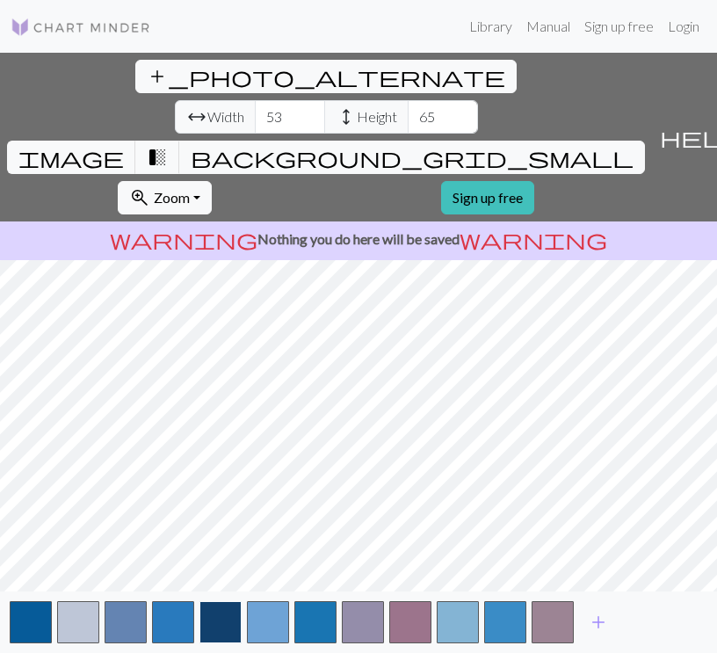
click at [225, 620] on button "button" at bounding box center [220, 622] width 42 height 42
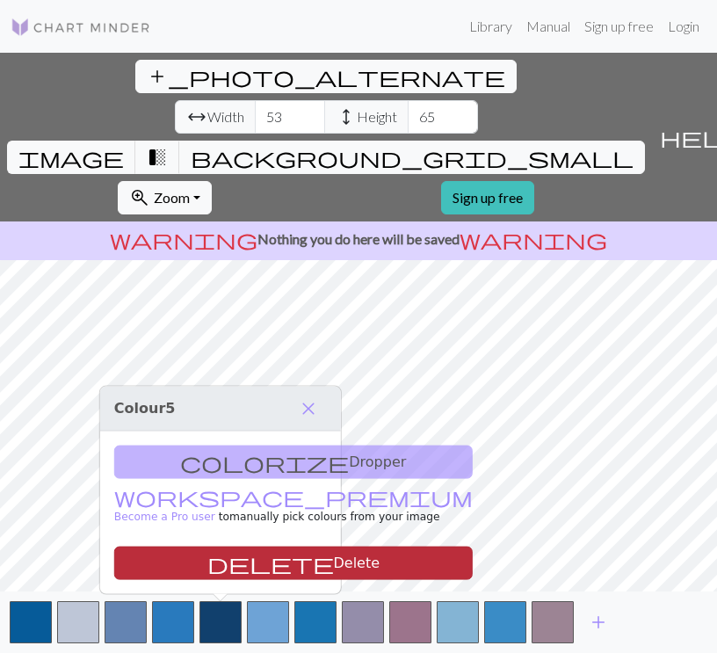
click at [221, 561] on button "delete Delete" at bounding box center [293, 562] width 358 height 33
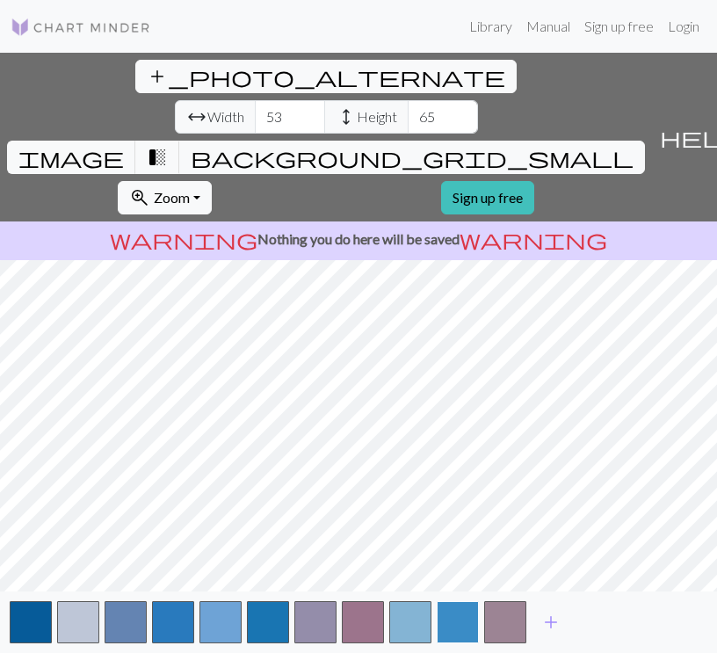
click at [442, 610] on button "button" at bounding box center [458, 622] width 42 height 42
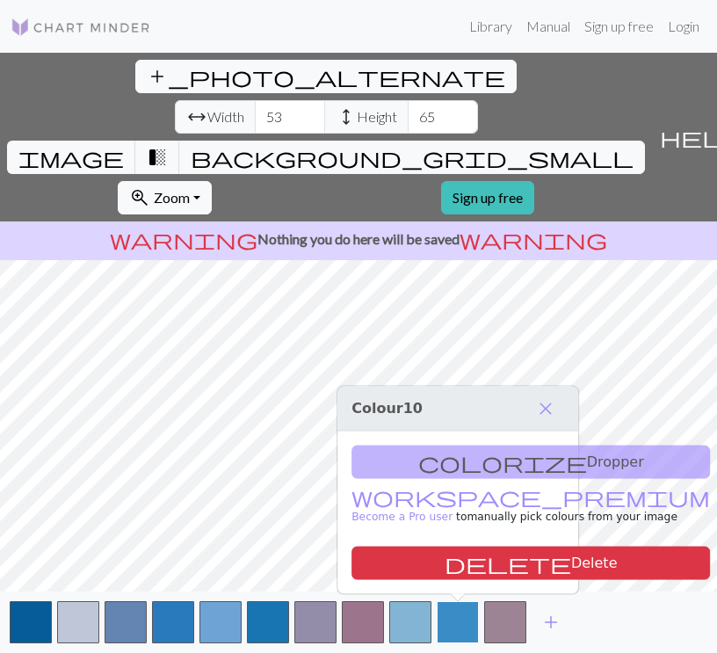
click at [447, 614] on button "button" at bounding box center [458, 622] width 42 height 42
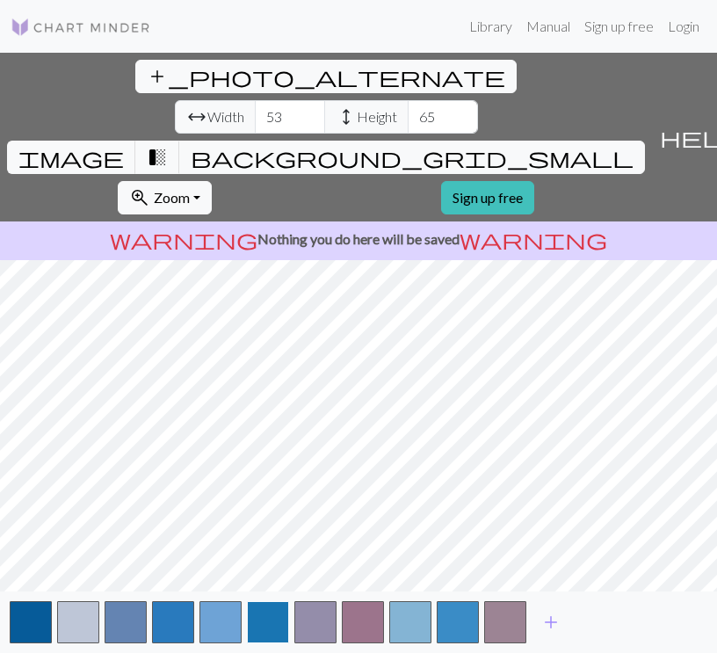
click at [267, 621] on button "button" at bounding box center [268, 622] width 42 height 42
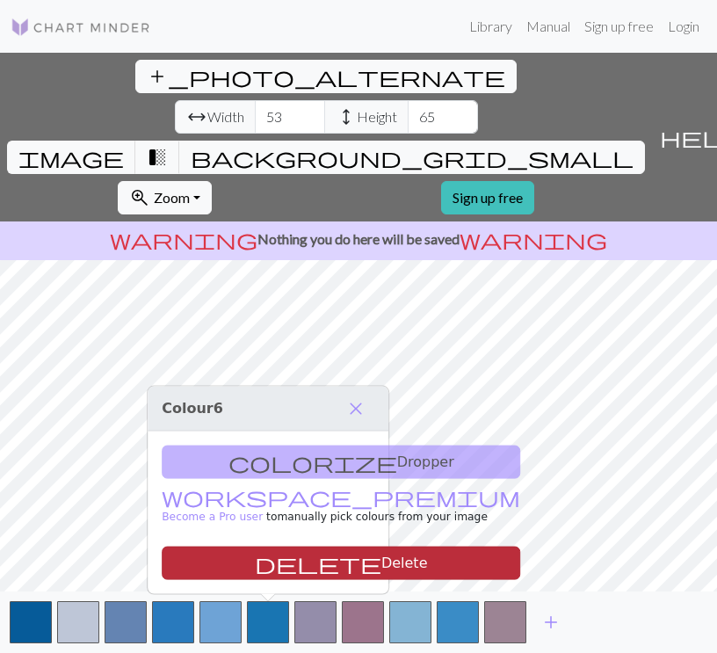
click at [266, 561] on button "delete Delete" at bounding box center [341, 562] width 358 height 33
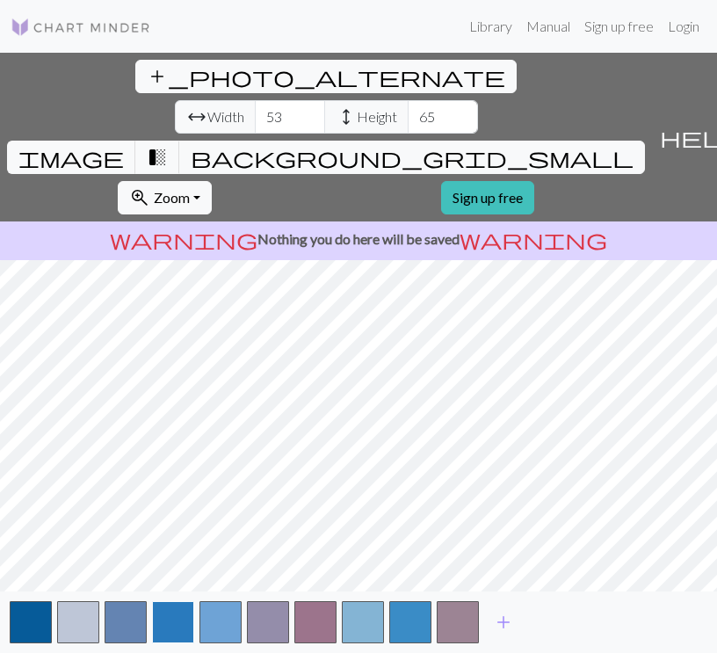
click at [172, 623] on button "button" at bounding box center [173, 622] width 42 height 42
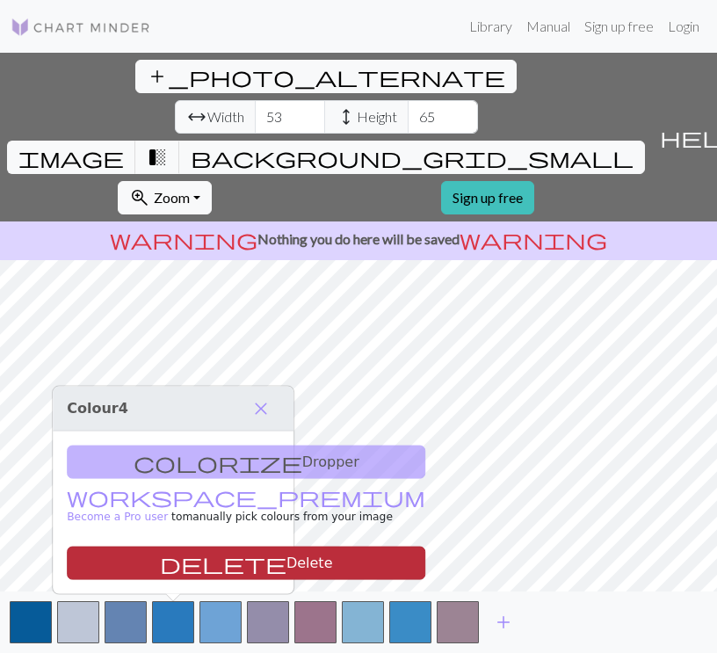
click at [199, 565] on button "delete Delete" at bounding box center [246, 562] width 358 height 33
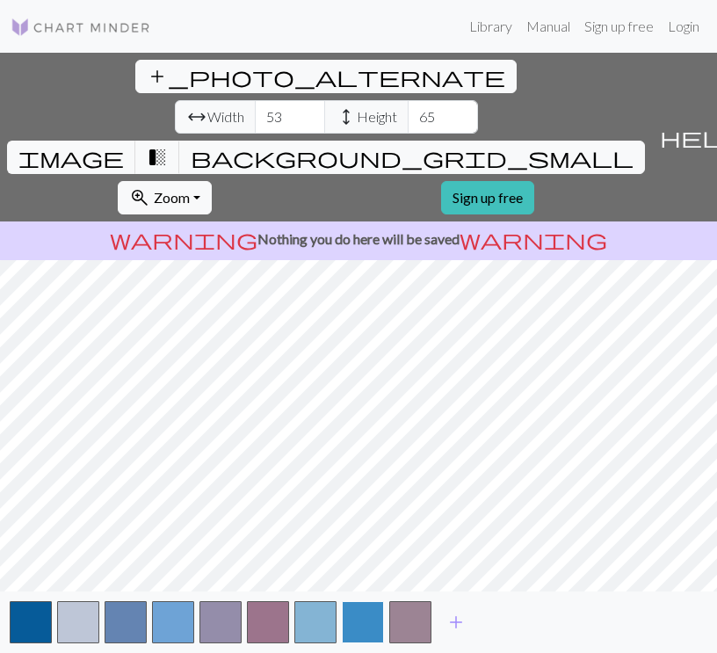
click at [358, 630] on button "button" at bounding box center [363, 622] width 42 height 42
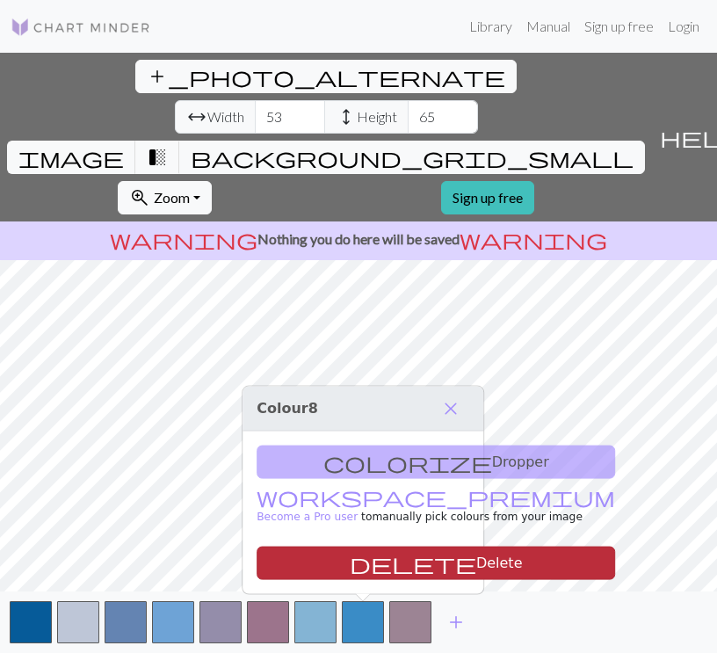
click at [294, 561] on button "delete Delete" at bounding box center [436, 562] width 358 height 33
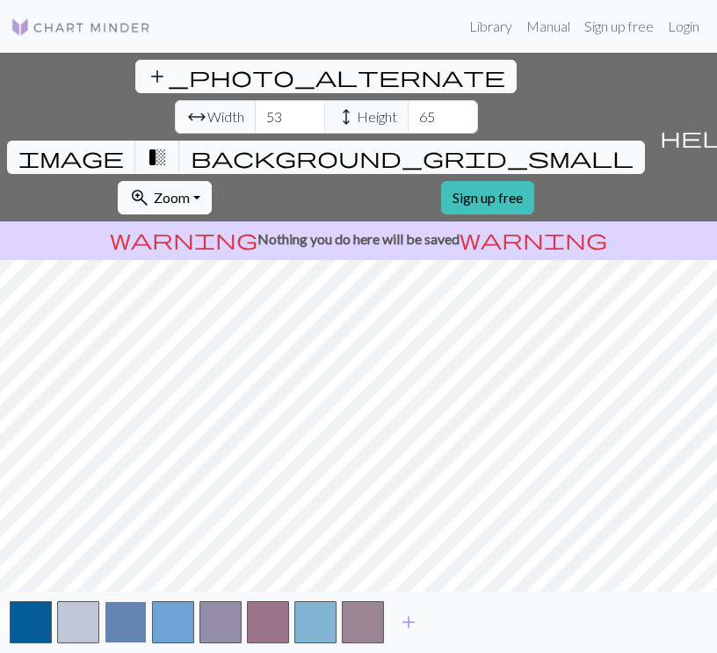
click at [134, 614] on button "button" at bounding box center [126, 622] width 42 height 42
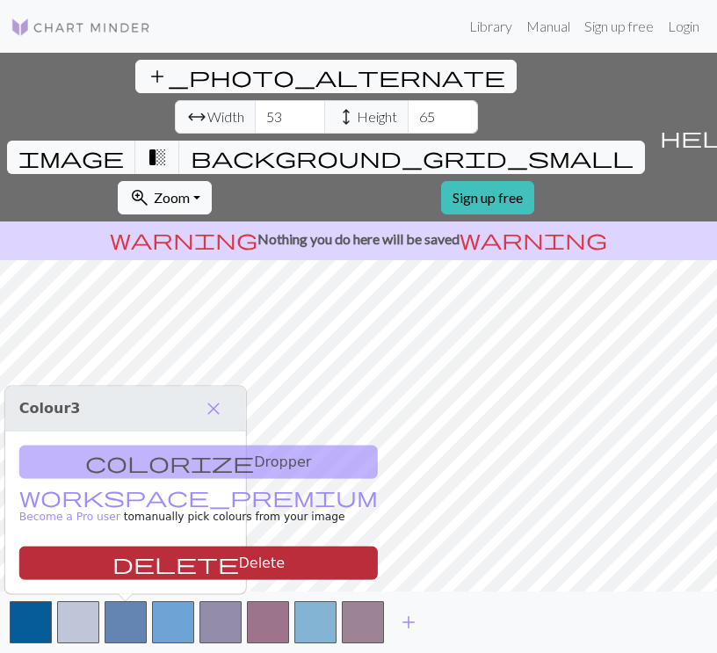
click at [220, 566] on button "delete Delete" at bounding box center [198, 562] width 358 height 33
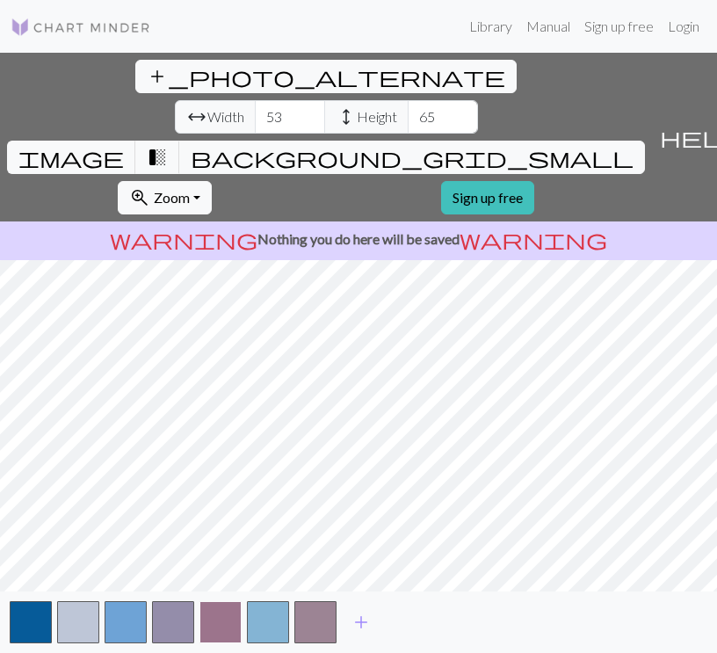
click at [228, 630] on button "button" at bounding box center [220, 622] width 42 height 42
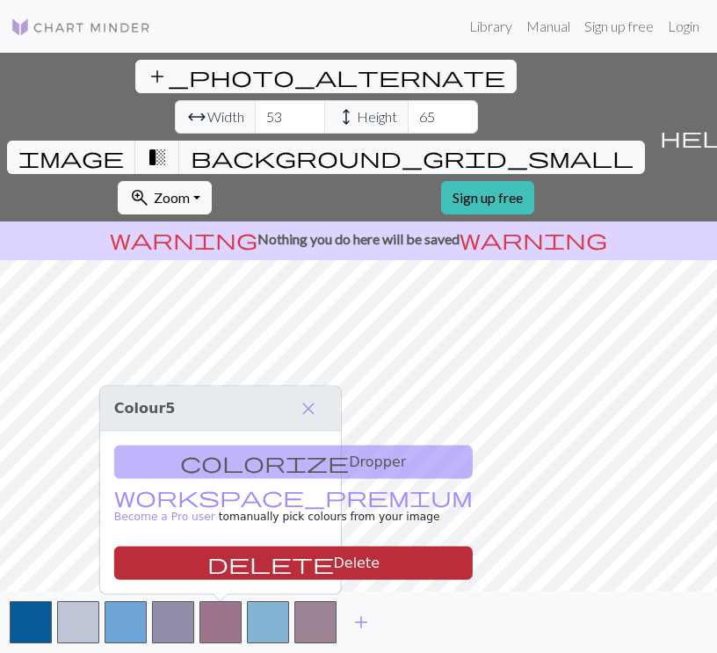
click at [232, 555] on button "delete Delete" at bounding box center [293, 562] width 358 height 33
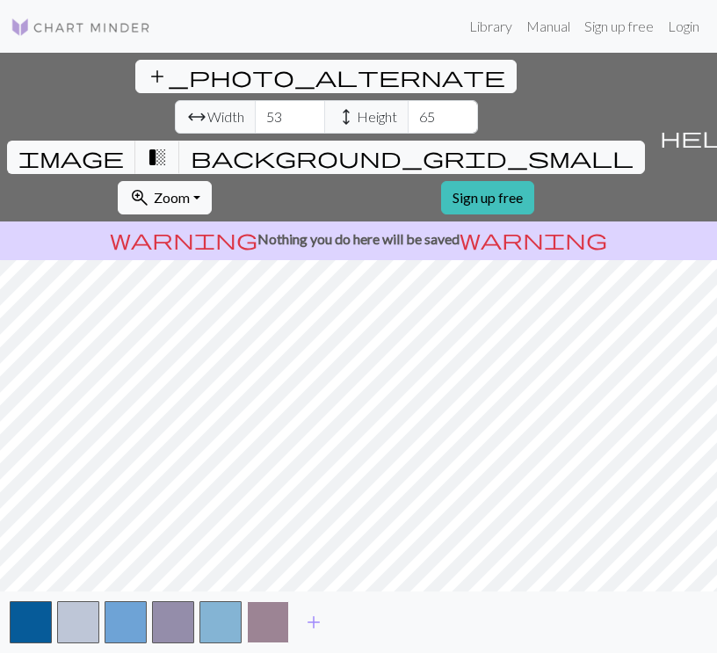
click at [274, 611] on button "button" at bounding box center [268, 622] width 42 height 42
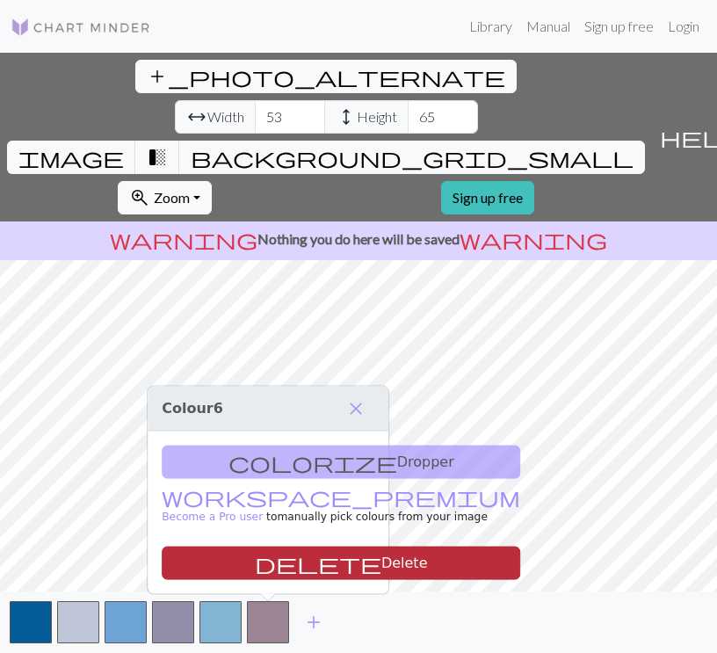
click at [264, 568] on button "delete Delete" at bounding box center [341, 562] width 358 height 33
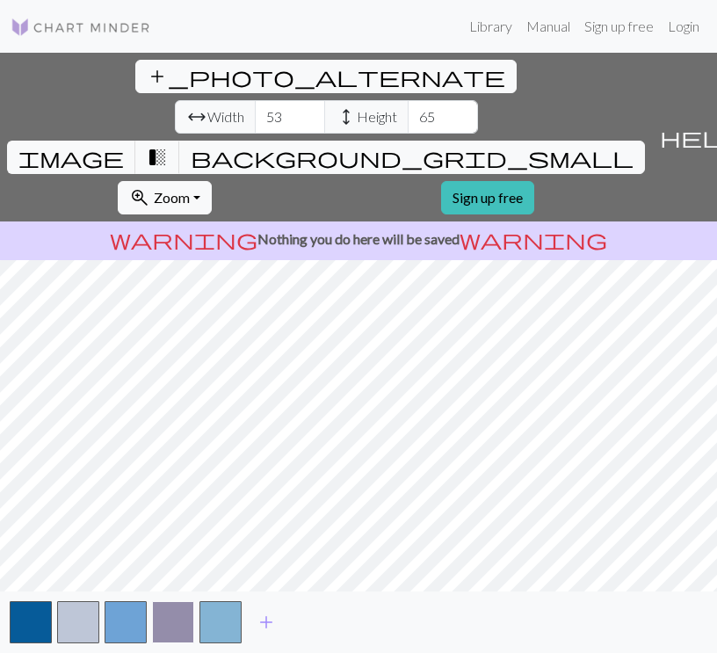
click at [177, 616] on button "button" at bounding box center [173, 622] width 42 height 42
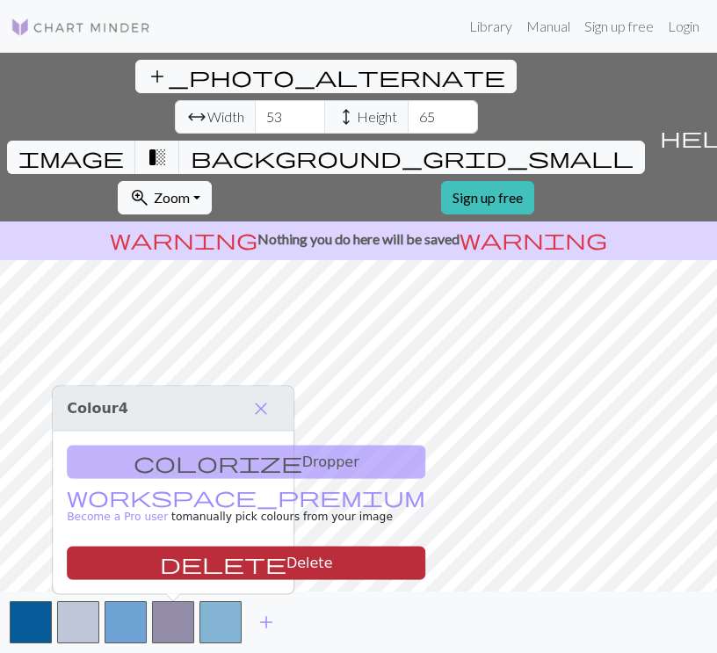
click at [197, 566] on button "delete Delete" at bounding box center [246, 562] width 358 height 33
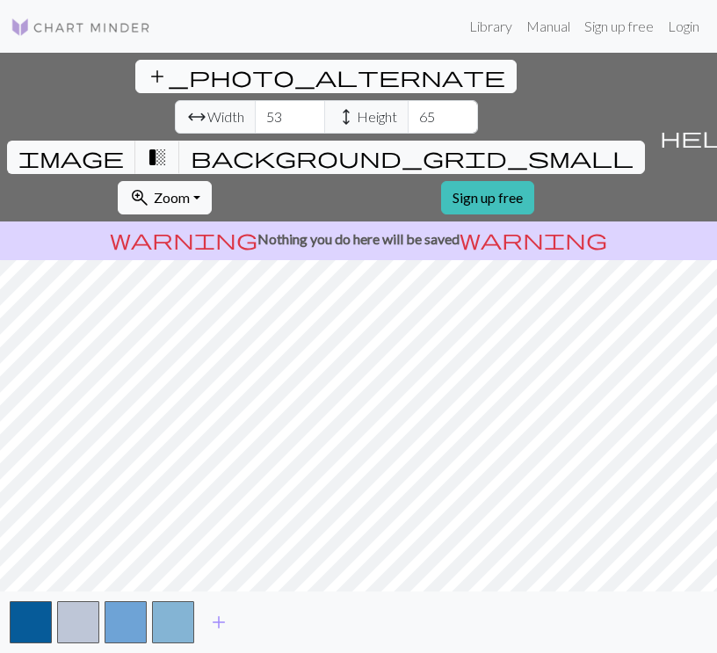
click at [147, 66] on span "add_photo_alternate" at bounding box center [326, 76] width 358 height 25
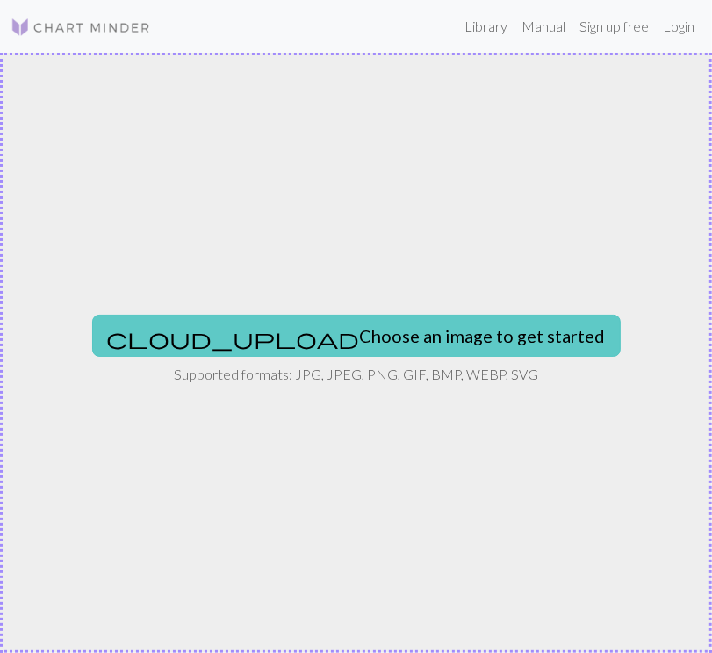
click at [276, 335] on button "cloud_upload Choose an image to get started" at bounding box center [356, 336] width 529 height 42
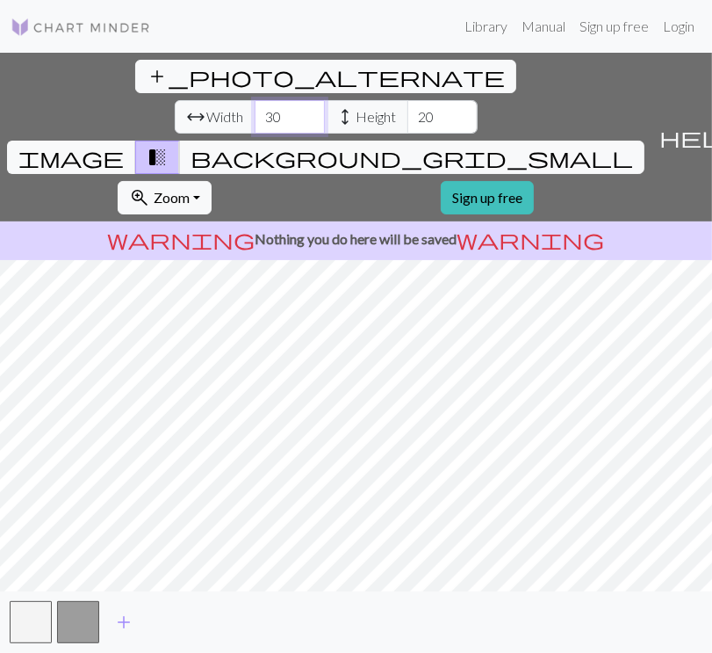
click at [255, 100] on input "30" at bounding box center [290, 116] width 70 height 33
type input "39"
click at [255, 100] on input "39" at bounding box center [290, 116] width 70 height 33
click at [408, 100] on input "35" at bounding box center [443, 116] width 70 height 33
click at [408, 100] on input "52" at bounding box center [443, 116] width 70 height 33
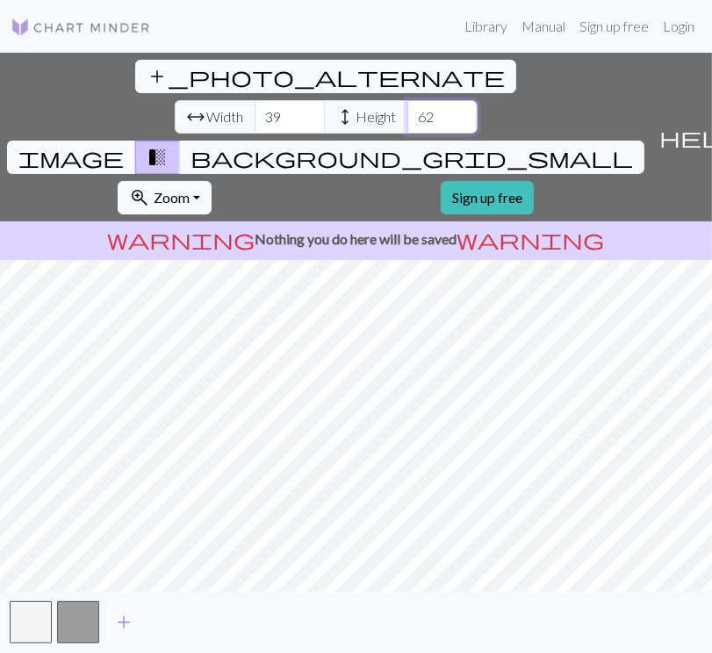
type input "63"
click at [408, 100] on input "63" at bounding box center [443, 116] width 70 height 33
type input "52"
click at [255, 100] on input "52" at bounding box center [290, 116] width 70 height 33
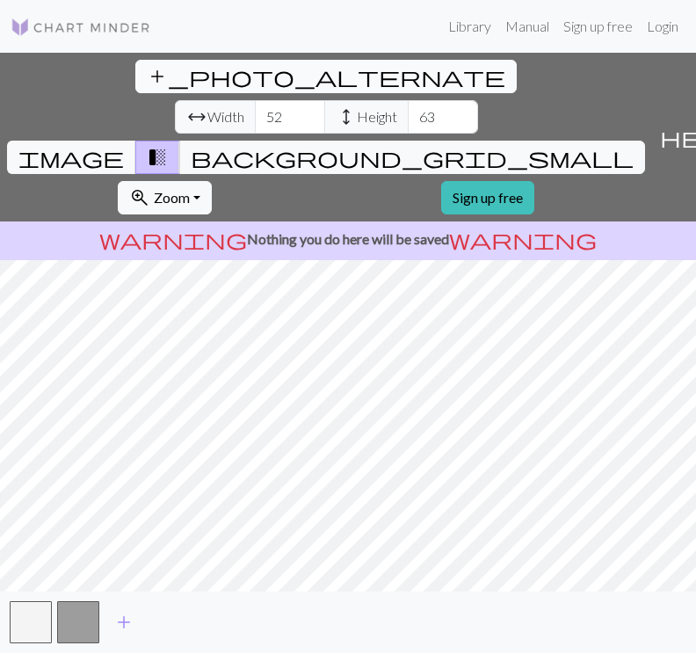
click at [135, 76] on button "add_photo_alternate Change image" at bounding box center [325, 76] width 381 height 33
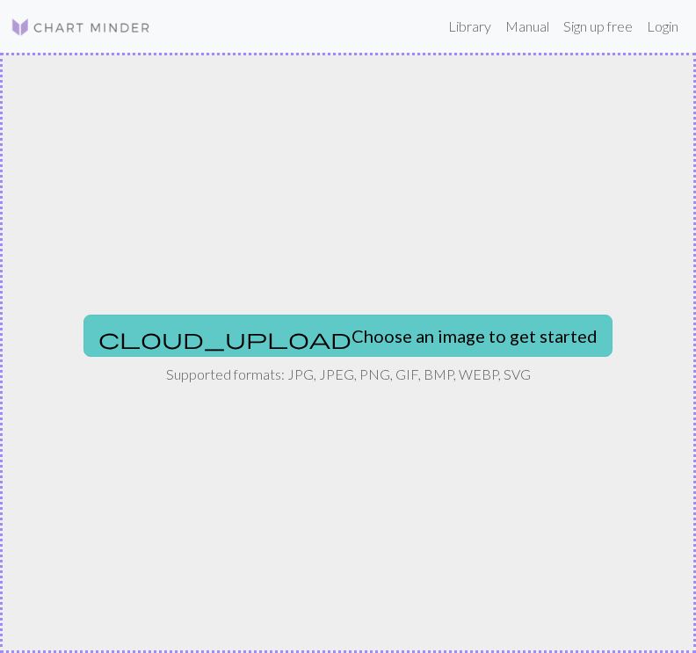
click at [344, 353] on button "cloud_upload Choose an image to get started" at bounding box center [347, 336] width 529 height 42
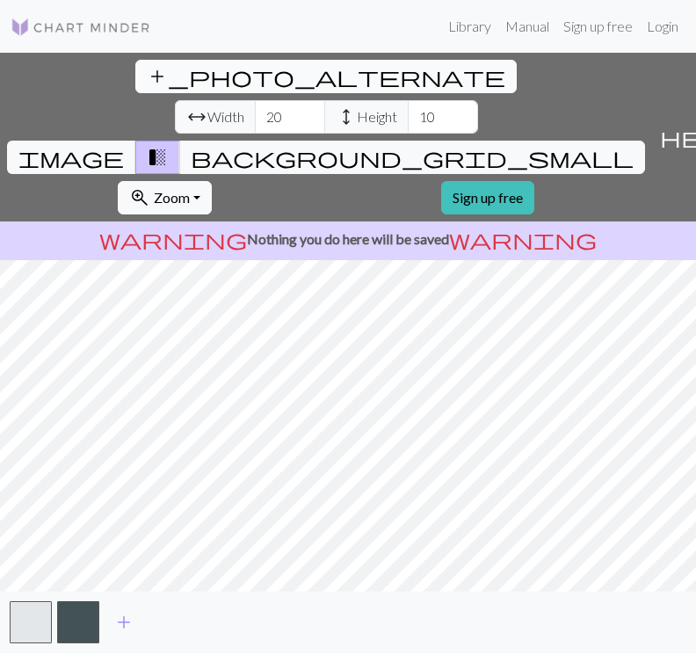
click at [147, 69] on span "add_photo_alternate" at bounding box center [326, 76] width 358 height 25
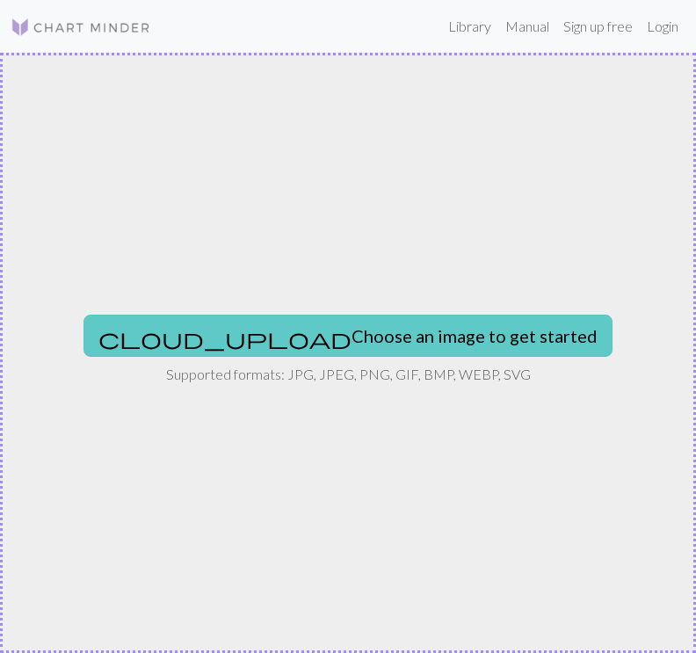
click at [328, 329] on button "cloud_upload Choose an image to get started" at bounding box center [347, 336] width 529 height 42
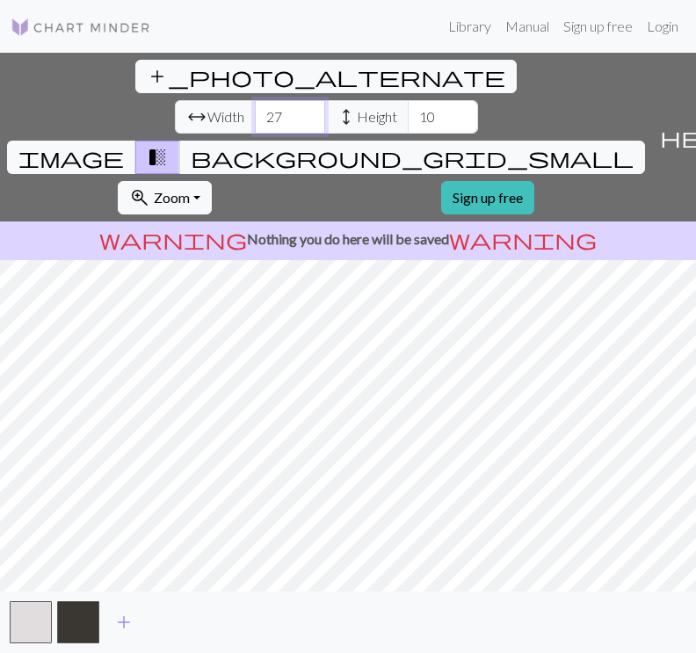
type input "27"
click at [255, 100] on input "27" at bounding box center [290, 116] width 70 height 33
click at [408, 100] on input "25" at bounding box center [443, 116] width 70 height 33
type input "41"
click at [408, 100] on input "41" at bounding box center [443, 116] width 70 height 33
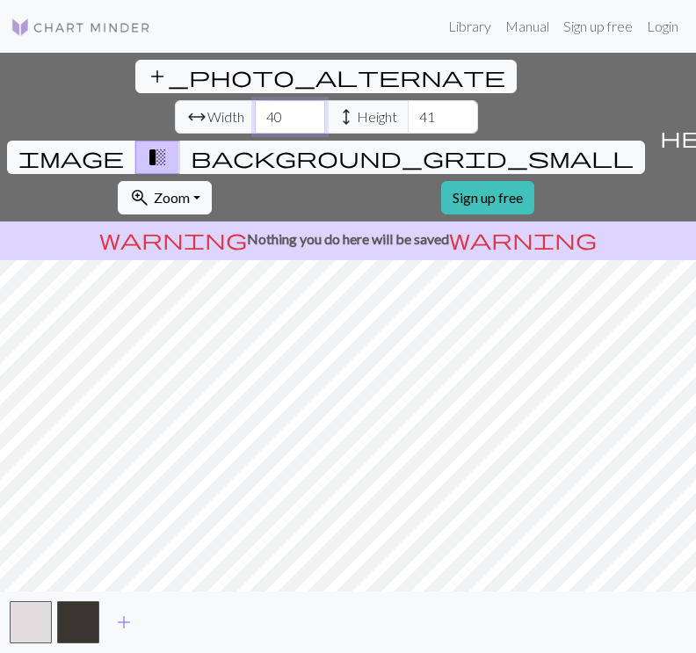
click at [255, 100] on input "41" at bounding box center [290, 116] width 70 height 33
click at [0, 387] on html "This website uses cookies to ensure you get the best experience on our website.…" at bounding box center [348, 326] width 696 height 653
click at [120, 625] on span "add" at bounding box center [123, 622] width 21 height 25
click at [120, 625] on button "button" at bounding box center [126, 622] width 42 height 42
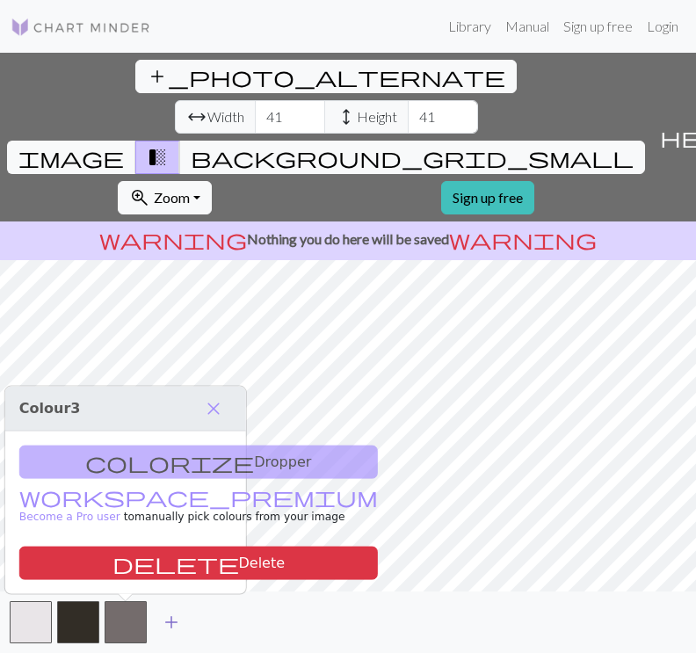
click at [167, 615] on span "add" at bounding box center [171, 622] width 21 height 25
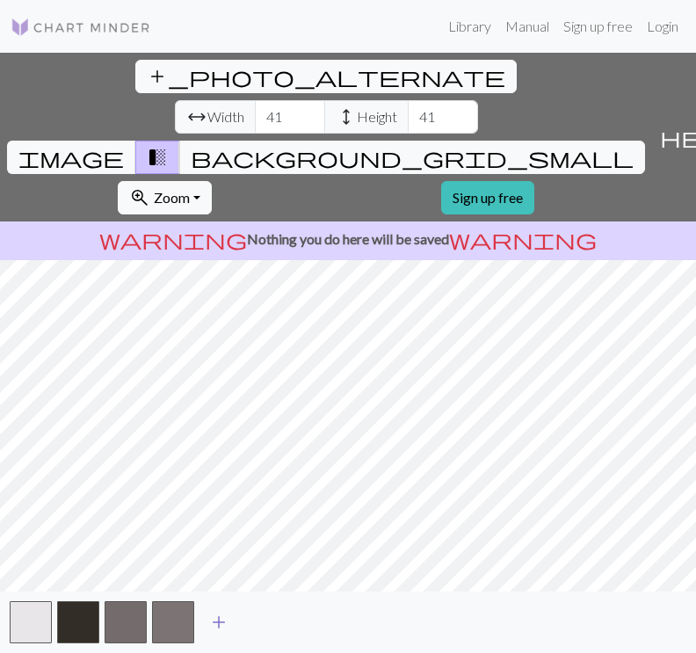
click at [219, 621] on span "add" at bounding box center [218, 622] width 21 height 25
click at [257, 621] on span "add" at bounding box center [266, 622] width 21 height 25
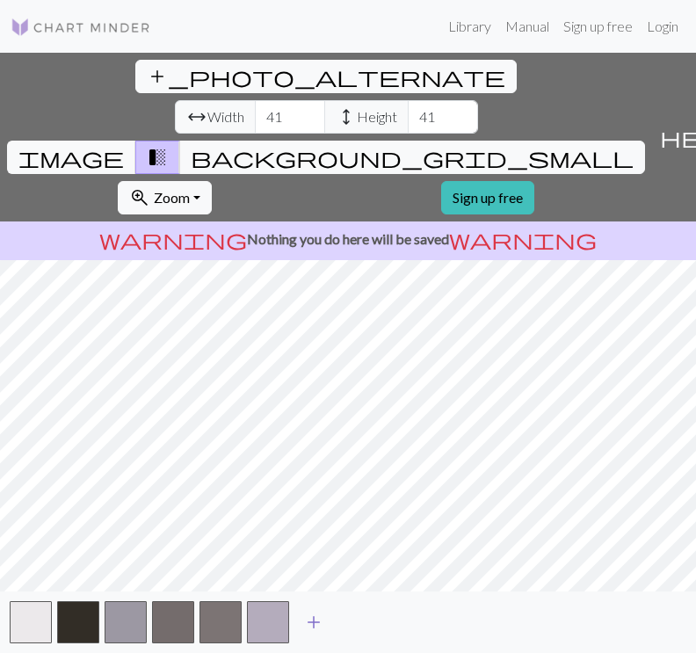
click at [316, 621] on span "add" at bounding box center [313, 622] width 21 height 25
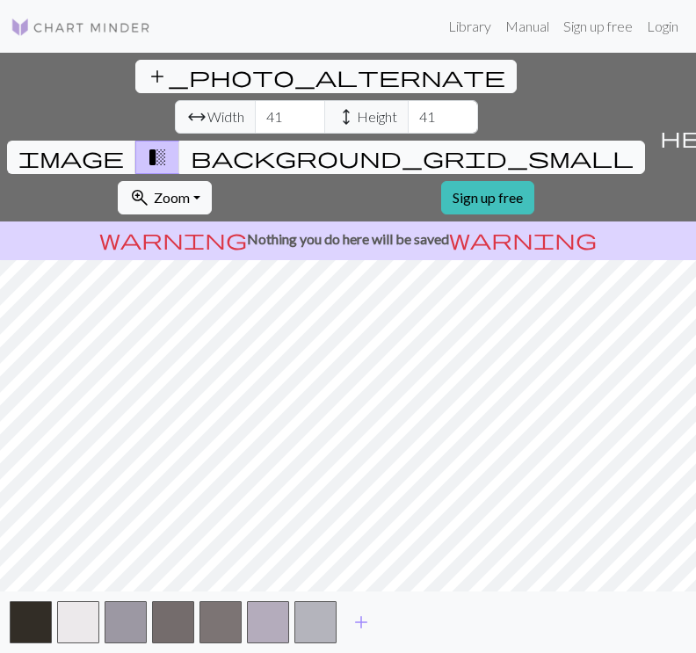
click at [509, 145] on span "background_grid_small" at bounding box center [412, 157] width 443 height 25
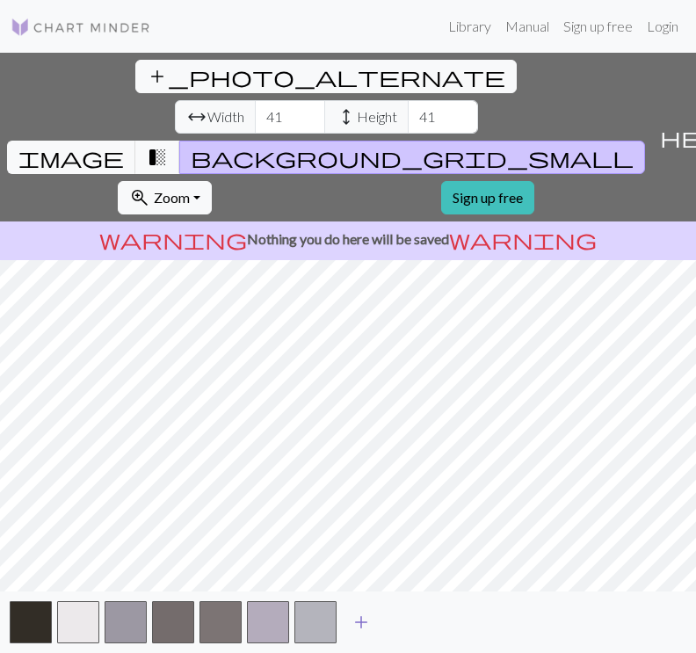
click at [360, 620] on span "add" at bounding box center [361, 622] width 21 height 25
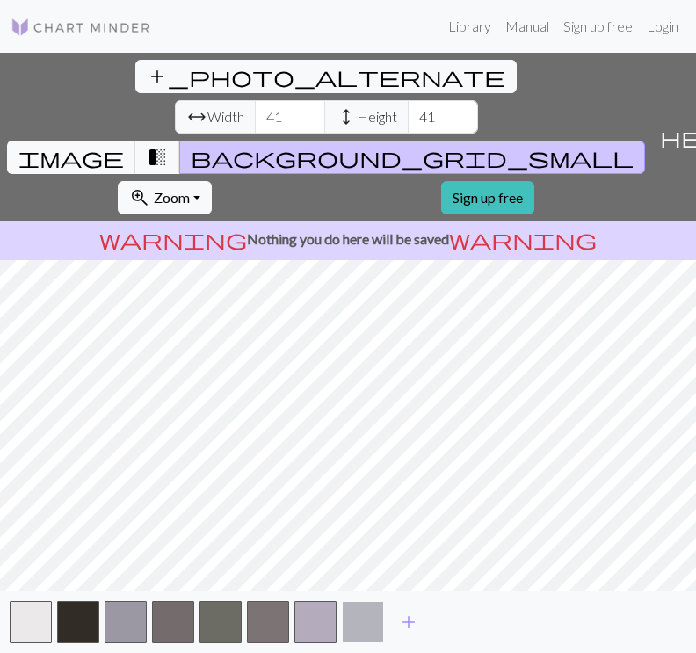
click at [359, 622] on button "button" at bounding box center [363, 622] width 42 height 42
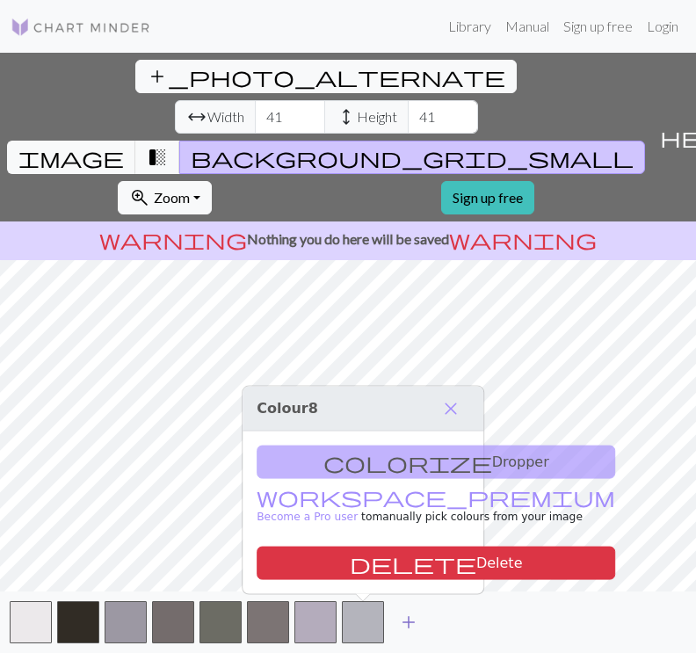
click at [397, 624] on button "add" at bounding box center [409, 621] width 44 height 33
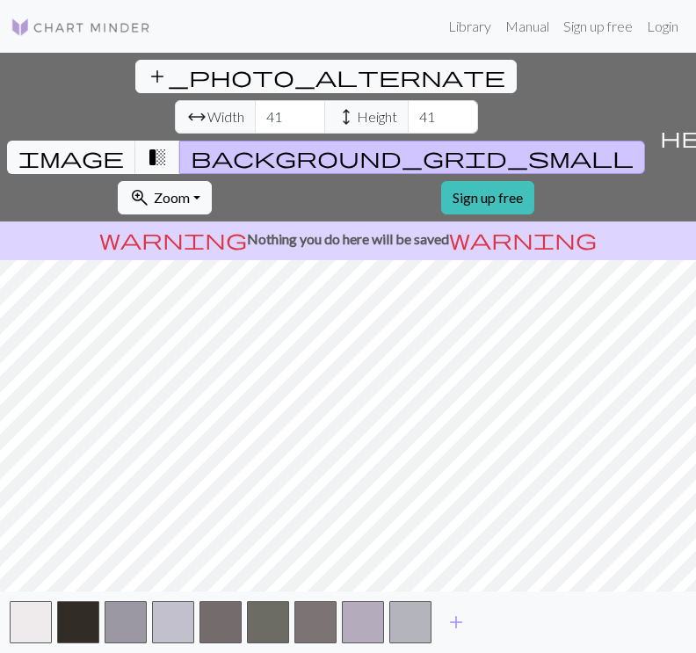
click at [478, 617] on div "add" at bounding box center [348, 621] width 696 height 61
click at [444, 611] on button "add" at bounding box center [456, 621] width 44 height 33
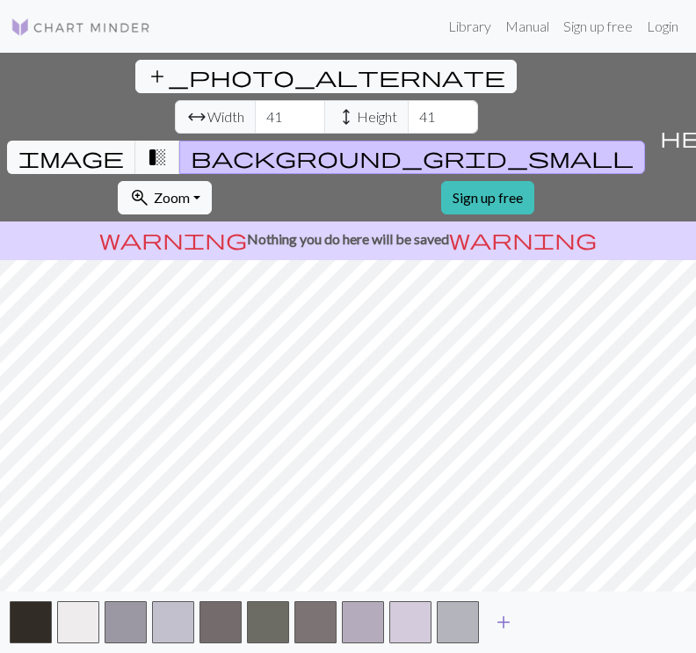
click at [502, 621] on span "add" at bounding box center [503, 622] width 21 height 25
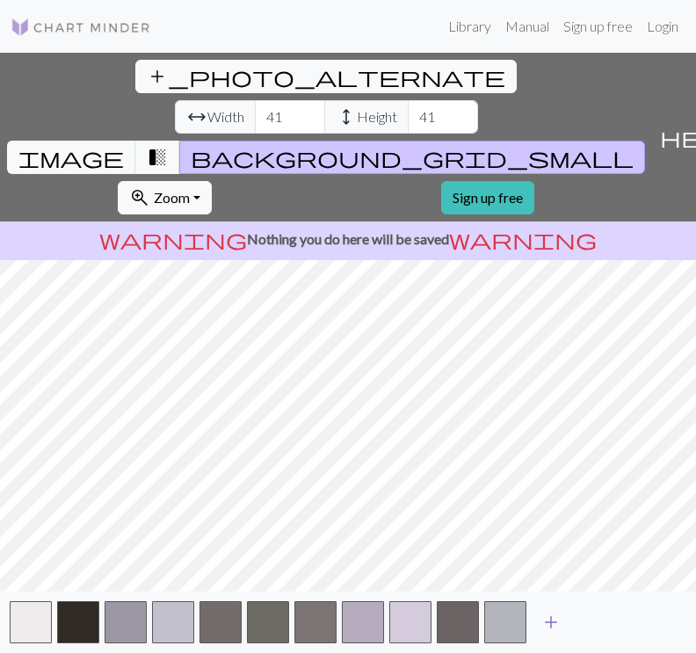
click at [550, 616] on span "add" at bounding box center [550, 622] width 21 height 25
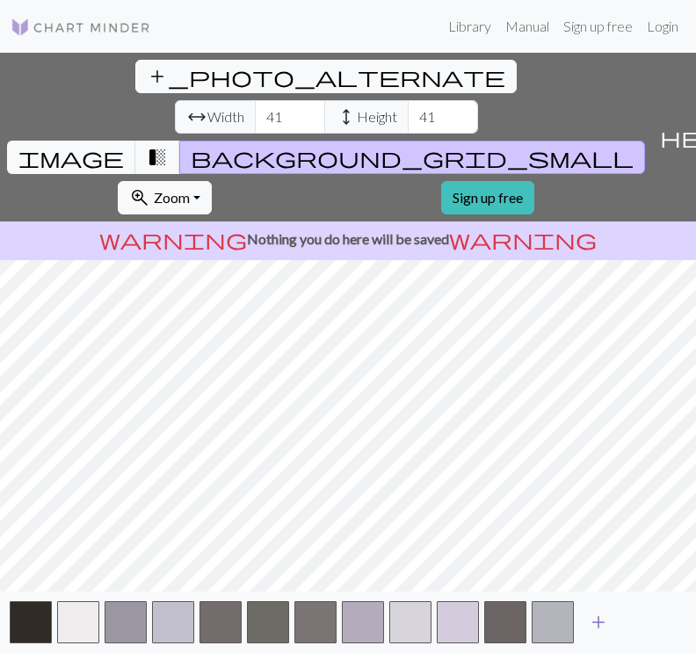
click at [601, 621] on span "add" at bounding box center [598, 622] width 21 height 25
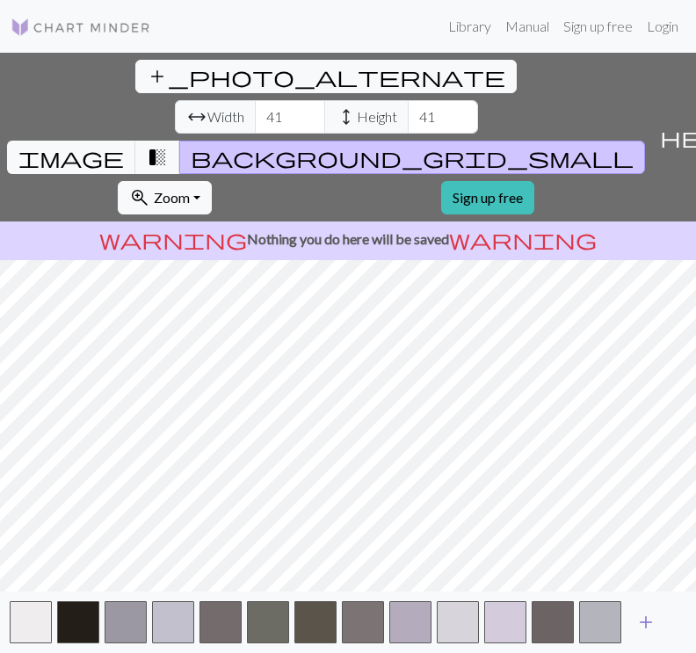
click at [641, 618] on span "add" at bounding box center [645, 622] width 21 height 25
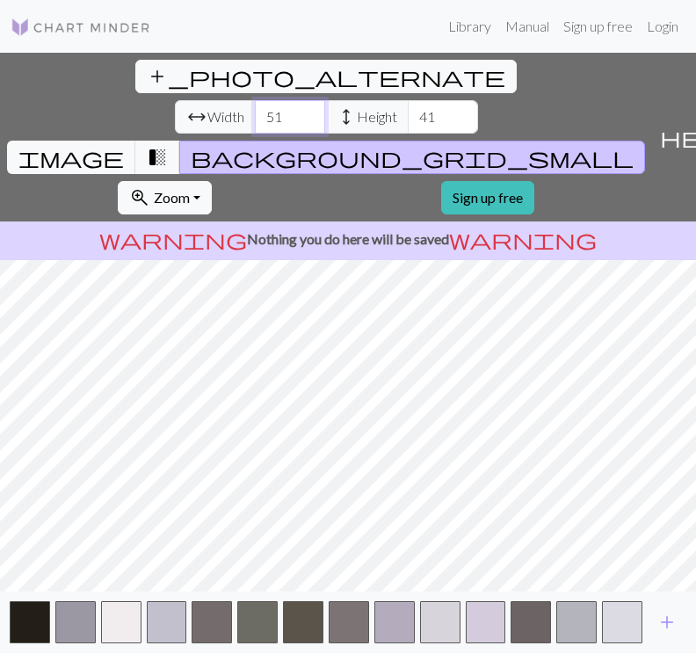
click at [255, 100] on input "51" at bounding box center [290, 116] width 70 height 33
click at [255, 100] on input "52" at bounding box center [290, 116] width 70 height 33
click at [255, 100] on input "53" at bounding box center [290, 116] width 70 height 33
click at [255, 100] on input "54" at bounding box center [290, 116] width 70 height 33
click at [255, 100] on input "55" at bounding box center [290, 116] width 70 height 33
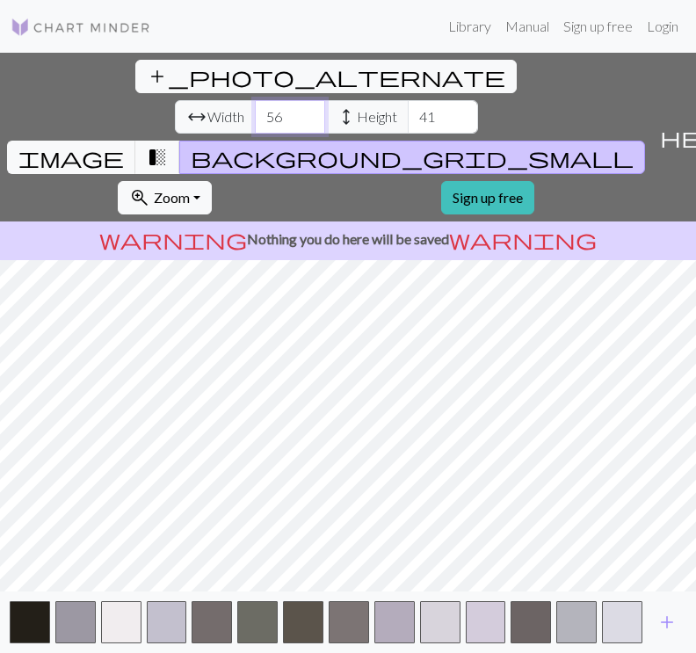
click at [255, 100] on input "56" at bounding box center [290, 116] width 70 height 33
click at [255, 100] on input "57" at bounding box center [290, 116] width 70 height 33
type input "58"
click at [255, 100] on input "58" at bounding box center [290, 116] width 70 height 33
click at [54, 21] on img at bounding box center [81, 27] width 141 height 21
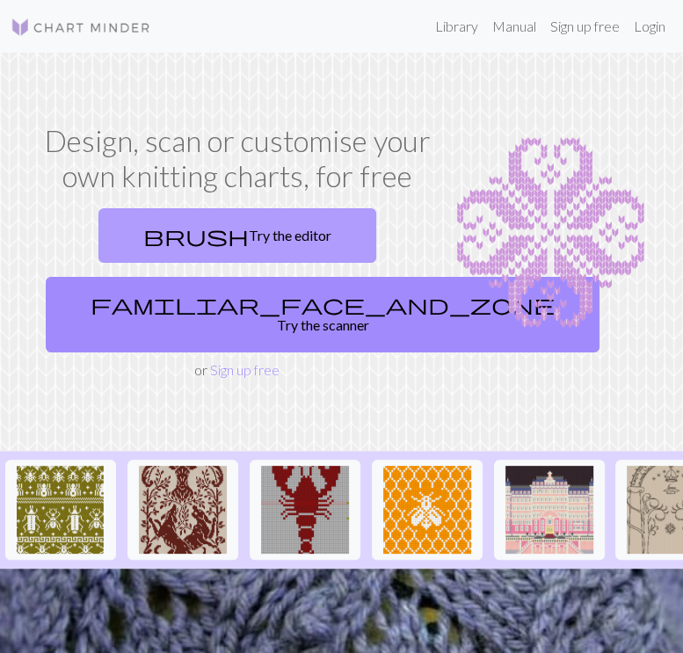
click at [248, 230] on link "brush Try the editor" at bounding box center [237, 235] width 278 height 54
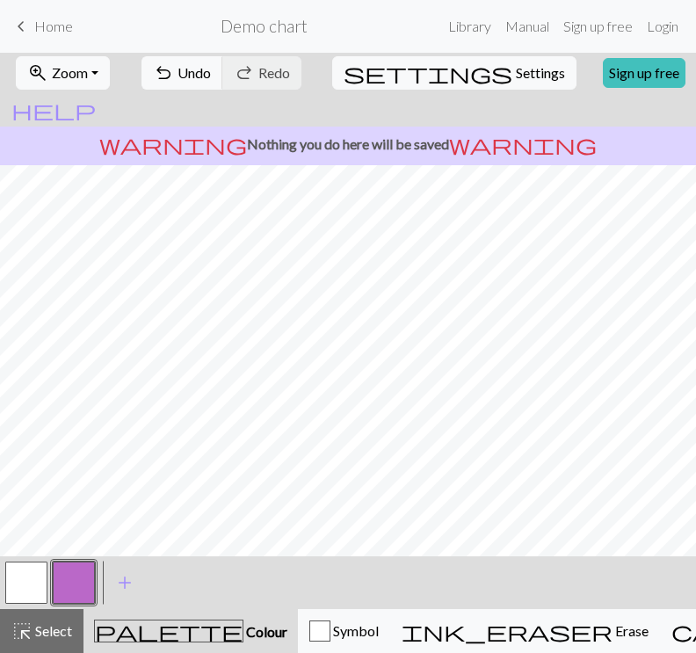
click at [75, 584] on button "button" at bounding box center [74, 582] width 42 height 42
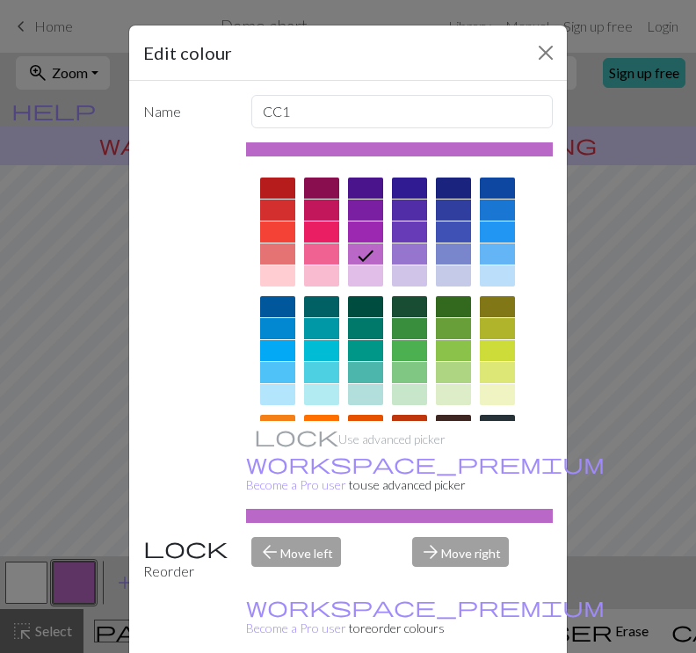
click at [153, 593] on div "Name CC1 Use advanced picker workspace_premium Become a Pro user to use advance…" at bounding box center [348, 373] width 438 height 585
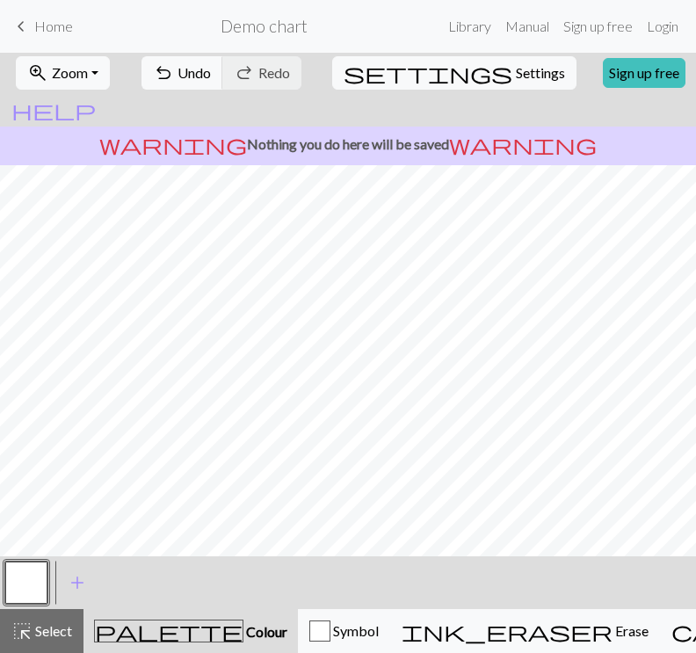
click at [25, 575] on button "button" at bounding box center [26, 582] width 42 height 42
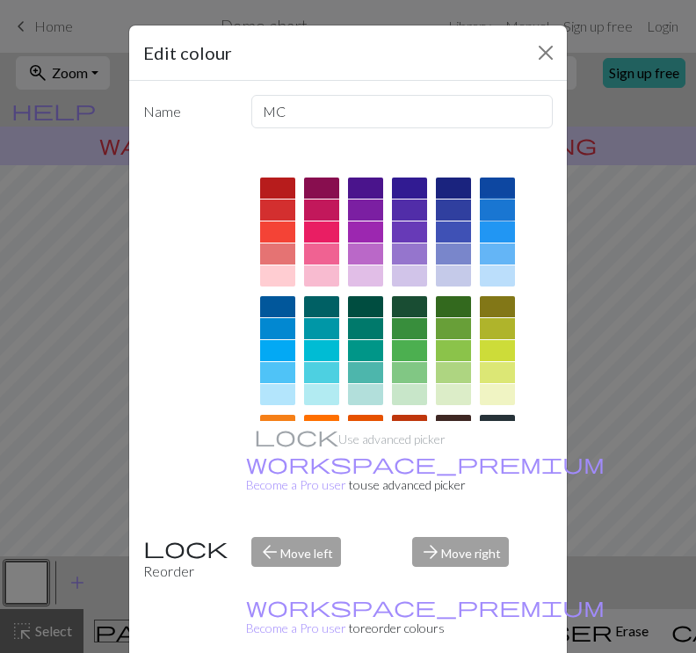
click at [480, 211] on div at bounding box center [497, 209] width 35 height 21
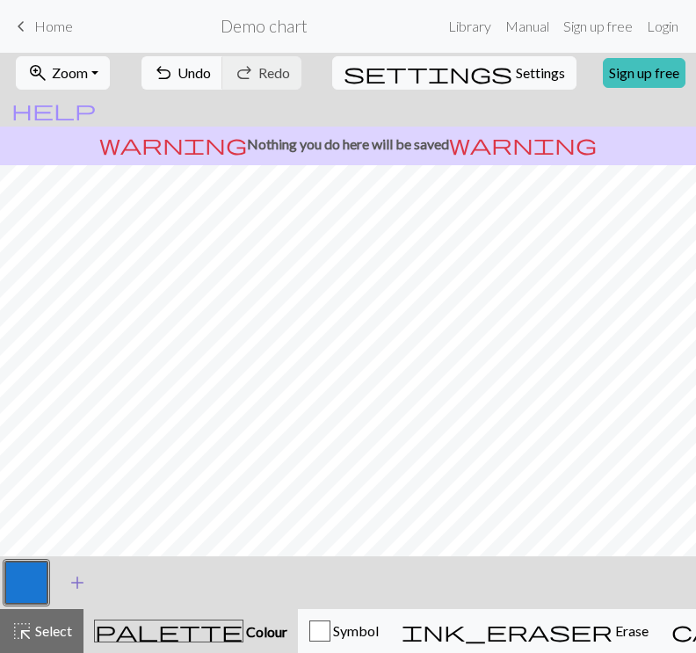
click at [76, 582] on span "add" at bounding box center [77, 582] width 21 height 25
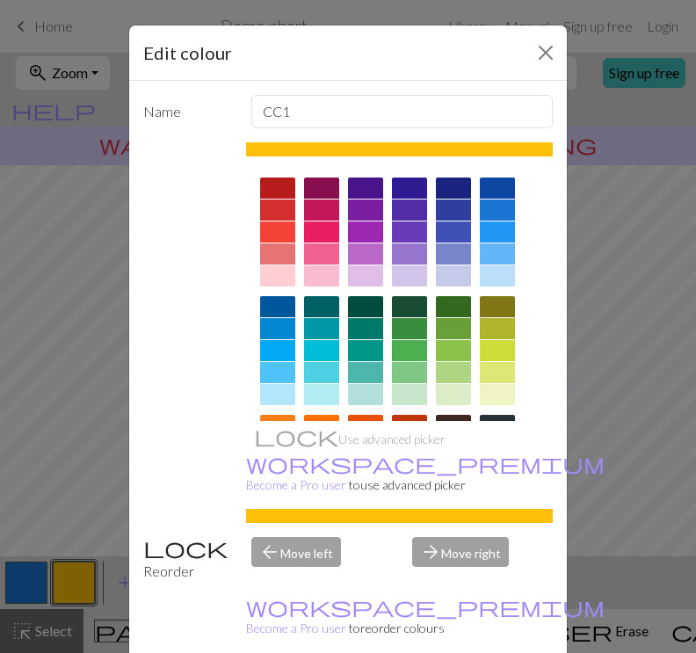
click at [369, 392] on div at bounding box center [365, 394] width 35 height 21
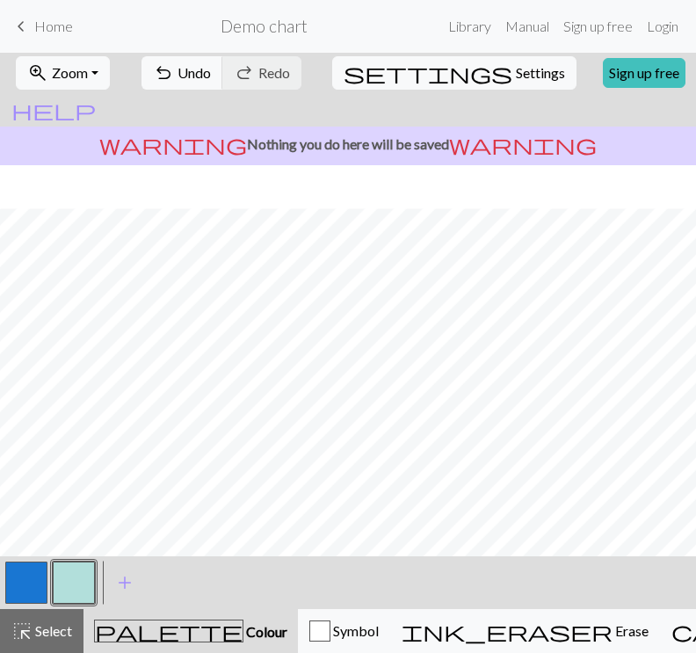
scroll to position [229, 0]
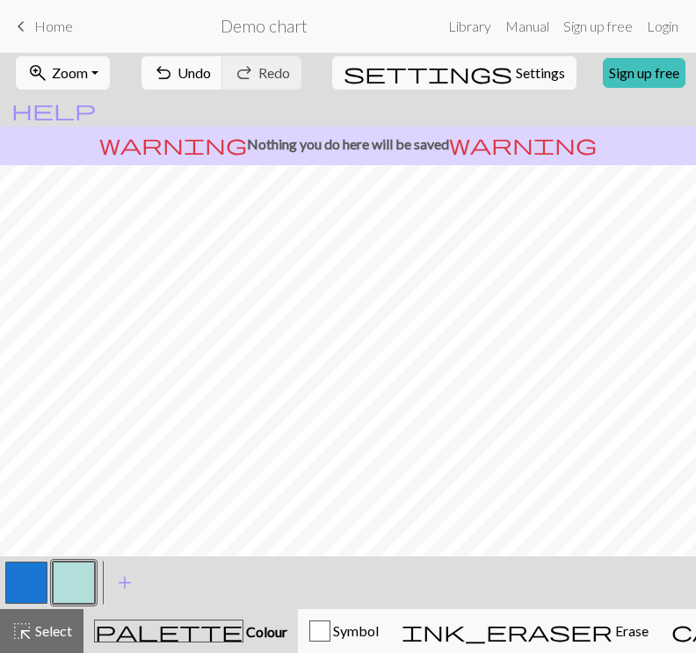
click at [26, 568] on button "button" at bounding box center [26, 582] width 42 height 42
click at [71, 571] on button "button" at bounding box center [74, 582] width 42 height 42
click at [69, 573] on button "button" at bounding box center [74, 582] width 42 height 42
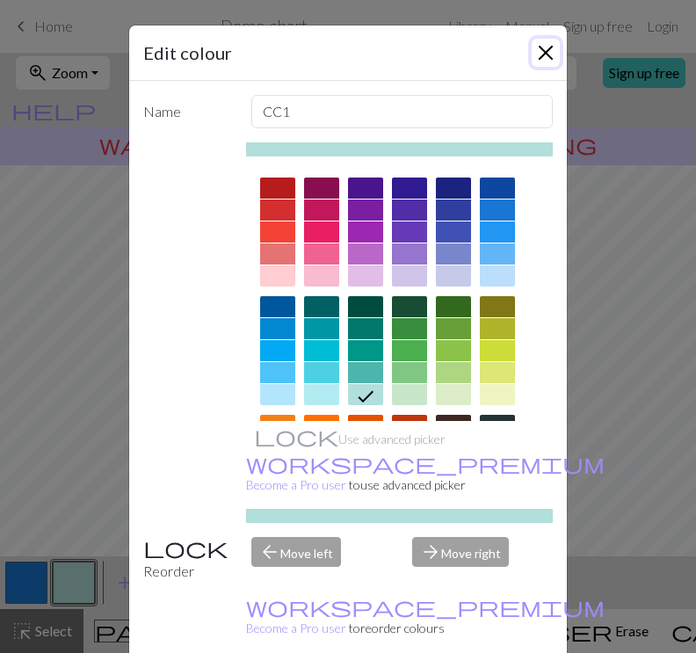
click at [542, 47] on button "Close" at bounding box center [546, 53] width 28 height 28
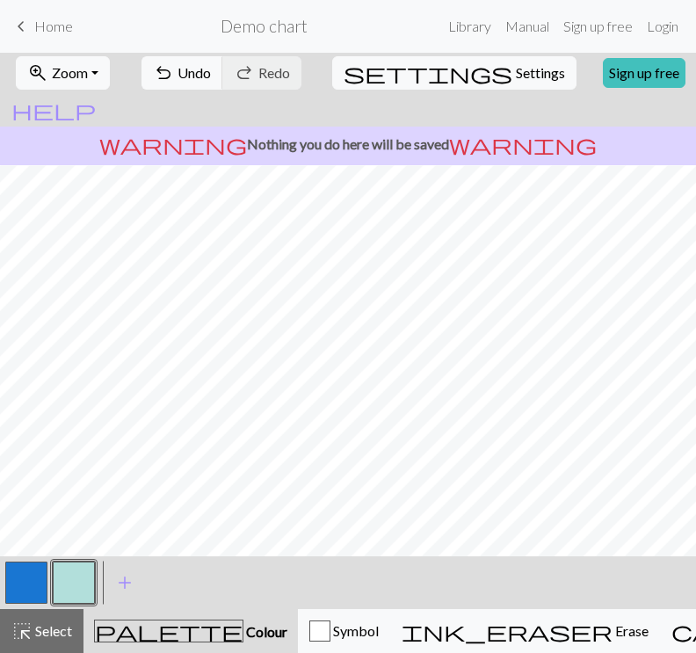
click at [11, 579] on button "button" at bounding box center [26, 582] width 42 height 42
click at [70, 579] on button "button" at bounding box center [74, 582] width 42 height 42
click at [37, 584] on button "button" at bounding box center [26, 582] width 42 height 42
click at [76, 572] on button "button" at bounding box center [74, 582] width 42 height 42
click at [26, 575] on button "button" at bounding box center [26, 582] width 42 height 42
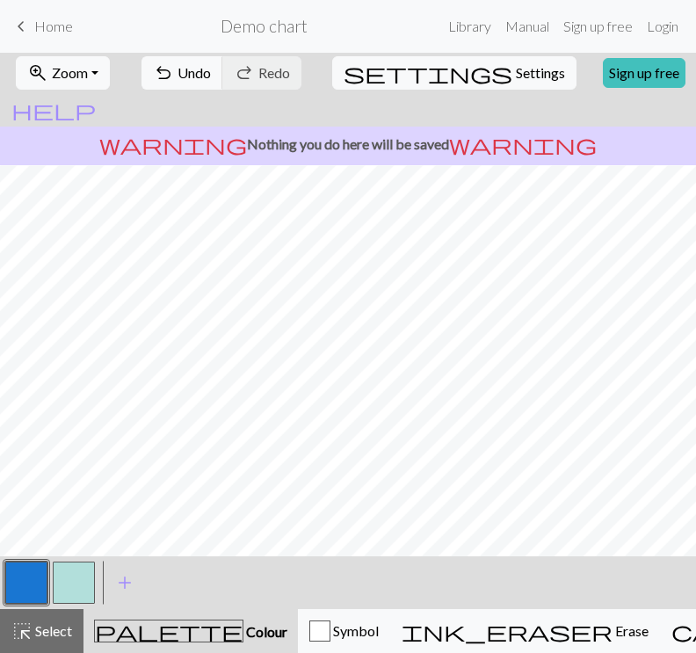
click at [77, 575] on button "button" at bounding box center [74, 582] width 42 height 42
click at [15, 589] on button "button" at bounding box center [26, 582] width 42 height 42
click at [72, 563] on button "button" at bounding box center [74, 582] width 42 height 42
click at [25, 596] on button "button" at bounding box center [26, 582] width 42 height 42
click at [35, 566] on button "button" at bounding box center [26, 582] width 42 height 42
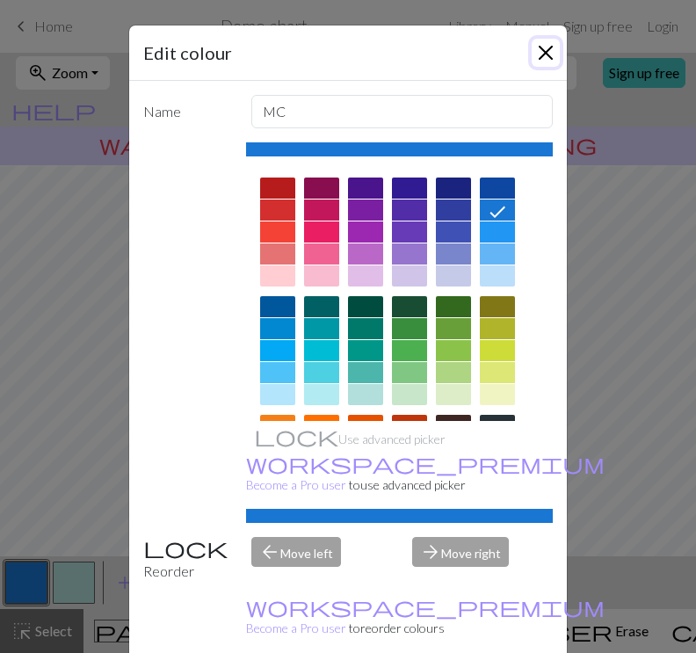
click at [533, 46] on button "Close" at bounding box center [546, 53] width 28 height 28
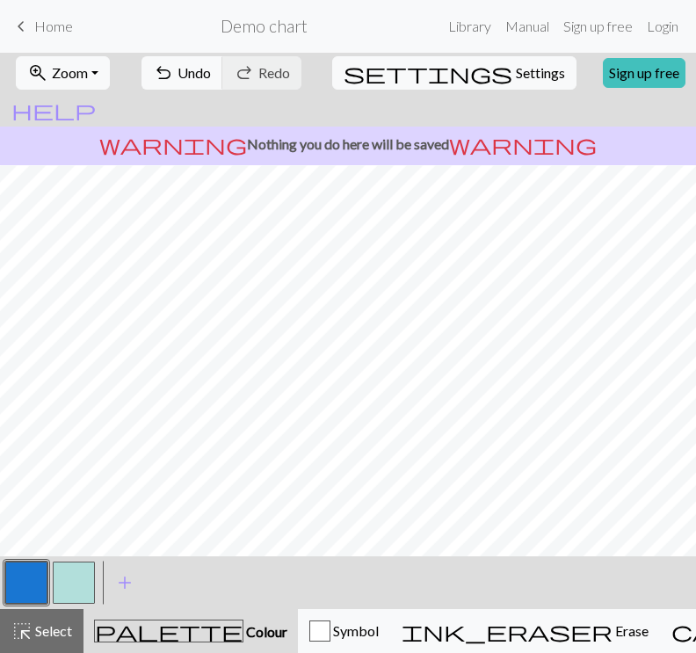
click at [77, 584] on button "button" at bounding box center [74, 582] width 42 height 42
click at [37, 583] on button "button" at bounding box center [26, 582] width 42 height 42
click at [66, 590] on button "button" at bounding box center [74, 582] width 42 height 42
click at [39, 590] on button "button" at bounding box center [26, 582] width 42 height 42
click at [73, 584] on button "button" at bounding box center [74, 582] width 42 height 42
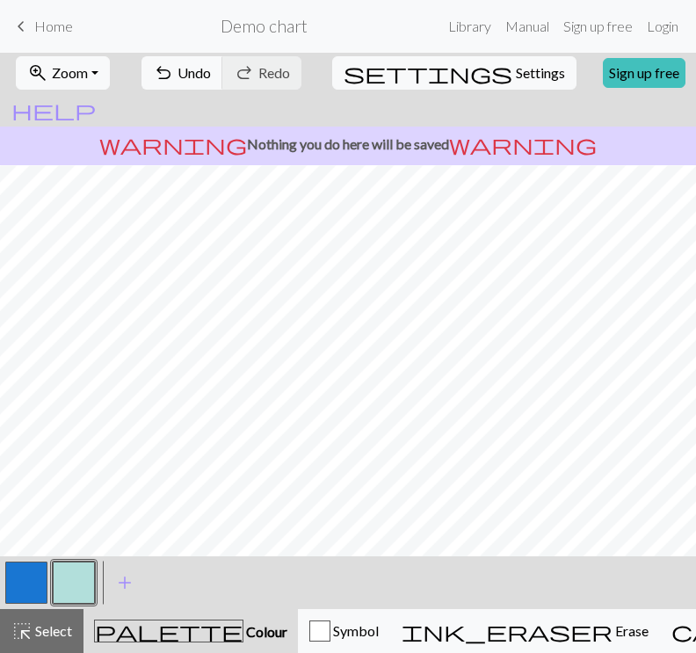
click at [30, 577] on button "button" at bounding box center [26, 582] width 42 height 42
click at [81, 584] on button "button" at bounding box center [74, 582] width 42 height 42
click at [31, 572] on button "button" at bounding box center [26, 582] width 42 height 42
click at [110, 69] on button "zoom_in Zoom Zoom" at bounding box center [63, 72] width 94 height 33
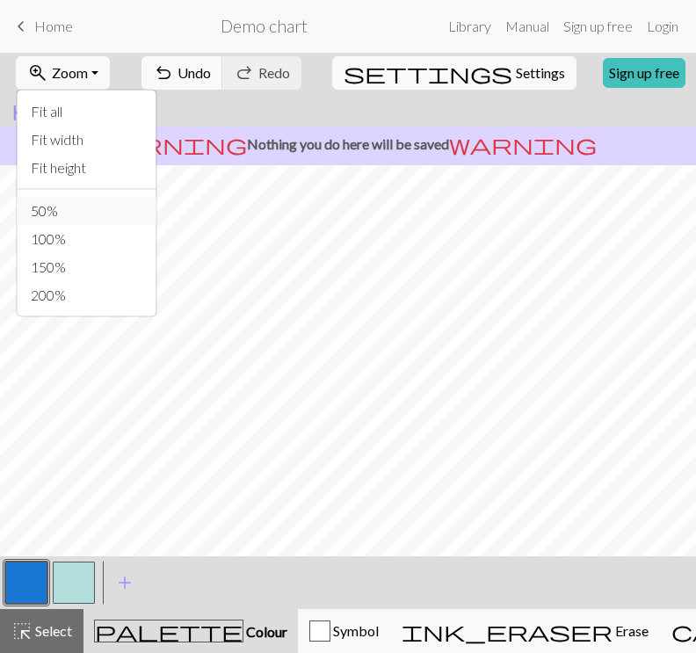
click at [102, 197] on button "50%" at bounding box center [86, 211] width 139 height 28
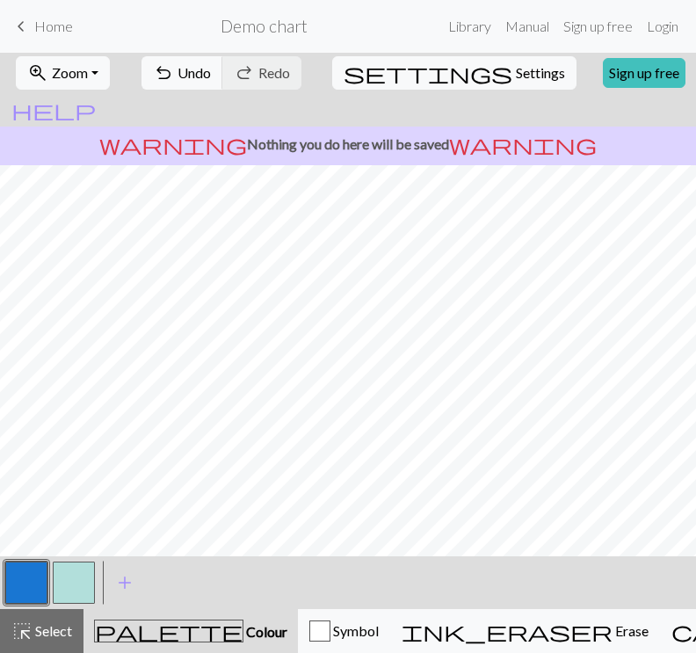
scroll to position [0, 0]
click at [39, 570] on button "button" at bounding box center [26, 582] width 42 height 42
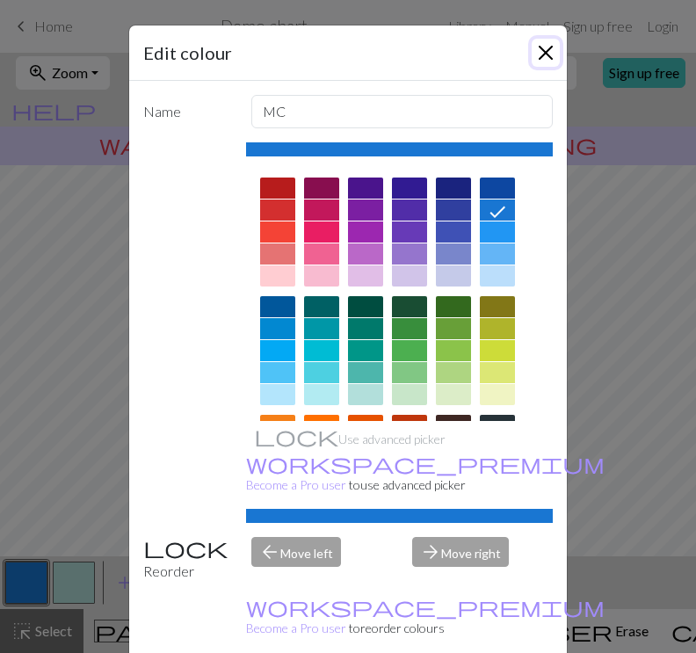
click at [532, 45] on button "Close" at bounding box center [546, 53] width 28 height 28
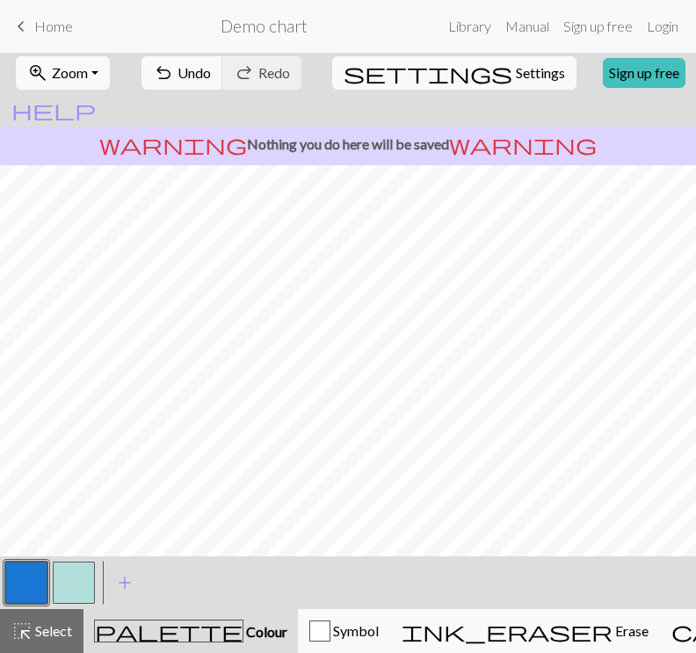
click at [61, 573] on button "button" at bounding box center [74, 582] width 42 height 42
click at [46, 569] on button "button" at bounding box center [26, 582] width 42 height 42
click at [70, 589] on button "button" at bounding box center [74, 582] width 42 height 42
click at [19, 579] on button "button" at bounding box center [26, 582] width 42 height 42
click at [84, 575] on button "button" at bounding box center [74, 582] width 42 height 42
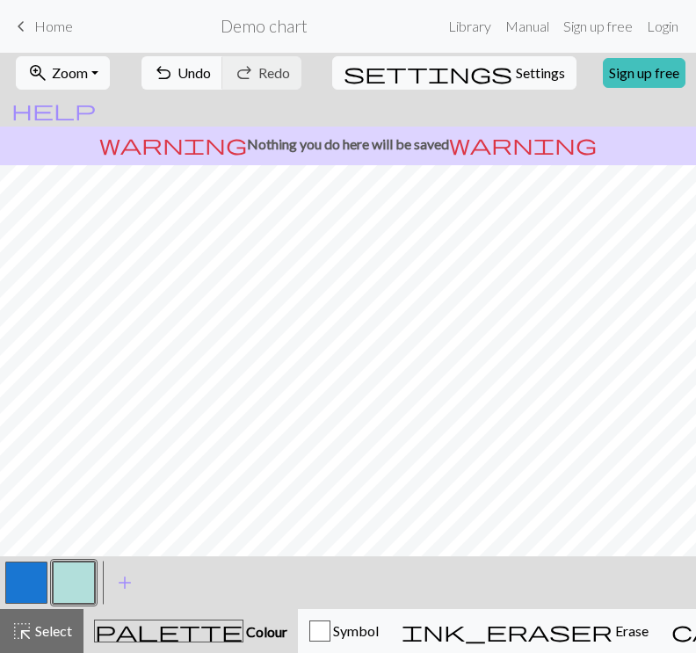
click at [39, 582] on button "button" at bounding box center [26, 582] width 42 height 42
click at [83, 580] on button "button" at bounding box center [74, 582] width 42 height 42
click at [36, 582] on button "button" at bounding box center [26, 582] width 42 height 42
click at [67, 589] on button "button" at bounding box center [74, 582] width 42 height 42
click at [24, 572] on button "button" at bounding box center [26, 582] width 42 height 42
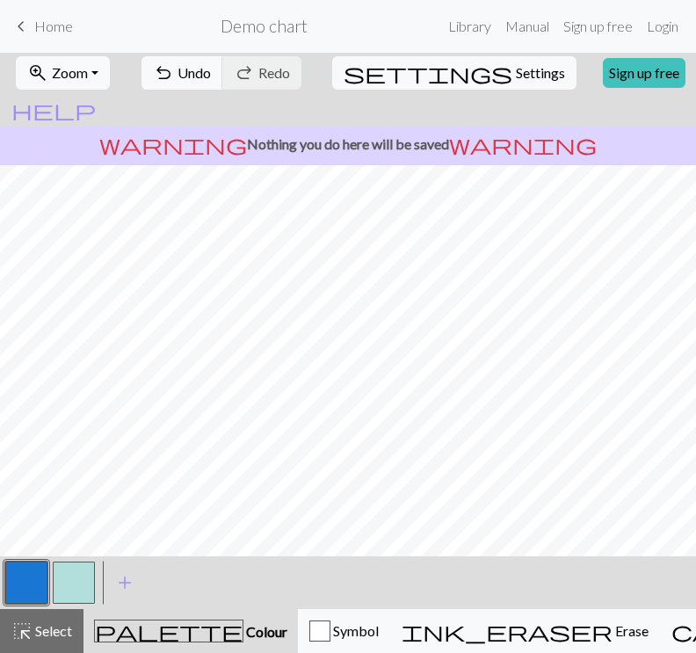
click at [57, 574] on button "button" at bounding box center [74, 582] width 42 height 42
click at [38, 568] on button "button" at bounding box center [26, 582] width 42 height 42
click at [37, 584] on button "button" at bounding box center [26, 582] width 42 height 42
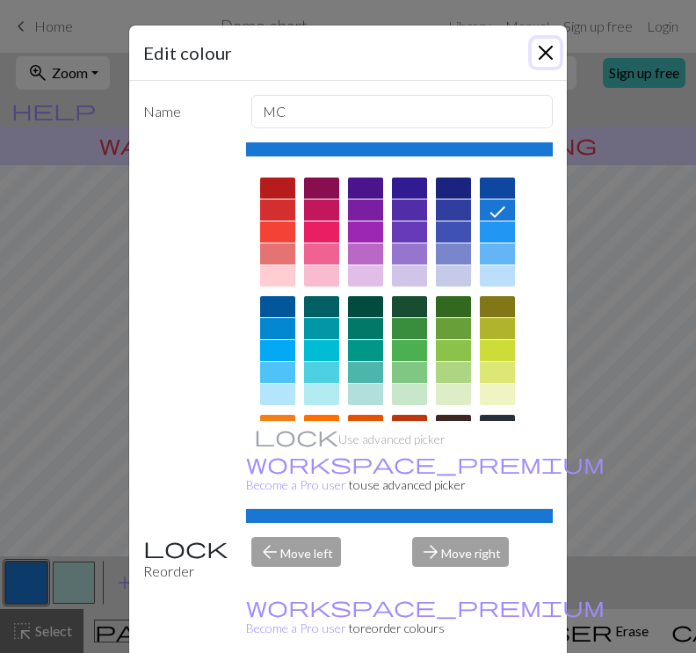
click at [536, 53] on button "Close" at bounding box center [546, 53] width 28 height 28
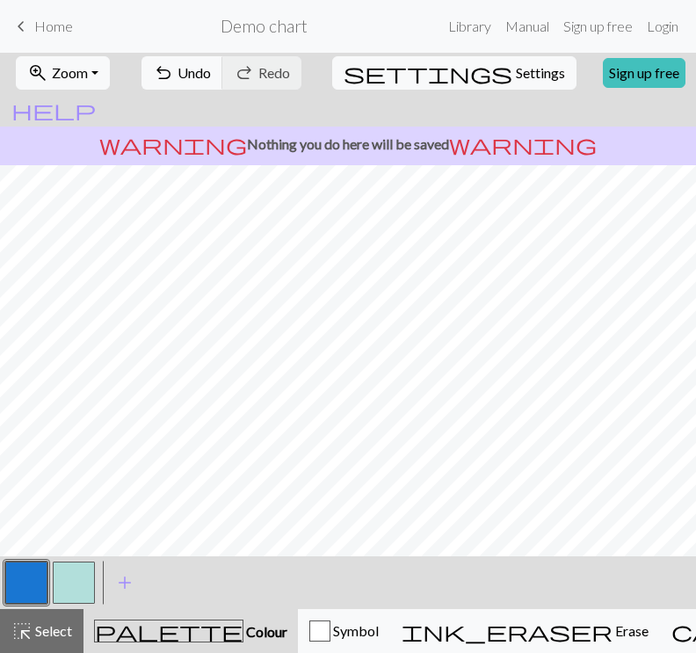
click at [61, 578] on button "button" at bounding box center [74, 582] width 42 height 42
click at [69, 591] on button "button" at bounding box center [74, 582] width 42 height 42
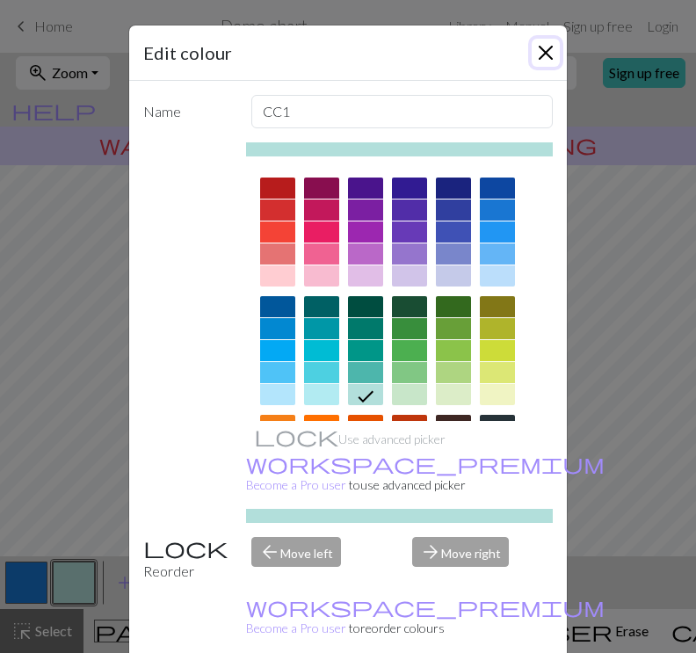
click at [540, 52] on button "Close" at bounding box center [546, 53] width 28 height 28
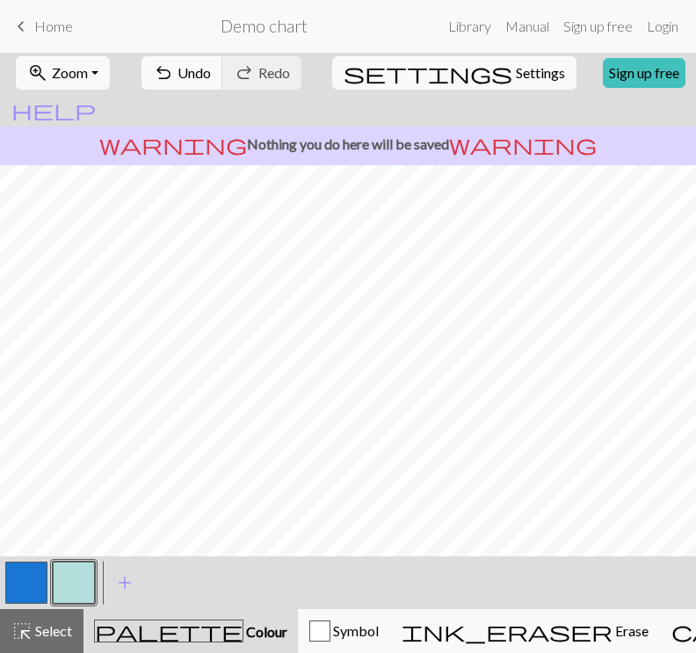
click at [18, 572] on button "button" at bounding box center [26, 582] width 42 height 42
click at [23, 589] on button "button" at bounding box center [26, 582] width 42 height 42
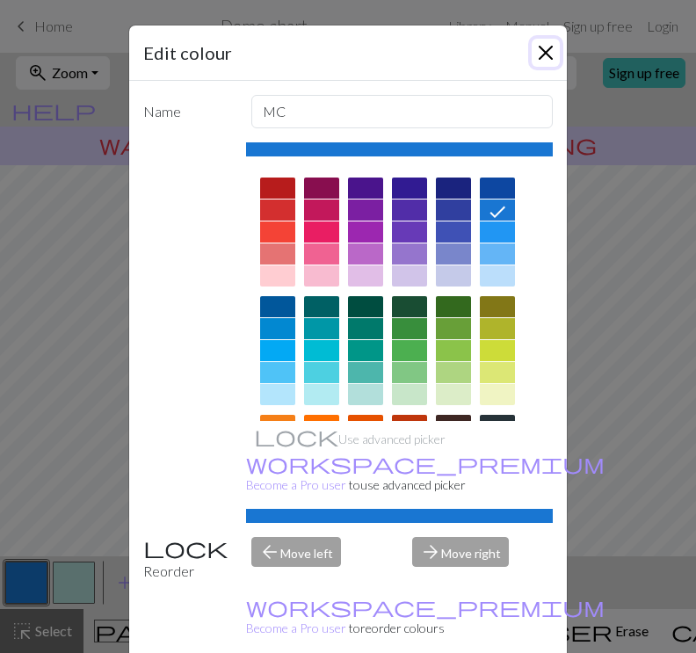
click at [538, 45] on button "Close" at bounding box center [546, 53] width 28 height 28
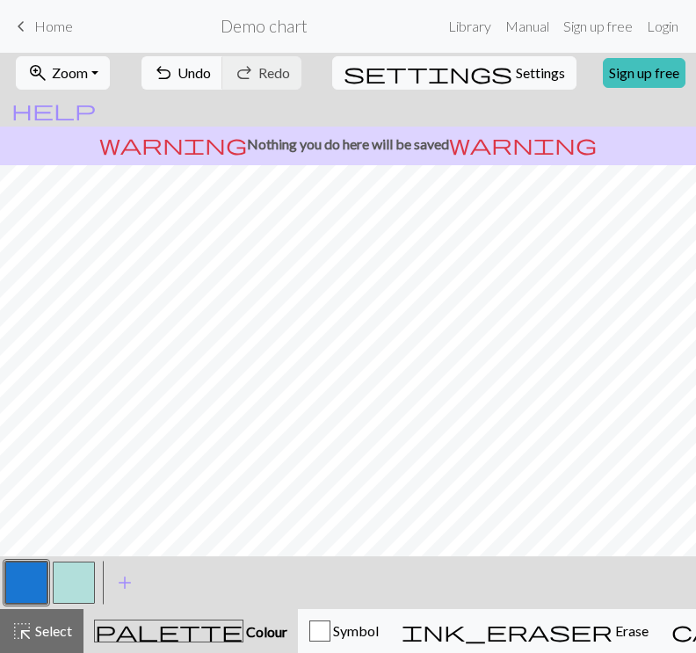
click at [63, 592] on button "button" at bounding box center [74, 582] width 42 height 42
click at [73, 568] on button "button" at bounding box center [74, 582] width 42 height 42
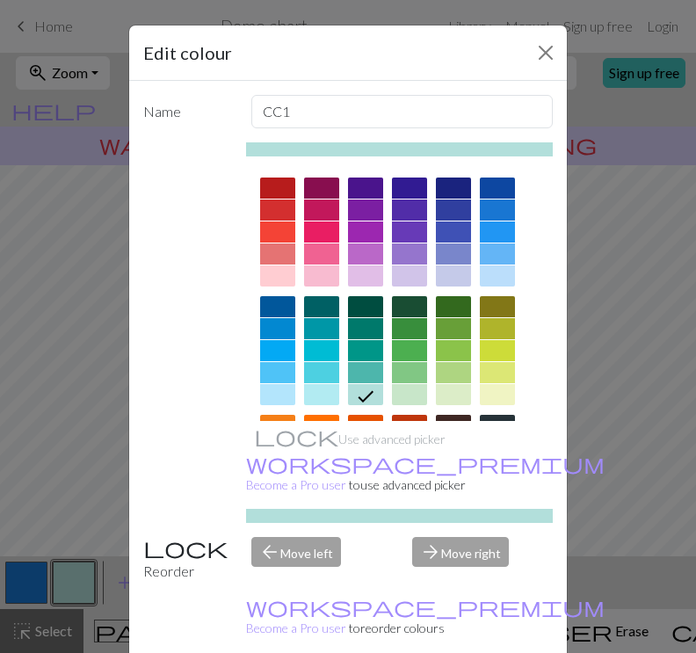
click at [30, 571] on div "Edit colour Name CC1 Use advanced picker workspace_premium Become a Pro user to…" at bounding box center [348, 326] width 696 height 653
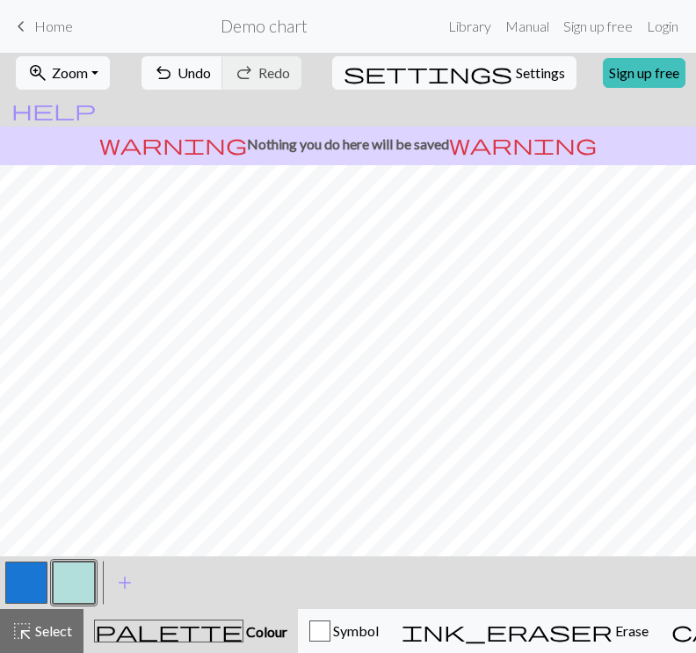
click at [13, 572] on button "button" at bounding box center [26, 582] width 42 height 42
click at [76, 565] on button "button" at bounding box center [74, 582] width 42 height 42
click at [35, 589] on button "button" at bounding box center [26, 582] width 42 height 42
click at [86, 578] on button "button" at bounding box center [74, 582] width 42 height 42
click at [34, 576] on button "button" at bounding box center [26, 582] width 42 height 42
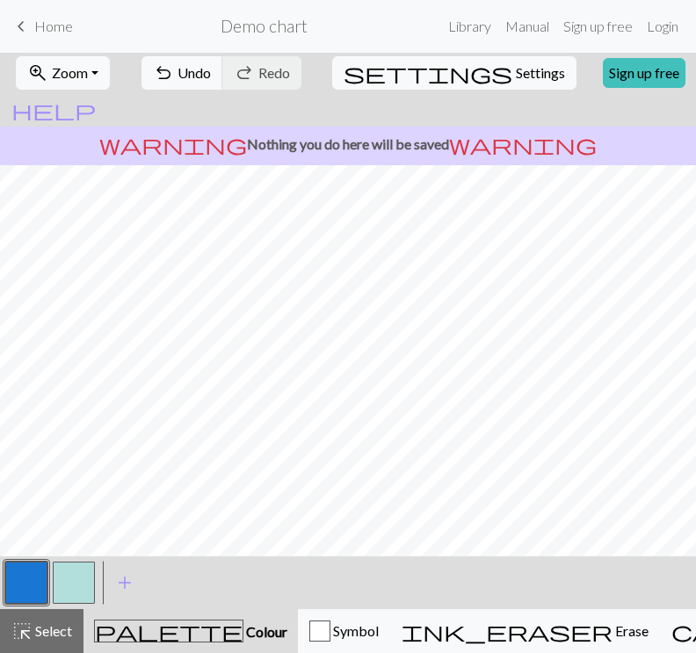
click at [73, 579] on button "button" at bounding box center [74, 582] width 42 height 42
click at [28, 585] on button "button" at bounding box center [26, 582] width 42 height 42
click at [78, 573] on button "button" at bounding box center [74, 582] width 42 height 42
click at [29, 589] on button "button" at bounding box center [26, 582] width 42 height 42
click at [76, 571] on button "button" at bounding box center [74, 582] width 42 height 42
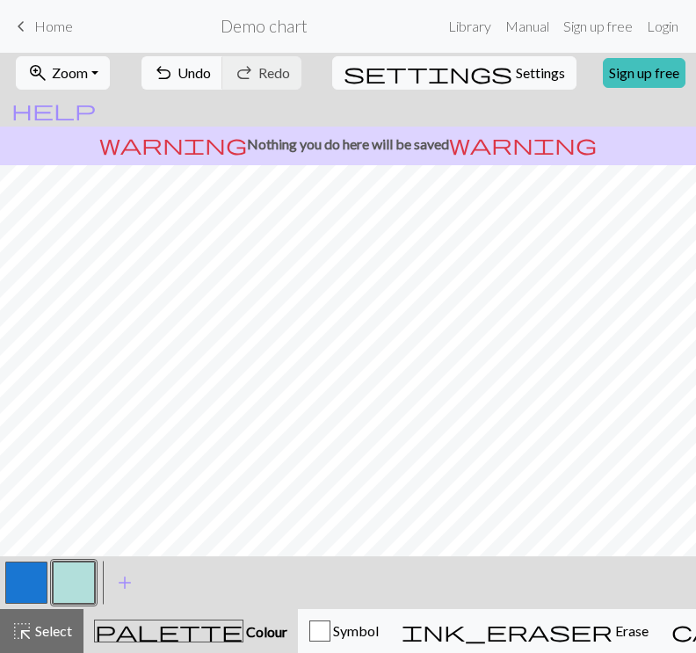
click at [33, 579] on button "button" at bounding box center [26, 582] width 42 height 42
click at [85, 575] on button "button" at bounding box center [74, 582] width 42 height 42
click at [33, 568] on button "button" at bounding box center [26, 582] width 42 height 42
click at [77, 587] on button "button" at bounding box center [74, 582] width 42 height 42
click at [28, 584] on button "button" at bounding box center [26, 582] width 42 height 42
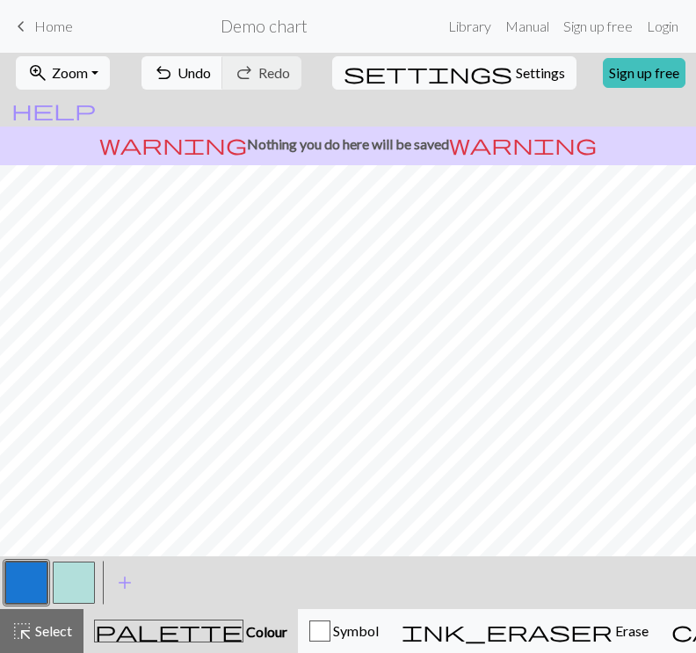
click at [79, 585] on button "button" at bounding box center [74, 582] width 42 height 42
click at [30, 581] on button "button" at bounding box center [26, 582] width 42 height 42
click at [74, 580] on button "button" at bounding box center [74, 582] width 42 height 42
click at [34, 583] on button "button" at bounding box center [26, 582] width 42 height 42
click at [77, 579] on button "button" at bounding box center [74, 582] width 42 height 42
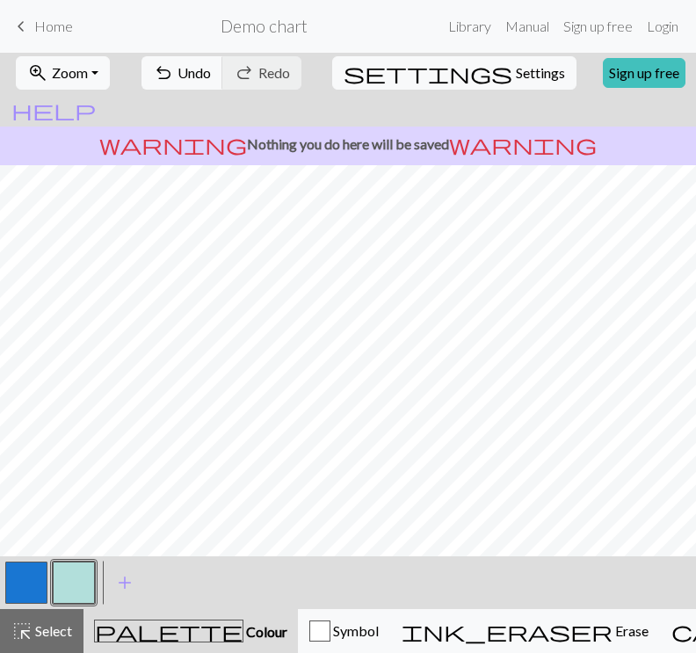
click at [28, 586] on button "button" at bounding box center [26, 582] width 42 height 42
click at [31, 586] on button "button" at bounding box center [26, 582] width 42 height 42
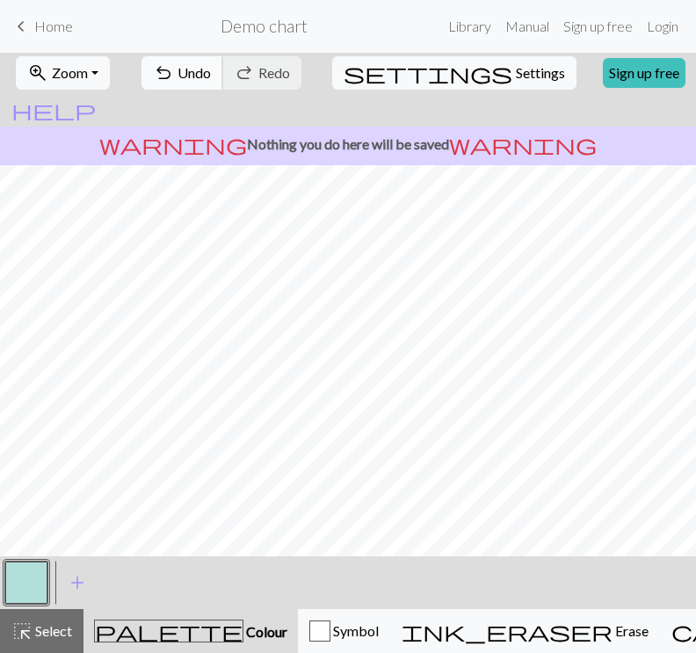
click at [174, 61] on span "undo" at bounding box center [163, 73] width 21 height 25
click at [69, 593] on button "button" at bounding box center [74, 582] width 42 height 42
click at [36, 579] on button "button" at bounding box center [26, 582] width 42 height 42
click at [62, 584] on button "button" at bounding box center [74, 582] width 42 height 42
click at [14, 568] on button "button" at bounding box center [26, 582] width 42 height 42
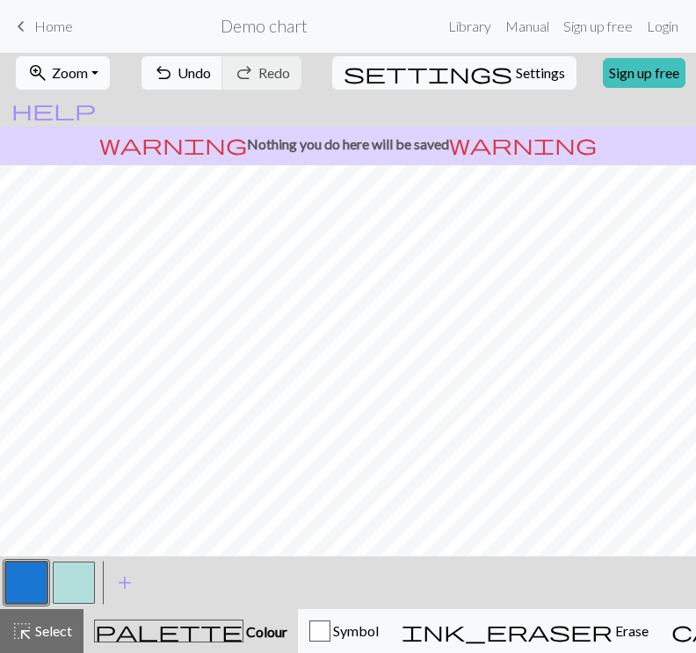
click at [110, 78] on button "zoom_in Zoom Zoom" at bounding box center [63, 72] width 94 height 33
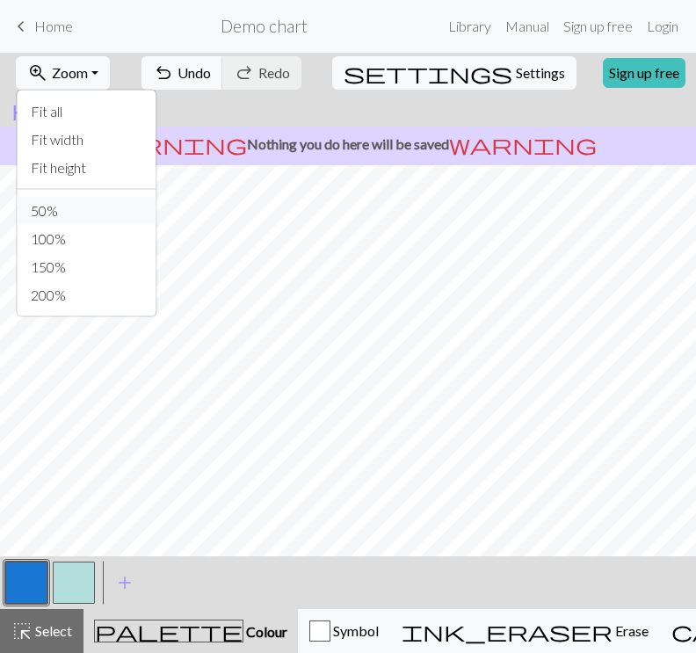
click at [98, 209] on button "50%" at bounding box center [86, 211] width 139 height 28
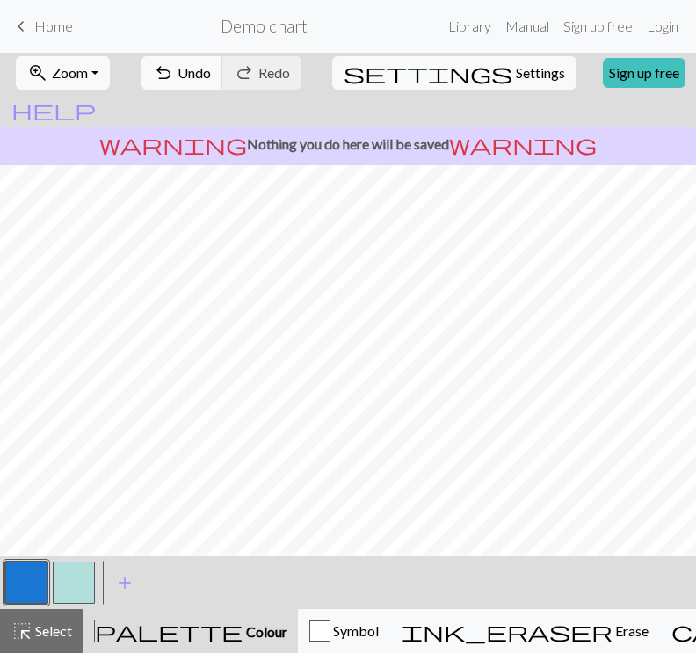
click at [78, 573] on button "button" at bounding box center [74, 582] width 42 height 42
click at [174, 66] on span "undo" at bounding box center [163, 73] width 21 height 25
click at [26, 575] on button "button" at bounding box center [26, 582] width 42 height 42
click at [74, 598] on button "button" at bounding box center [74, 582] width 42 height 42
click at [32, 572] on button "button" at bounding box center [26, 582] width 42 height 42
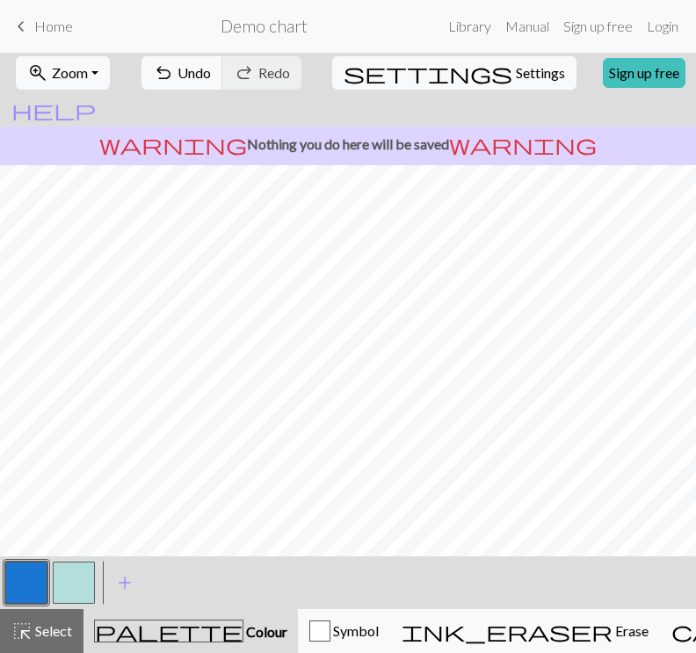
click at [70, 572] on button "button" at bounding box center [74, 582] width 42 height 42
click at [42, 579] on button "button" at bounding box center [26, 582] width 42 height 42
click at [59, 582] on button "button" at bounding box center [74, 582] width 42 height 42
click at [28, 586] on button "button" at bounding box center [26, 582] width 42 height 42
click at [65, 579] on button "button" at bounding box center [74, 582] width 42 height 42
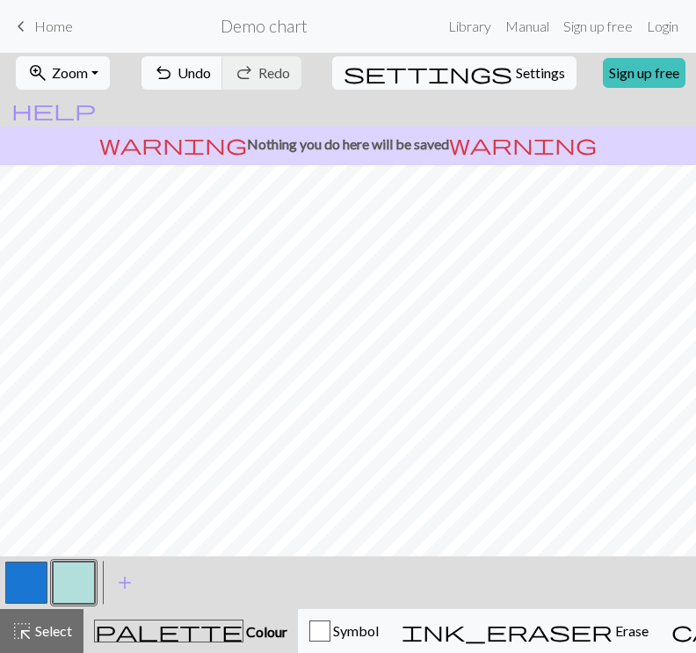
click at [33, 586] on button "button" at bounding box center [26, 582] width 42 height 42
click at [81, 582] on button "button" at bounding box center [74, 582] width 42 height 42
click at [26, 574] on button "button" at bounding box center [26, 582] width 42 height 42
click at [40, 589] on button "button" at bounding box center [26, 582] width 42 height 42
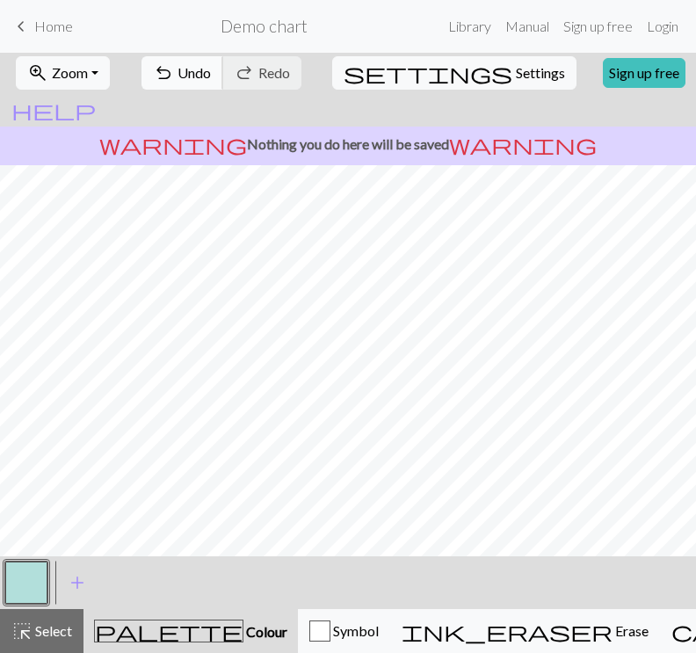
click at [174, 69] on span "undo" at bounding box center [163, 73] width 21 height 25
click at [64, 583] on button "button" at bounding box center [74, 582] width 42 height 42
click at [37, 579] on button "button" at bounding box center [26, 582] width 42 height 42
click at [88, 575] on button "button" at bounding box center [74, 582] width 42 height 42
click at [30, 579] on button "button" at bounding box center [26, 582] width 42 height 42
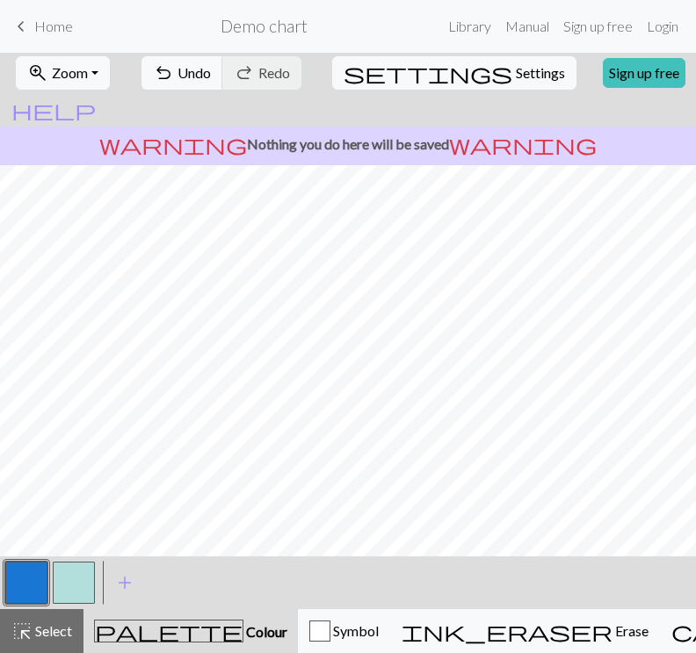
click at [67, 580] on button "button" at bounding box center [74, 582] width 42 height 42
click at [34, 568] on button "button" at bounding box center [26, 582] width 42 height 42
click at [76, 581] on button "button" at bounding box center [74, 582] width 42 height 42
click at [38, 577] on button "button" at bounding box center [26, 582] width 42 height 42
click at [65, 570] on button "button" at bounding box center [74, 582] width 42 height 42
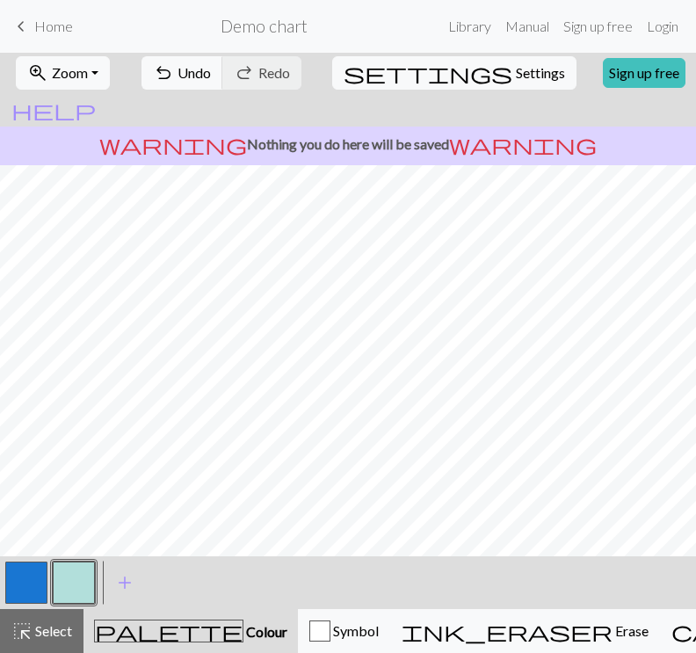
click at [33, 586] on button "button" at bounding box center [26, 582] width 42 height 42
click at [80, 589] on button "button" at bounding box center [74, 582] width 42 height 42
click at [31, 577] on button "button" at bounding box center [26, 582] width 42 height 42
click at [86, 586] on button "button" at bounding box center [74, 582] width 42 height 42
click at [21, 570] on button "button" at bounding box center [26, 582] width 42 height 42
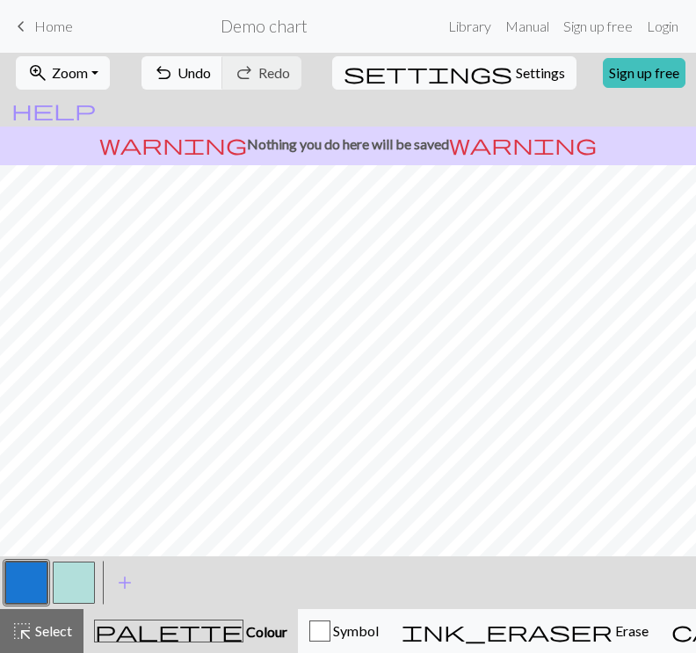
click at [75, 582] on button "button" at bounding box center [74, 582] width 42 height 42
click at [66, 575] on button "button" at bounding box center [74, 582] width 42 height 42
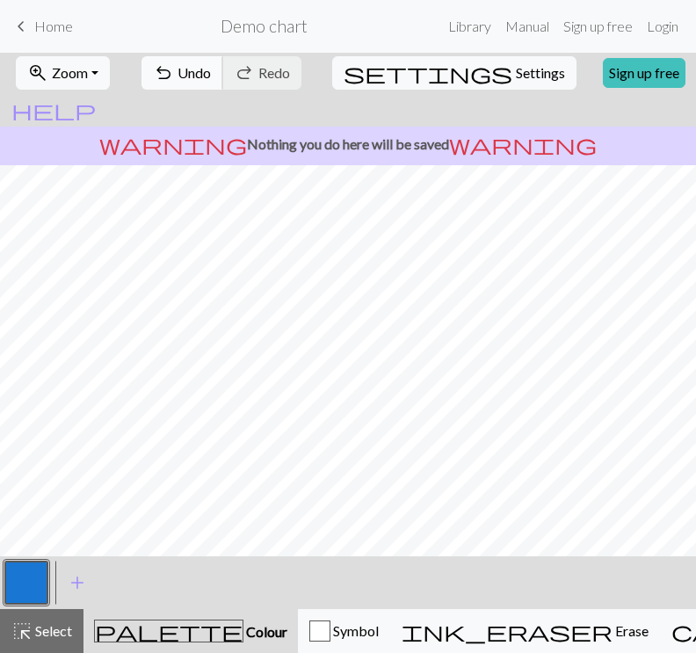
click at [214, 82] on button "undo Undo Undo" at bounding box center [182, 72] width 82 height 33
click at [36, 583] on button "button" at bounding box center [26, 582] width 42 height 42
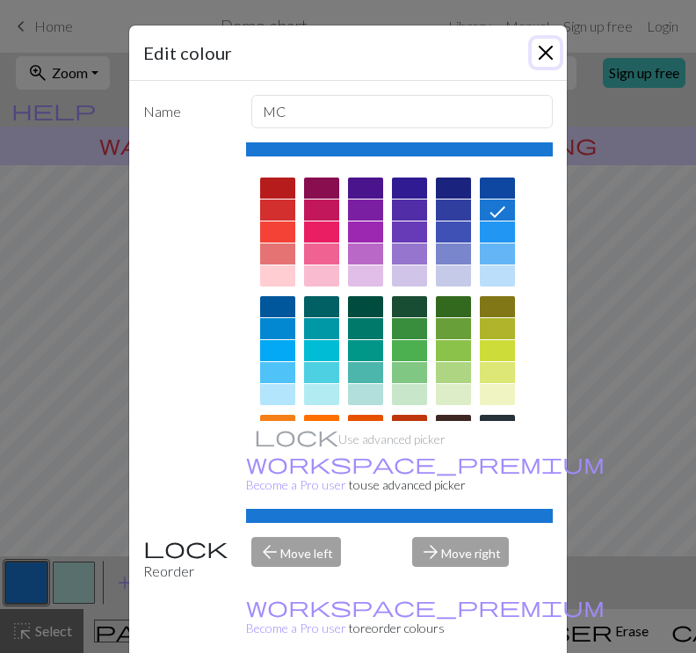
click at [532, 59] on button "Close" at bounding box center [546, 53] width 28 height 28
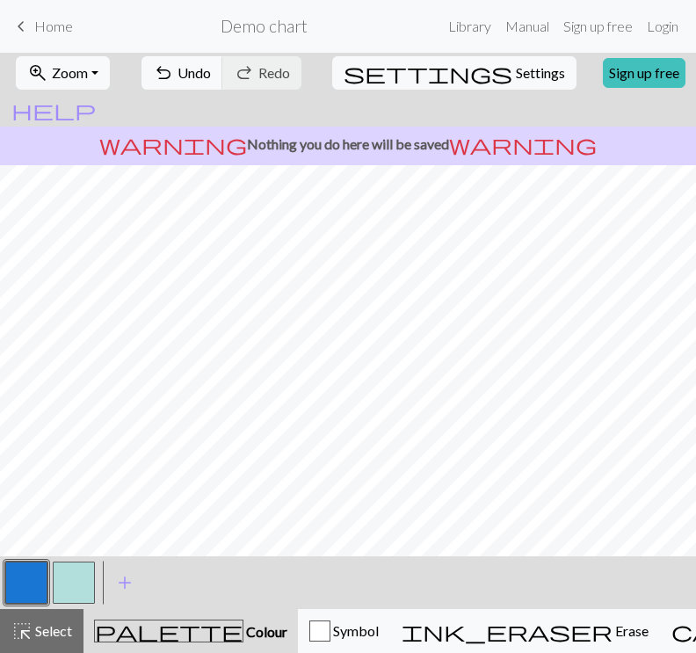
click at [75, 576] on button "button" at bounding box center [74, 582] width 42 height 42
click at [21, 579] on button "button" at bounding box center [26, 582] width 42 height 42
click at [79, 572] on button "button" at bounding box center [74, 582] width 42 height 42
click at [27, 580] on button "button" at bounding box center [26, 582] width 42 height 42
click at [65, 568] on button "button" at bounding box center [74, 582] width 42 height 42
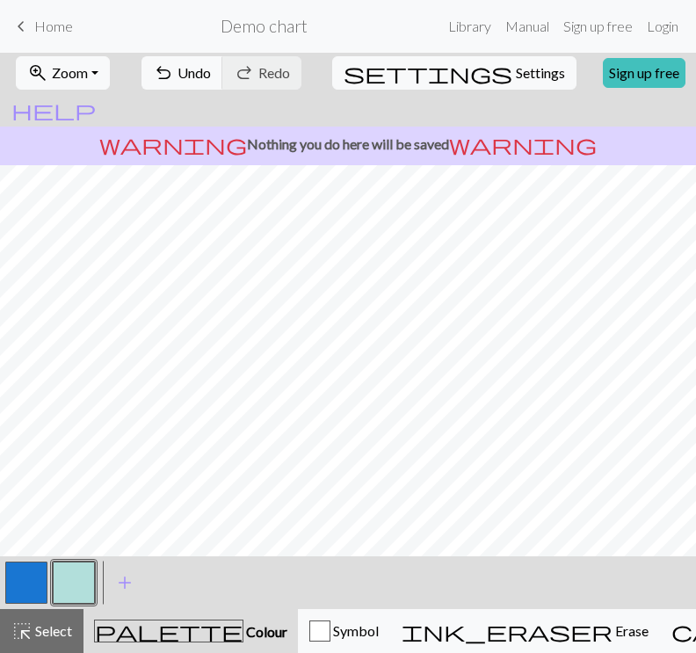
click at [33, 586] on button "button" at bounding box center [26, 582] width 42 height 42
click at [78, 575] on button "button" at bounding box center [74, 582] width 42 height 42
click at [21, 586] on button "button" at bounding box center [26, 582] width 42 height 42
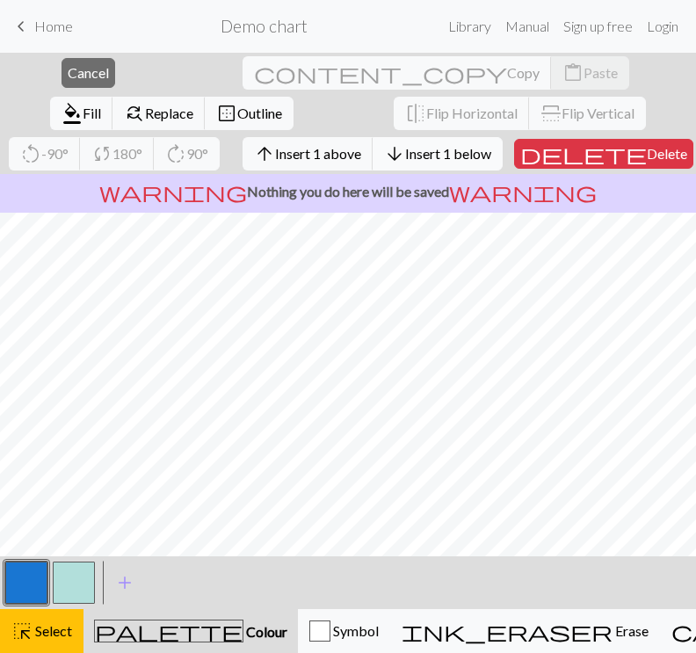
click at [384, 151] on span "arrow_downward" at bounding box center [394, 153] width 21 height 25
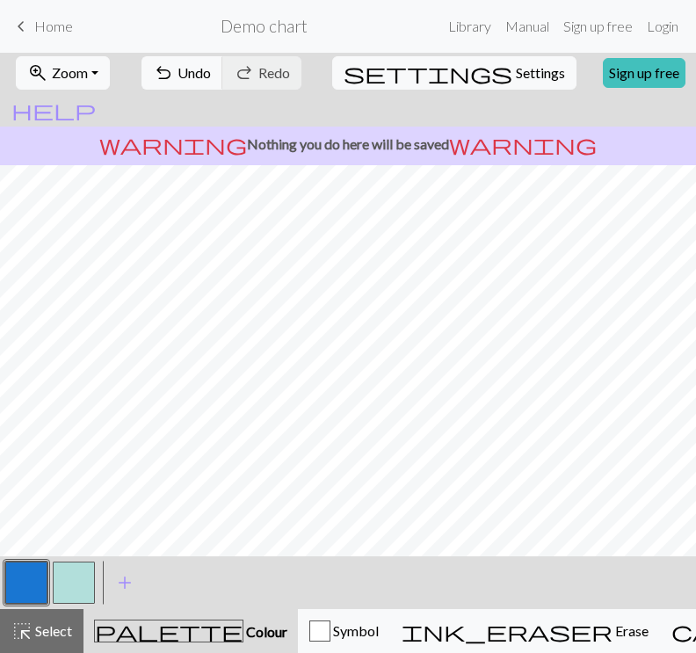
click at [17, 587] on button "button" at bounding box center [26, 582] width 42 height 42
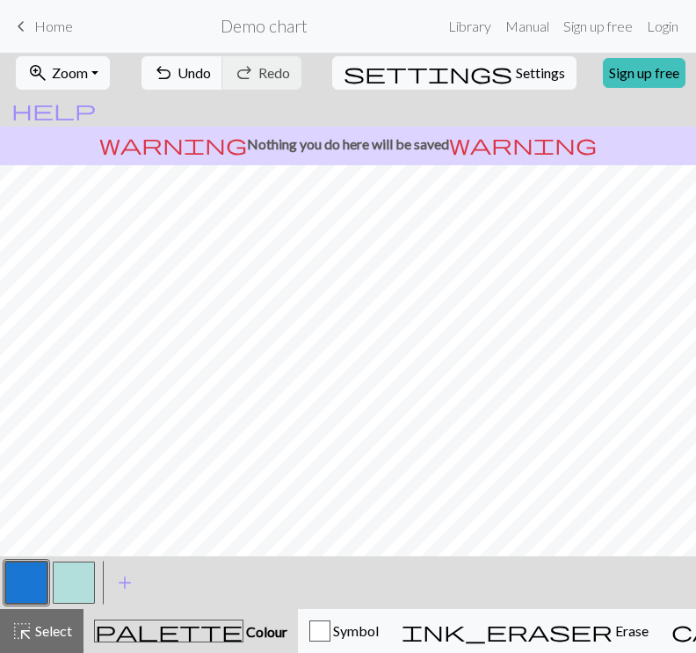
click at [83, 582] on button "button" at bounding box center [74, 582] width 42 height 42
click at [32, 579] on button "button" at bounding box center [26, 582] width 42 height 42
click at [62, 589] on button "button" at bounding box center [74, 582] width 42 height 42
click at [14, 582] on button "button" at bounding box center [26, 582] width 42 height 42
click at [81, 572] on button "button" at bounding box center [74, 582] width 42 height 42
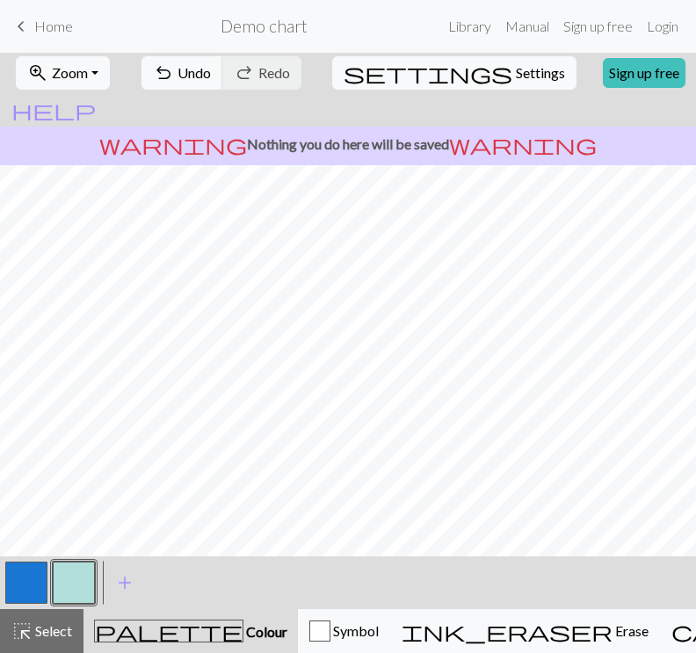
click at [28, 591] on button "button" at bounding box center [26, 582] width 42 height 42
click at [63, 582] on button "button" at bounding box center [74, 582] width 42 height 42
click at [30, 588] on button "button" at bounding box center [26, 582] width 42 height 42
click at [84, 592] on button "button" at bounding box center [74, 582] width 42 height 42
click at [28, 585] on button "button" at bounding box center [26, 582] width 42 height 42
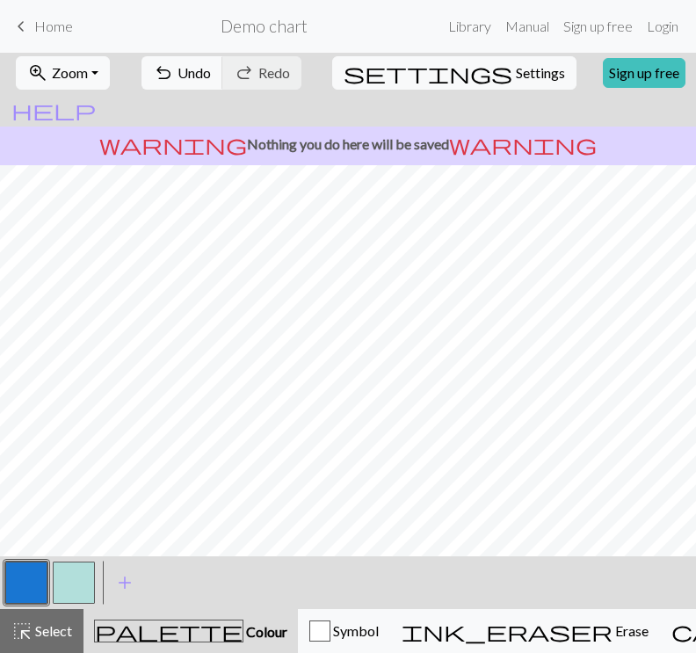
click at [61, 575] on button "button" at bounding box center [74, 582] width 42 height 42
click at [18, 560] on div at bounding box center [26, 582] width 47 height 47
click at [25, 571] on button "button" at bounding box center [26, 582] width 42 height 42
click at [68, 579] on button "button" at bounding box center [74, 582] width 42 height 42
click at [34, 583] on button "button" at bounding box center [26, 582] width 42 height 42
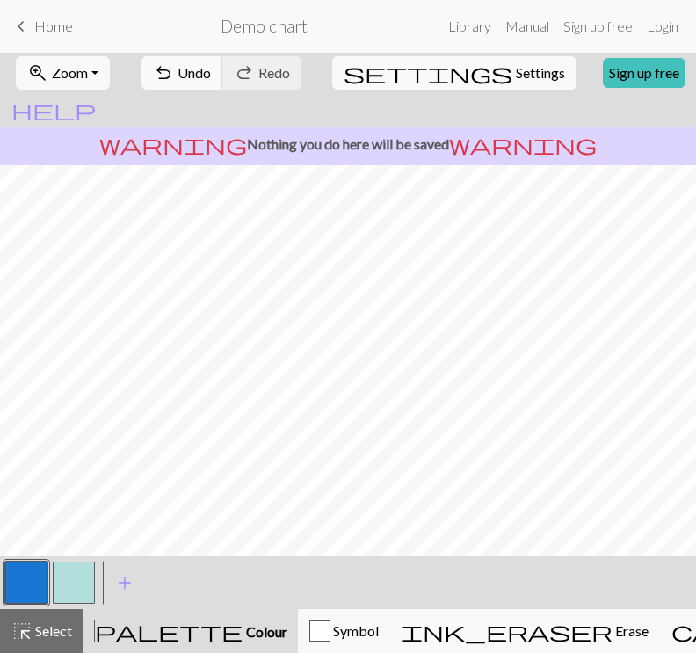
click at [60, 579] on button "button" at bounding box center [74, 582] width 42 height 42
click at [33, 576] on button "button" at bounding box center [26, 582] width 42 height 42
click at [61, 575] on button "button" at bounding box center [74, 582] width 42 height 42
click at [42, 586] on button "button" at bounding box center [26, 582] width 42 height 42
click at [61, 587] on button "button" at bounding box center [74, 582] width 42 height 42
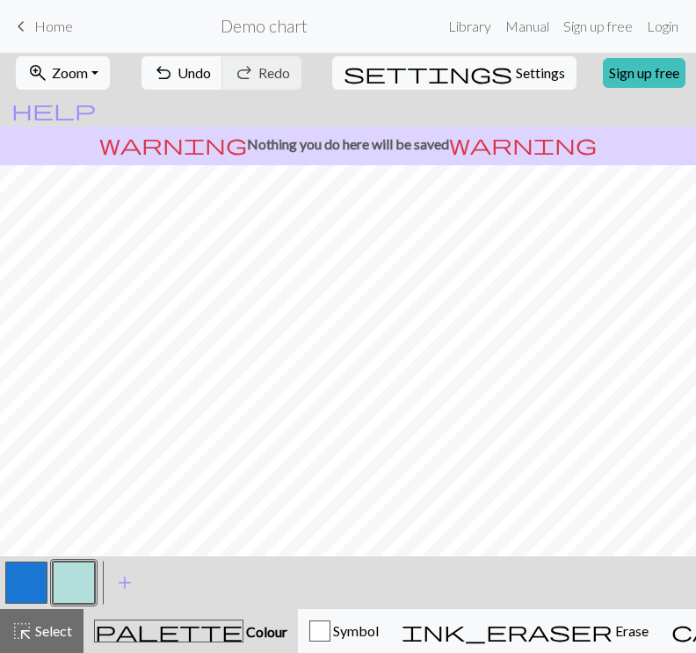
click at [25, 584] on button "button" at bounding box center [26, 582] width 42 height 42
click at [61, 569] on button "button" at bounding box center [74, 582] width 42 height 42
click at [19, 582] on button "button" at bounding box center [26, 582] width 42 height 42
click at [88, 578] on button "button" at bounding box center [74, 582] width 42 height 42
click at [40, 582] on button "button" at bounding box center [26, 582] width 42 height 42
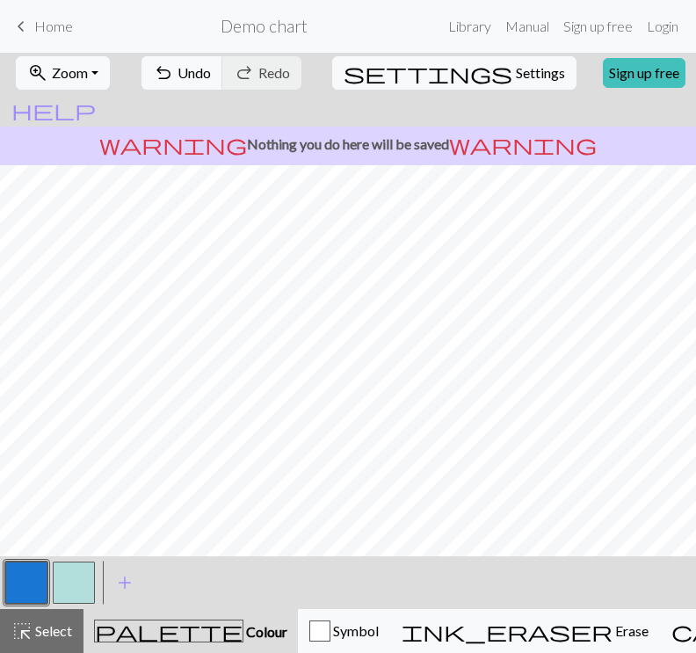
click at [72, 589] on button "button" at bounding box center [74, 582] width 42 height 42
click at [32, 575] on button "button" at bounding box center [26, 582] width 42 height 42
click at [39, 575] on button "button" at bounding box center [26, 582] width 42 height 42
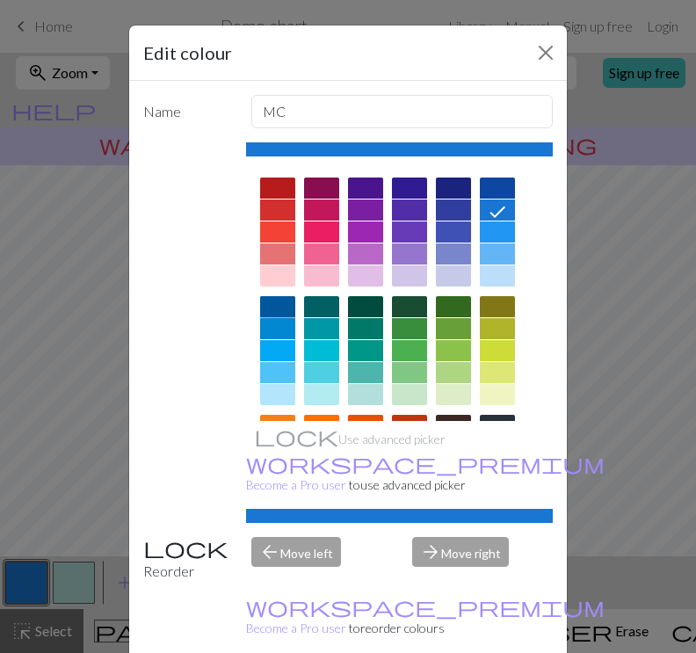
click at [279, 302] on div at bounding box center [277, 306] width 35 height 21
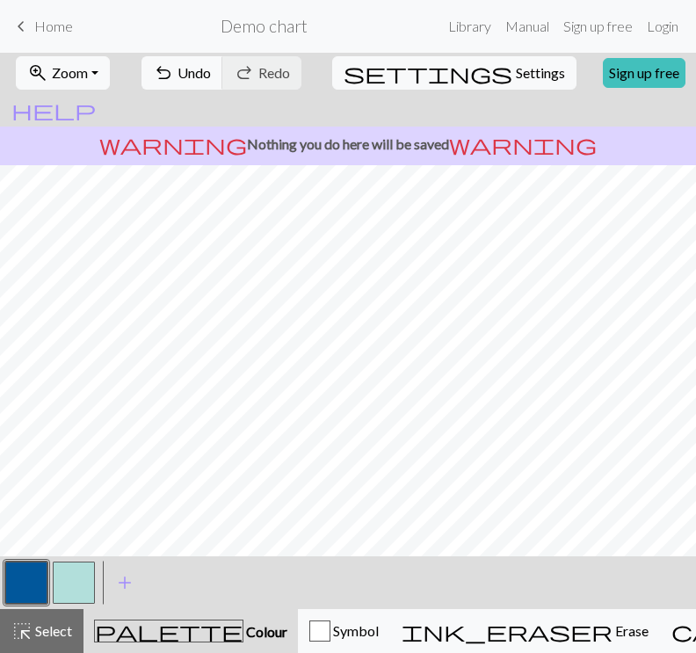
click at [85, 582] on button "button" at bounding box center [74, 582] width 42 height 42
click at [24, 585] on button "button" at bounding box center [26, 582] width 42 height 42
click at [81, 575] on button "button" at bounding box center [74, 582] width 42 height 42
click at [18, 579] on button "button" at bounding box center [26, 582] width 42 height 42
click at [65, 575] on button "button" at bounding box center [74, 582] width 42 height 42
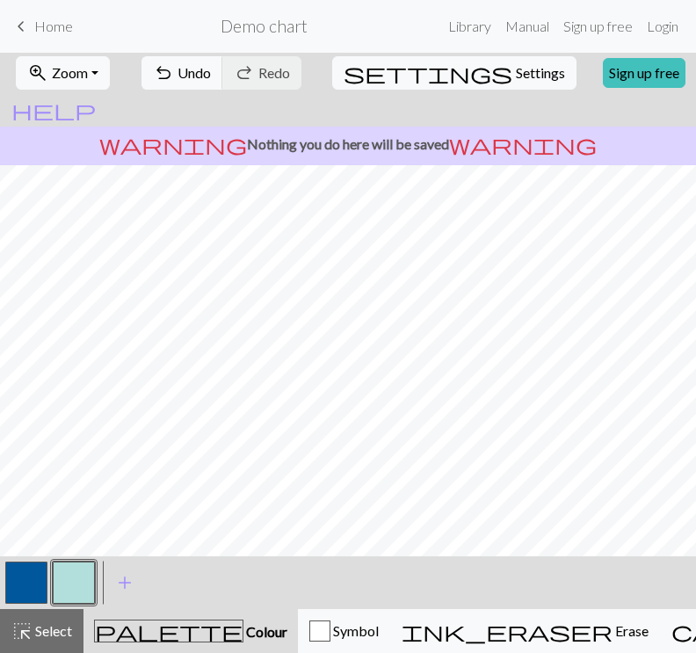
click at [69, 572] on button "button" at bounding box center [74, 582] width 42 height 42
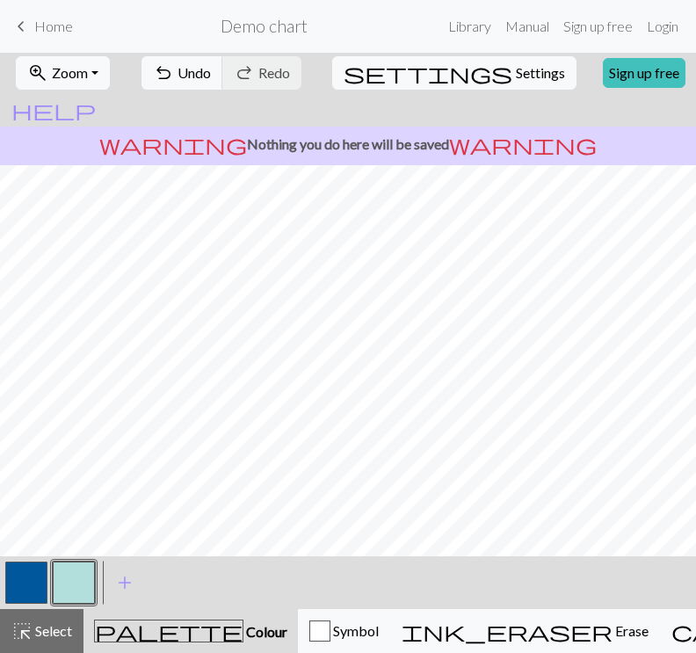
click at [21, 586] on button "button" at bounding box center [26, 582] width 42 height 42
click at [85, 564] on button "button" at bounding box center [74, 582] width 42 height 42
click at [23, 575] on button "button" at bounding box center [26, 582] width 42 height 42
click at [84, 607] on div "< >" at bounding box center [50, 582] width 95 height 53
click at [77, 589] on button "button" at bounding box center [74, 582] width 42 height 42
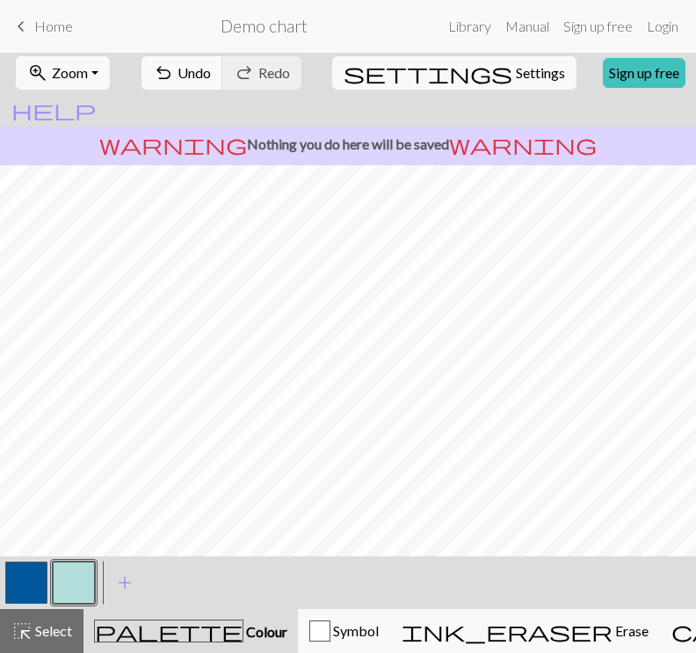
click at [18, 583] on button "button" at bounding box center [26, 582] width 42 height 42
click at [30, 577] on button "button" at bounding box center [26, 582] width 42 height 42
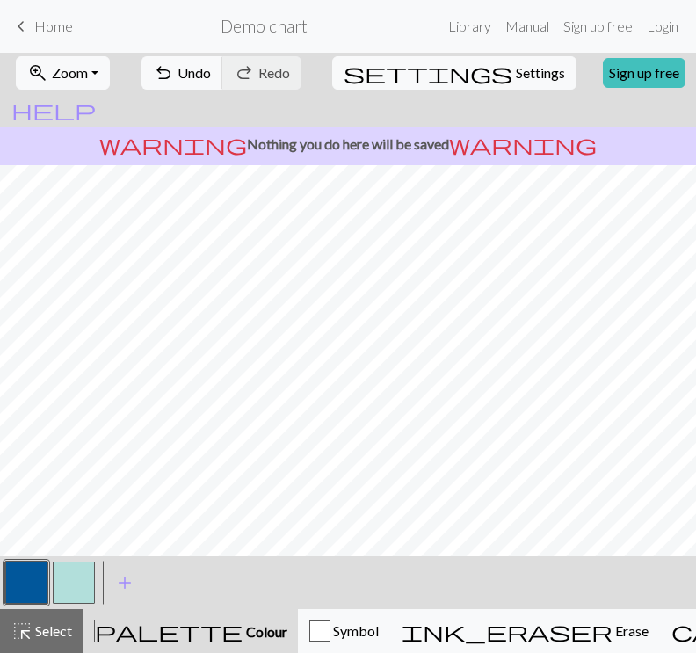
click at [89, 575] on button "button" at bounding box center [74, 582] width 42 height 42
click at [35, 575] on button "button" at bounding box center [26, 582] width 42 height 42
click at [80, 589] on button "button" at bounding box center [74, 582] width 42 height 42
click at [37, 583] on button "button" at bounding box center [26, 582] width 42 height 42
click at [77, 582] on button "button" at bounding box center [74, 582] width 42 height 42
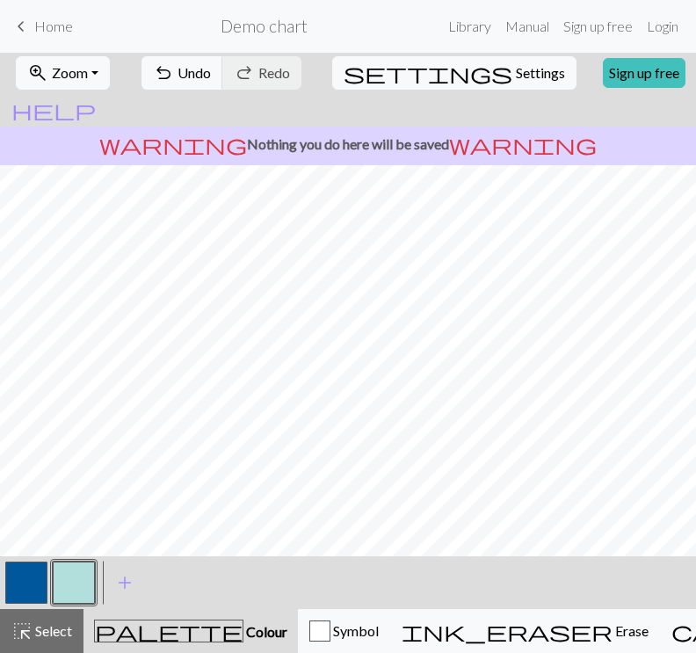
click at [37, 586] on button "button" at bounding box center [26, 582] width 42 height 42
click at [27, 575] on button "button" at bounding box center [26, 582] width 42 height 42
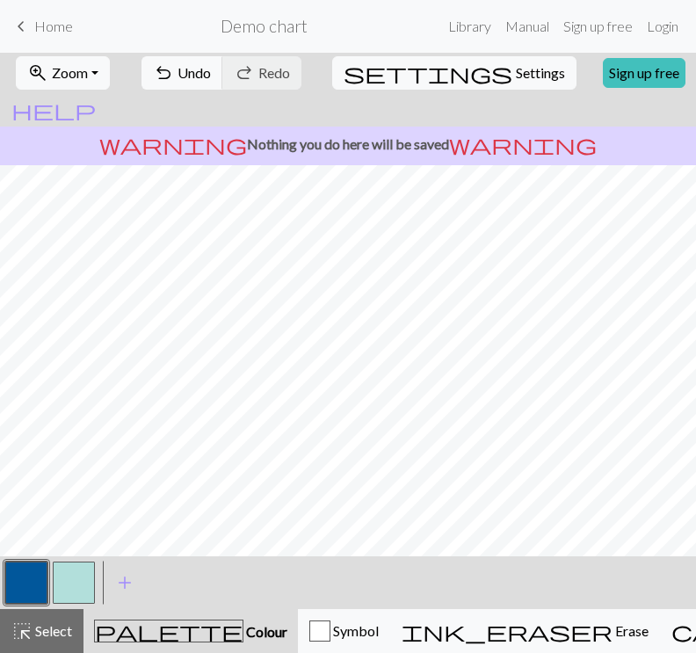
click at [66, 589] on button "button" at bounding box center [74, 582] width 42 height 42
click at [22, 583] on button "button" at bounding box center [26, 582] width 42 height 42
click at [75, 569] on button "button" at bounding box center [74, 582] width 42 height 42
click at [41, 573] on button "button" at bounding box center [26, 582] width 42 height 42
click at [77, 573] on button "button" at bounding box center [74, 582] width 42 height 42
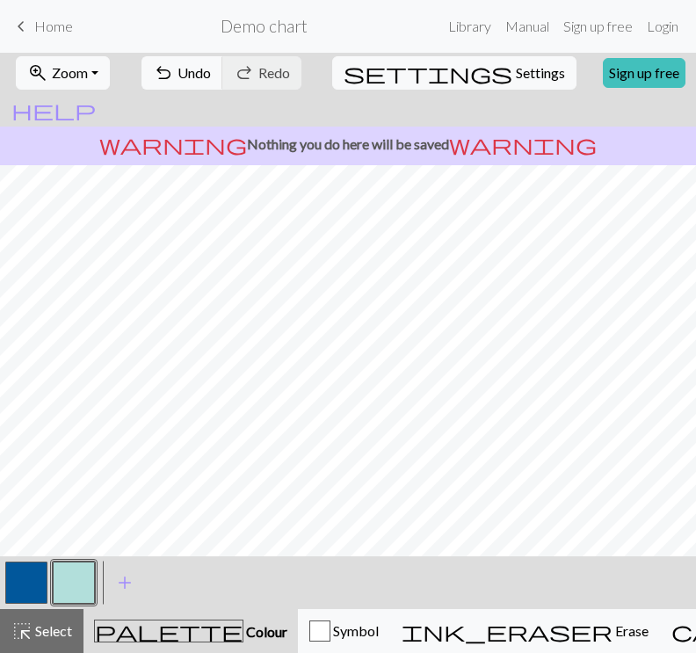
click at [11, 576] on button "button" at bounding box center [26, 582] width 42 height 42
click at [68, 572] on button "button" at bounding box center [74, 582] width 42 height 42
click at [40, 576] on button "button" at bounding box center [26, 582] width 42 height 42
click at [64, 570] on button "button" at bounding box center [74, 582] width 42 height 42
click at [33, 597] on button "button" at bounding box center [26, 582] width 42 height 42
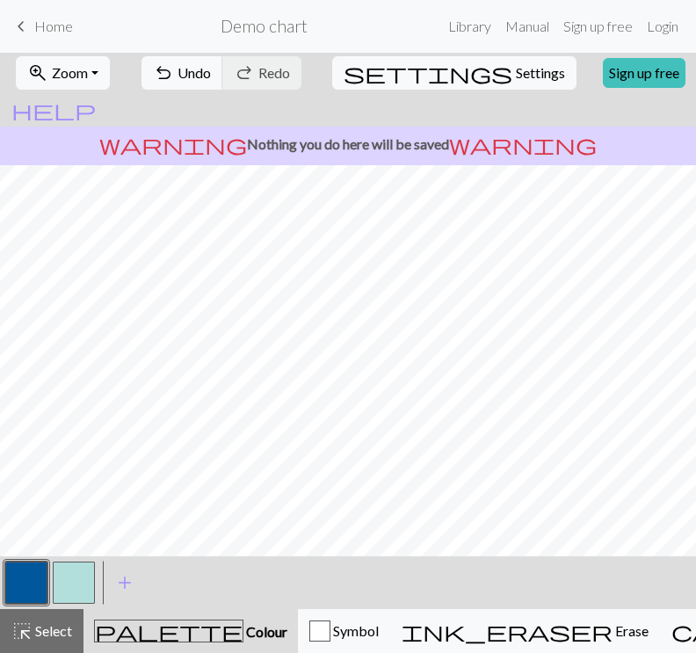
click at [61, 579] on button "button" at bounding box center [74, 582] width 42 height 42
click at [9, 575] on button "button" at bounding box center [26, 582] width 42 height 42
click at [68, 579] on button "button" at bounding box center [74, 582] width 42 height 42
click at [29, 579] on button "button" at bounding box center [26, 582] width 42 height 42
click at [54, 588] on button "button" at bounding box center [74, 582] width 42 height 42
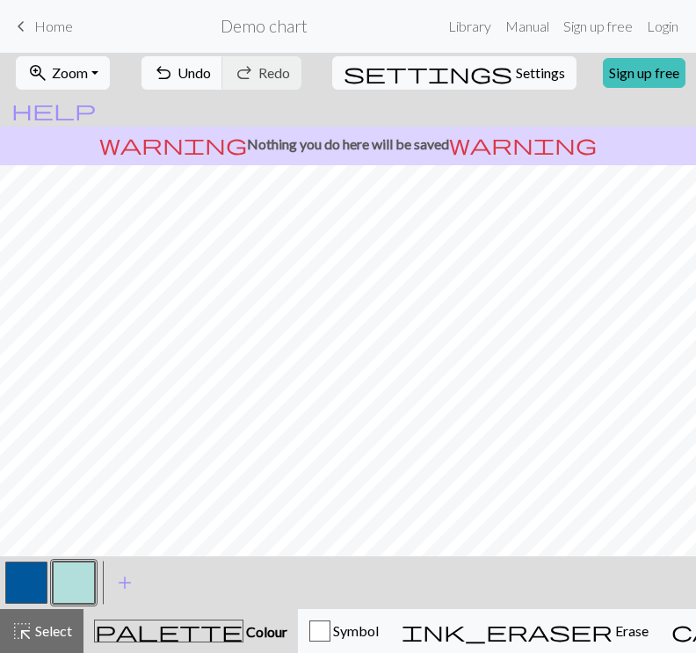
click at [24, 582] on button "button" at bounding box center [26, 582] width 42 height 42
click at [65, 586] on button "button" at bounding box center [74, 582] width 42 height 42
click at [29, 582] on button "button" at bounding box center [26, 582] width 42 height 42
click at [78, 582] on button "button" at bounding box center [74, 582] width 42 height 42
click at [35, 568] on button "button" at bounding box center [26, 582] width 42 height 42
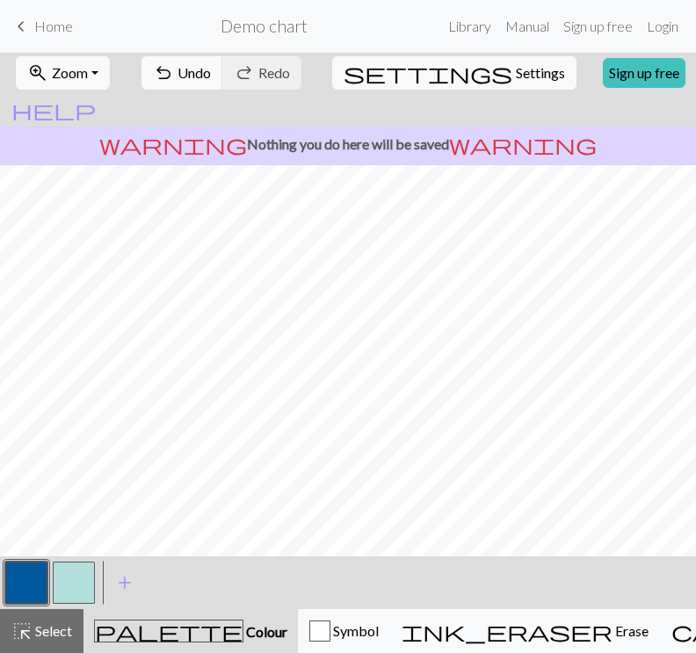
click at [61, 590] on button "button" at bounding box center [74, 582] width 42 height 42
click at [36, 586] on button "button" at bounding box center [26, 582] width 42 height 42
click at [72, 575] on button "button" at bounding box center [74, 582] width 42 height 42
click at [25, 569] on button "button" at bounding box center [26, 582] width 42 height 42
click at [64, 593] on button "button" at bounding box center [74, 582] width 42 height 42
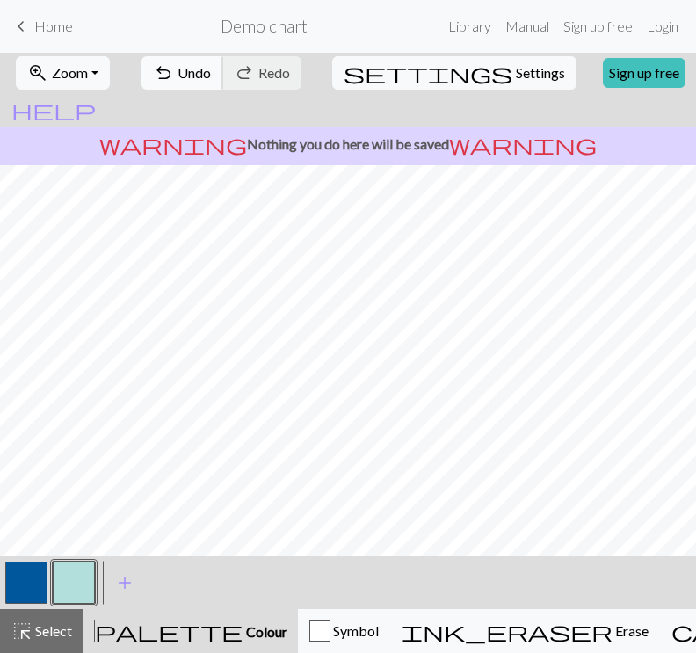
click at [174, 82] on span "undo" at bounding box center [163, 73] width 21 height 25
click at [25, 582] on button "button" at bounding box center [26, 582] width 42 height 42
click at [79, 575] on button "button" at bounding box center [74, 582] width 42 height 42
click at [27, 578] on button "button" at bounding box center [26, 582] width 42 height 42
click at [71, 589] on button "button" at bounding box center [74, 582] width 42 height 42
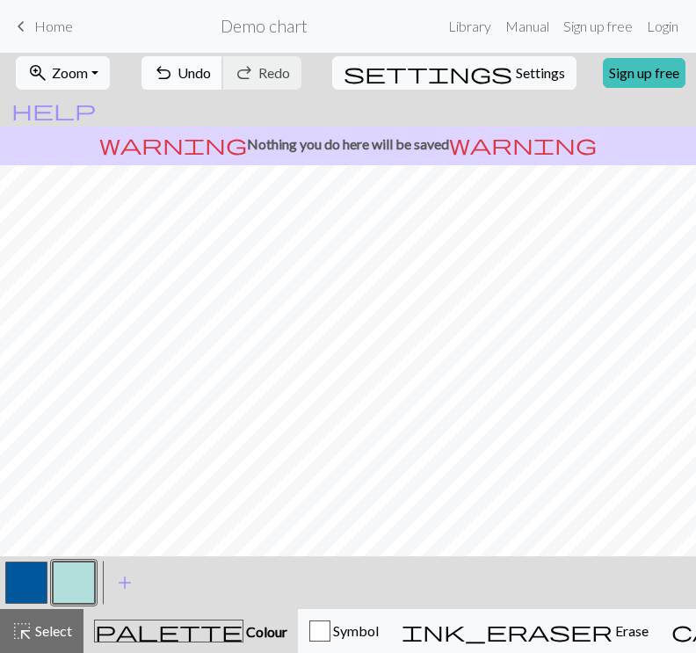
click at [174, 73] on span "undo" at bounding box center [163, 73] width 21 height 25
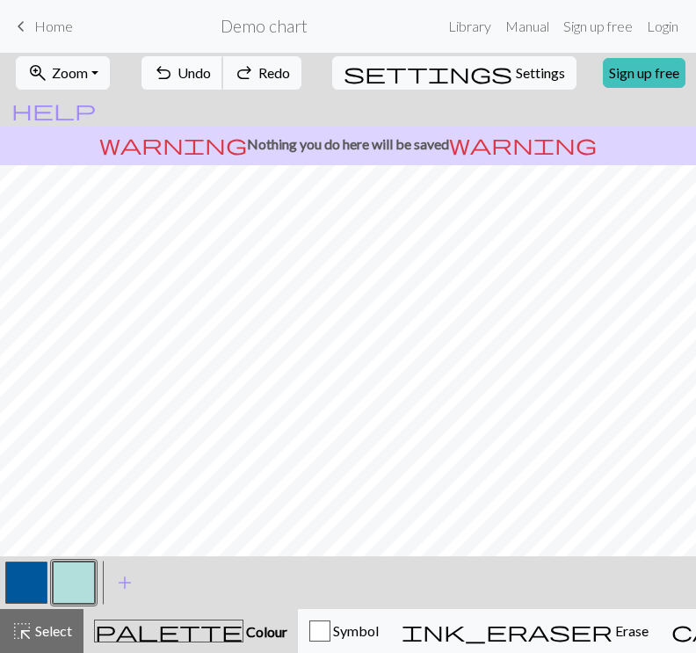
click at [174, 73] on span "undo" at bounding box center [163, 73] width 21 height 25
click at [209, 85] on button "undo Undo Undo" at bounding box center [182, 72] width 82 height 33
click at [174, 71] on span "undo" at bounding box center [163, 73] width 21 height 25
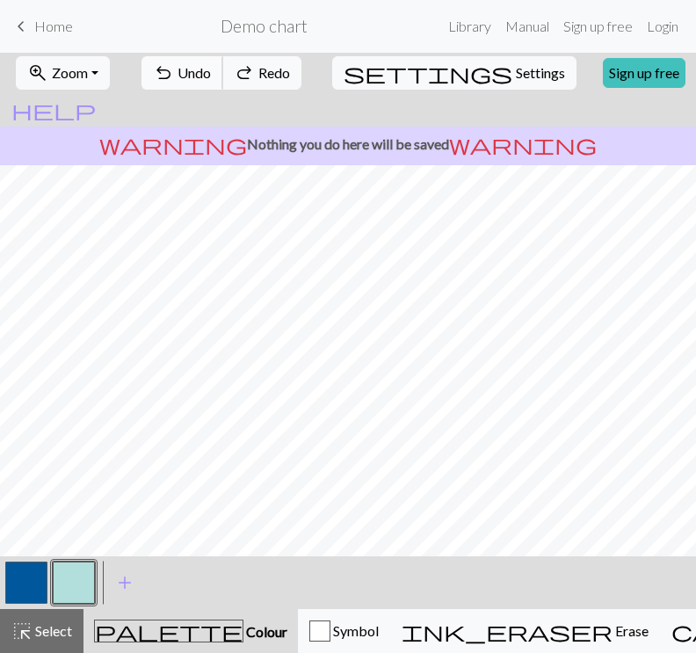
click at [174, 71] on span "undo" at bounding box center [163, 73] width 21 height 25
click at [211, 73] on span "Undo" at bounding box center [193, 72] width 33 height 17
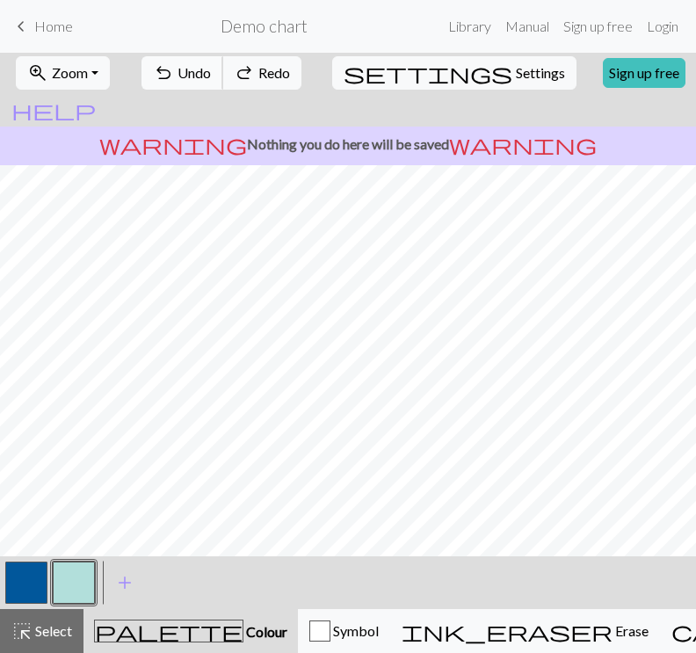
click at [211, 73] on span "Undo" at bounding box center [193, 72] width 33 height 17
click at [26, 581] on button "button" at bounding box center [26, 582] width 42 height 42
click at [84, 575] on button "button" at bounding box center [74, 582] width 42 height 42
click at [36, 572] on button "button" at bounding box center [26, 582] width 42 height 42
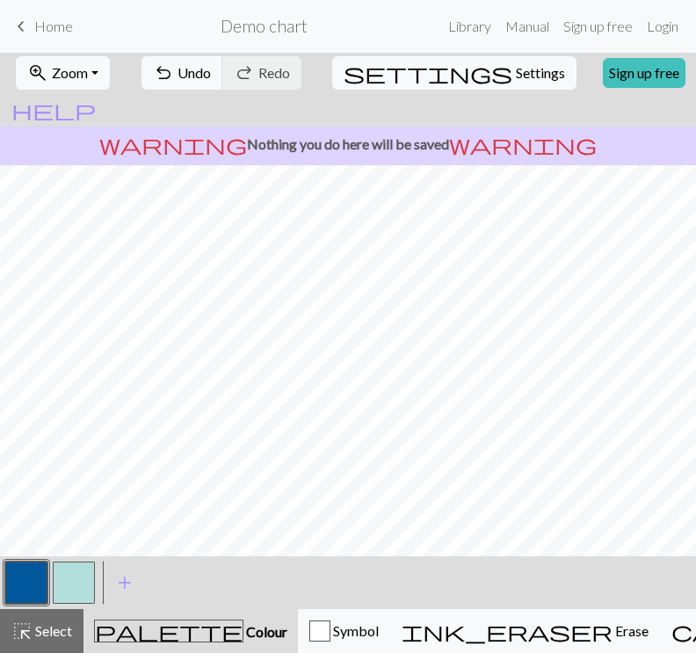
click at [61, 583] on button "button" at bounding box center [74, 582] width 42 height 42
click at [33, 568] on button "button" at bounding box center [26, 582] width 42 height 42
click at [71, 573] on button "button" at bounding box center [74, 582] width 42 height 42
click at [31, 576] on button "button" at bounding box center [26, 582] width 42 height 42
click at [70, 582] on button "button" at bounding box center [74, 582] width 42 height 42
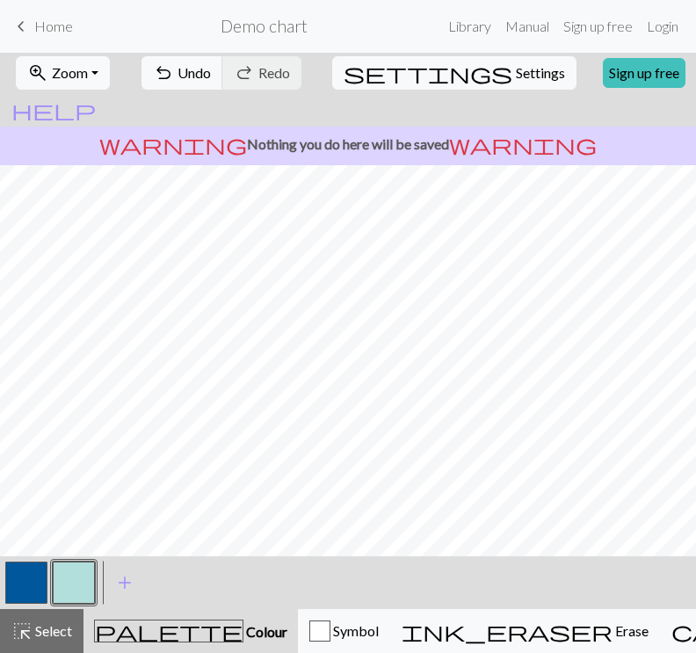
click at [37, 577] on button "button" at bounding box center [26, 582] width 42 height 42
click at [61, 584] on button "button" at bounding box center [74, 582] width 42 height 42
click at [23, 582] on button "button" at bounding box center [26, 582] width 42 height 42
click at [70, 575] on button "button" at bounding box center [74, 582] width 42 height 42
click at [31, 575] on button "button" at bounding box center [26, 582] width 42 height 42
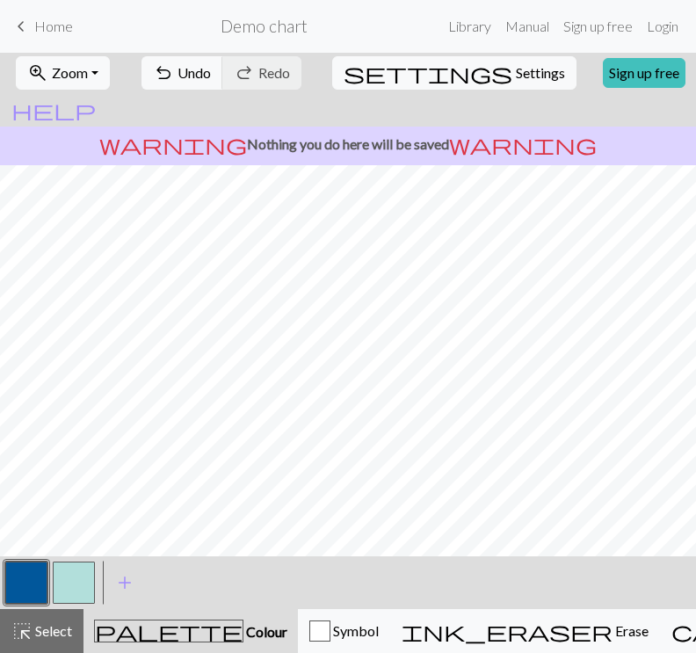
click at [70, 561] on button "button" at bounding box center [74, 582] width 42 height 42
click at [28, 574] on button "button" at bounding box center [26, 582] width 42 height 42
click at [56, 575] on button "button" at bounding box center [74, 582] width 42 height 42
click at [30, 568] on button "button" at bounding box center [26, 582] width 42 height 42
click at [68, 585] on button "button" at bounding box center [74, 582] width 42 height 42
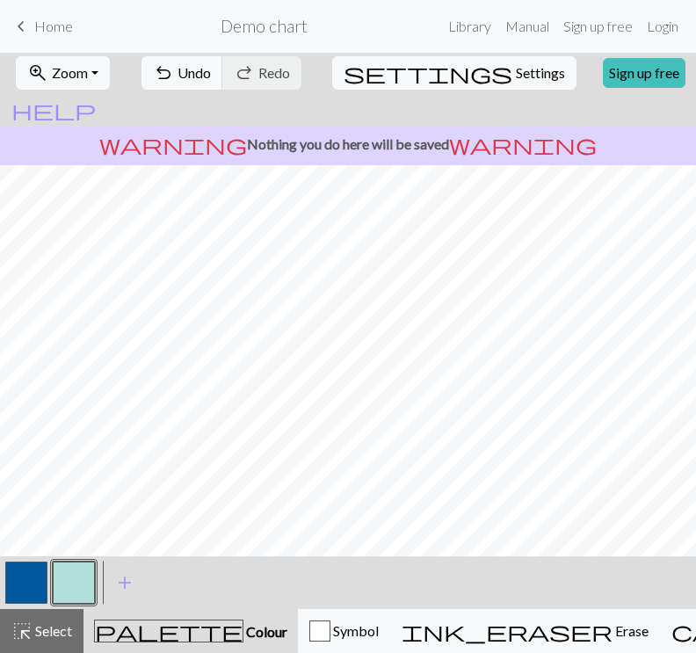
click at [27, 573] on button "button" at bounding box center [26, 582] width 42 height 42
click at [66, 577] on button "button" at bounding box center [74, 582] width 42 height 42
click at [12, 579] on button "button" at bounding box center [26, 582] width 42 height 42
